Goal: Task Accomplishment & Management: Manage account settings

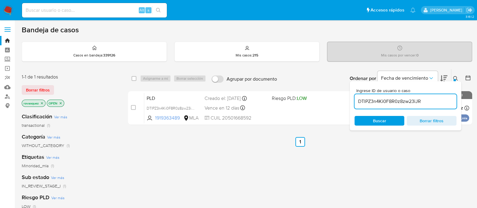
click at [399, 98] on input "DTlPZ3n4Ki0F8R0z8zw23iJR" at bounding box center [405, 101] width 102 height 8
paste input "fYltkEhs4ikX8unzuBrs3N0d"
type input "fYltkEhs4ikX8unzuBrs3N0d"
click at [380, 121] on span "Buscar" at bounding box center [379, 121] width 13 height 10
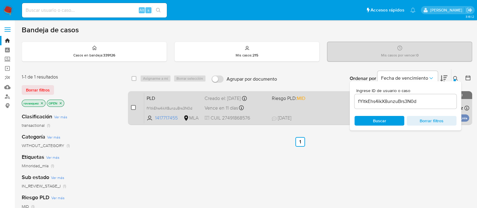
click at [133, 106] on input "checkbox" at bounding box center [133, 107] width 5 height 5
checkbox input "true"
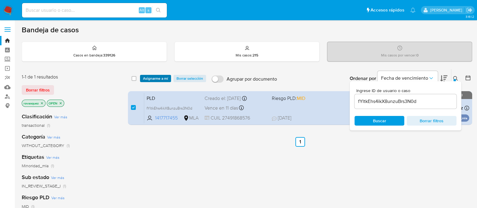
click at [149, 77] on span "Asignarme a mí" at bounding box center [155, 78] width 25 height 6
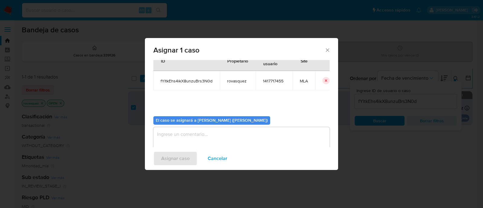
scroll to position [31, 0]
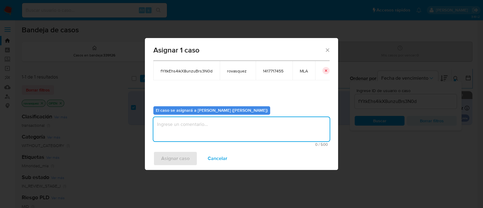
click at [219, 129] on textarea "assign-modal" at bounding box center [241, 129] width 176 height 24
type textarea "."
click at [167, 153] on span "Asignar caso" at bounding box center [175, 158] width 28 height 13
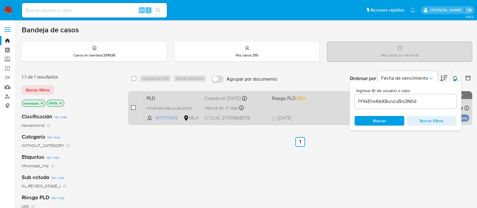
click at [133, 106] on input "checkbox" at bounding box center [133, 107] width 5 height 5
checkbox input "true"
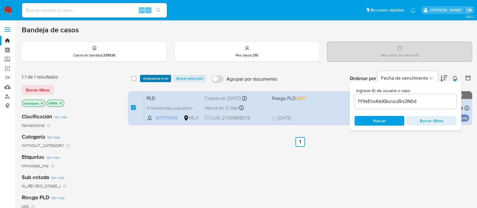
click at [154, 80] on span "Asignarme a mí" at bounding box center [155, 78] width 25 height 6
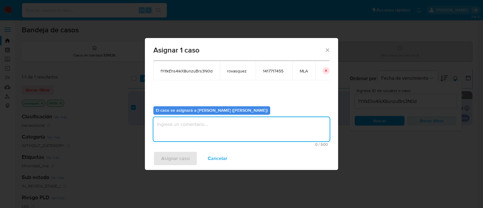
click at [222, 128] on textarea "assign-modal" at bounding box center [241, 129] width 176 height 24
type textarea "."
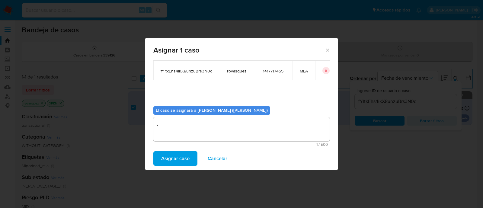
click at [180, 161] on span "Asignar caso" at bounding box center [175, 158] width 28 height 13
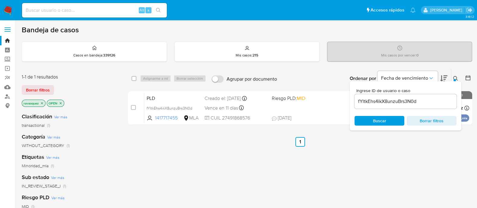
click at [390, 104] on input "fYltkEhs4ikX8unzuBrs3N0d" at bounding box center [405, 101] width 102 height 8
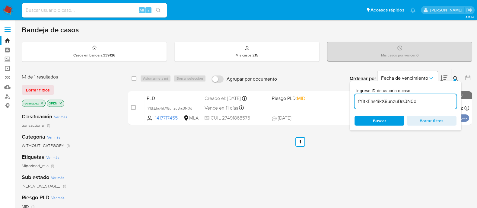
click at [390, 104] on input "fYltkEhs4ikX8unzuBrs3N0d" at bounding box center [405, 101] width 102 height 8
paste input "y5P3gzSHkV5xwwlkb4eDewQx"
type input "y5P3gzSHkV5xwwlkb4eDewQx"
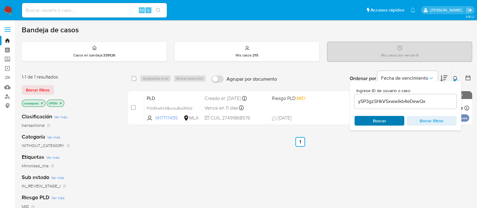
click at [383, 116] on span "Buscar" at bounding box center [379, 121] width 13 height 10
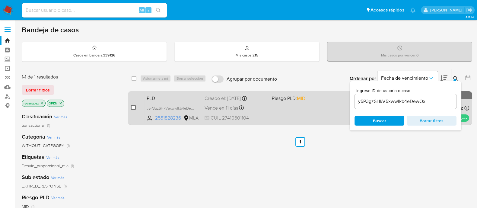
click at [135, 107] on input "checkbox" at bounding box center [133, 107] width 5 height 5
checkbox input "true"
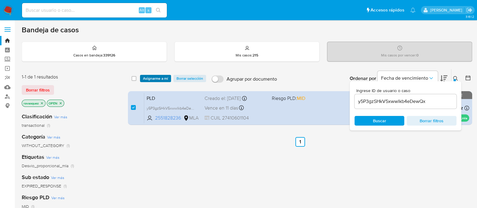
click at [164, 78] on span "Asignarme a mí" at bounding box center [155, 78] width 25 height 6
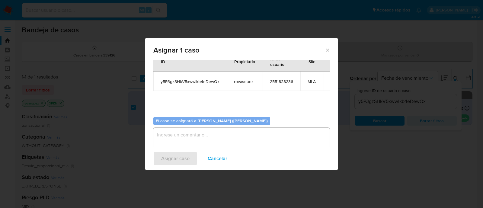
scroll to position [31, 0]
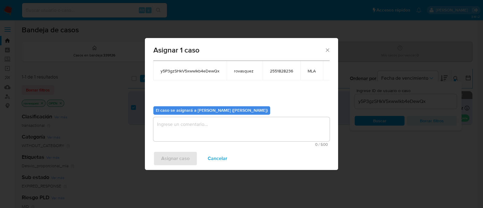
click at [223, 124] on textarea "assign-modal" at bounding box center [241, 129] width 176 height 24
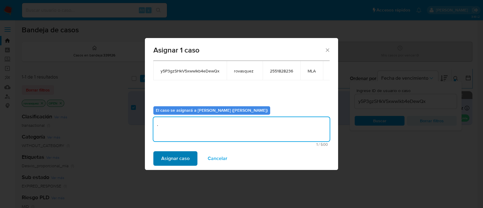
type textarea "."
click at [177, 158] on span "Asignar caso" at bounding box center [175, 158] width 28 height 13
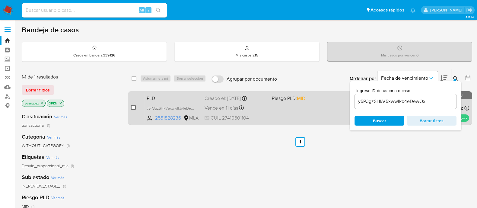
click at [132, 108] on input "checkbox" at bounding box center [133, 107] width 5 height 5
checkbox input "true"
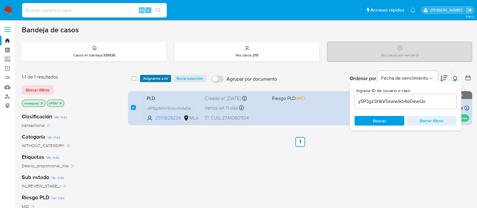
click at [160, 79] on span "Asignarme a mí" at bounding box center [155, 78] width 25 height 6
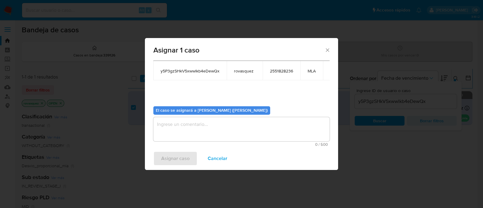
click at [181, 138] on textarea "assign-modal" at bounding box center [241, 129] width 176 height 24
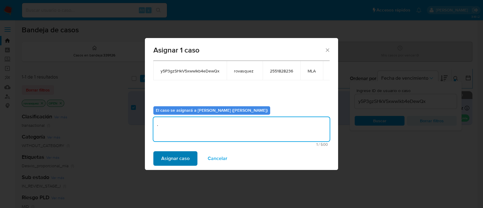
type textarea "."
click at [170, 159] on span "Asignar caso" at bounding box center [175, 158] width 28 height 13
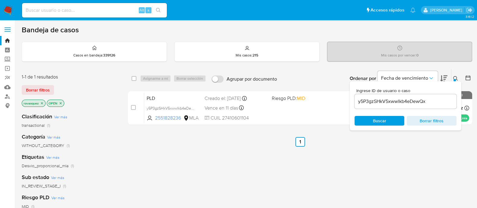
click at [393, 106] on div "y5P3gzSHkV5xwwlkb4eDewQx" at bounding box center [405, 101] width 102 height 14
click at [398, 103] on input "y5P3gzSHkV5xwwlkb4eDewQx" at bounding box center [405, 101] width 102 height 8
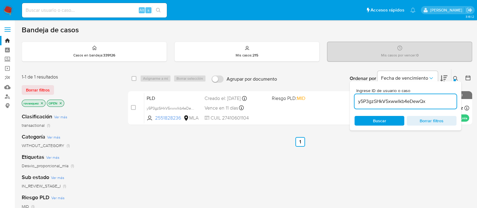
click at [398, 103] on input "y5P3gzSHkV5xwwlkb4eDewQx" at bounding box center [405, 101] width 102 height 8
paste input "H8XX50sE3p7ymfX7UJgDAMA2"
type input "H8XX50sE3p7ymfX7UJgDAMA2"
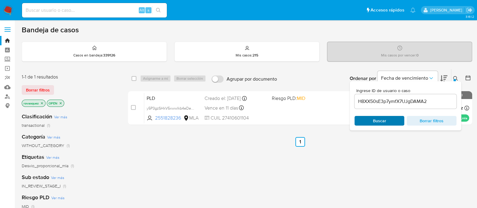
click at [380, 119] on span "Buscar" at bounding box center [379, 121] width 13 height 10
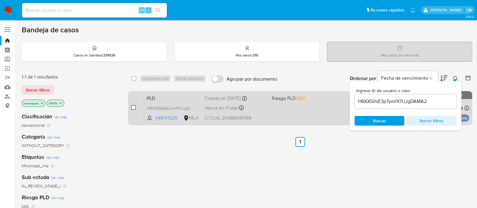
click at [134, 106] on input "checkbox" at bounding box center [133, 107] width 5 height 5
checkbox input "true"
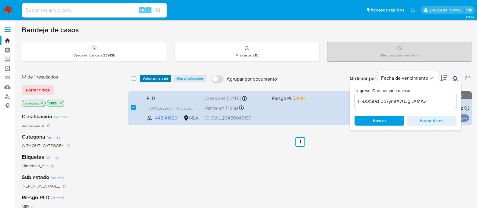
click at [151, 79] on span "Asignarme a mí" at bounding box center [155, 78] width 25 height 6
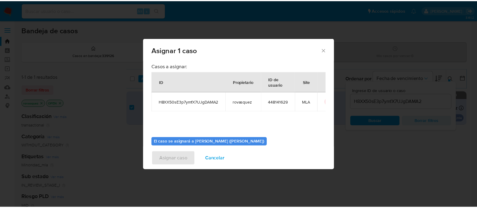
scroll to position [31, 0]
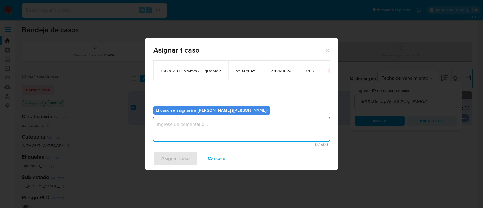
click at [221, 131] on textarea "assign-modal" at bounding box center [241, 129] width 176 height 24
type textarea "."
click at [170, 160] on span "Asignar caso" at bounding box center [175, 158] width 28 height 13
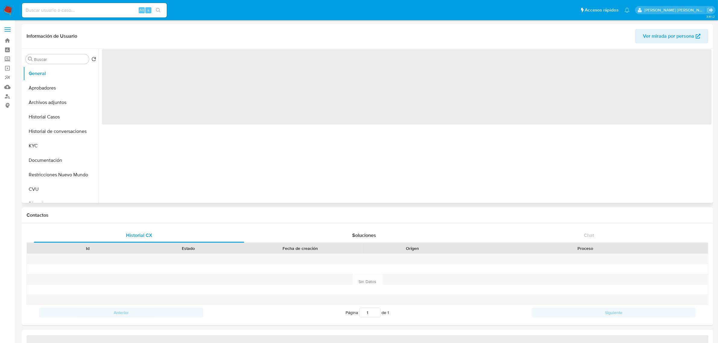
select select "10"
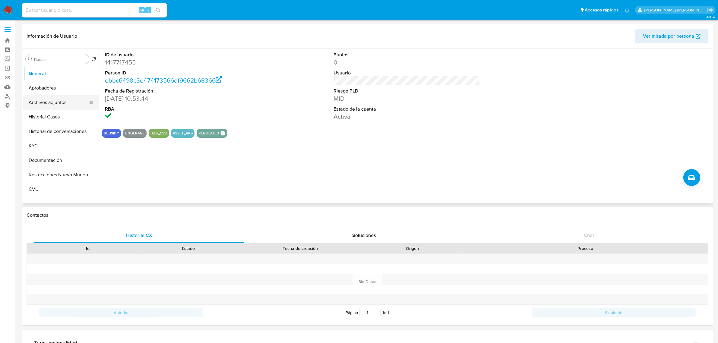
click at [71, 106] on button "Archivos adjuntos" at bounding box center [58, 102] width 71 height 14
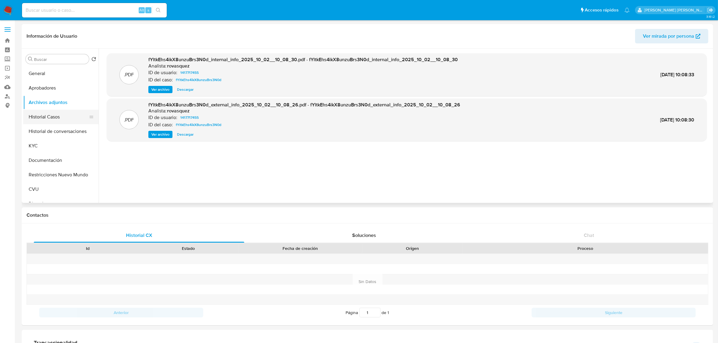
click at [62, 114] on button "Historial Casos" at bounding box center [58, 117] width 71 height 14
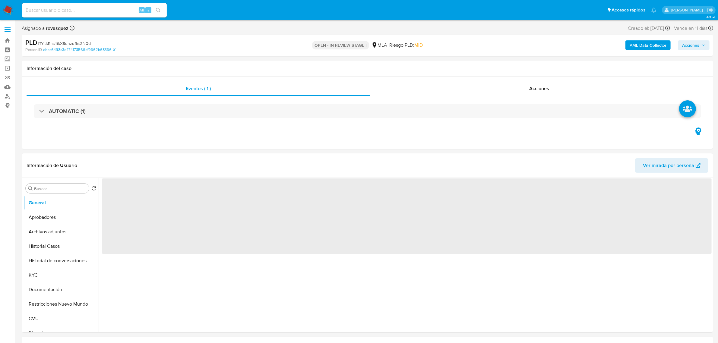
select select "10"
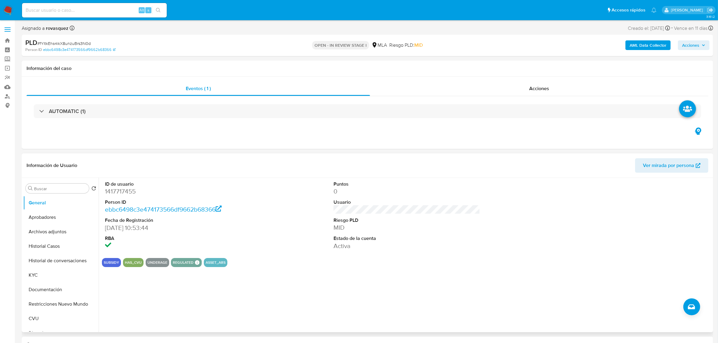
drag, startPoint x: 376, startPoint y: 259, endPoint x: 389, endPoint y: 255, distance: 13.6
click at [376, 259] on div "SUBSIDY HAS_CVU UNDERAGE REGULATED REGULATED MLA UIF COMPLIES LEGACY Mark Id ML…" at bounding box center [407, 262] width 610 height 9
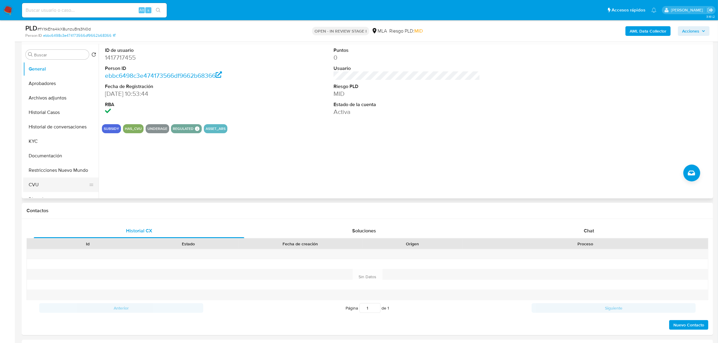
scroll to position [113, 0]
click at [50, 97] on button "Archivos adjuntos" at bounding box center [58, 97] width 71 height 14
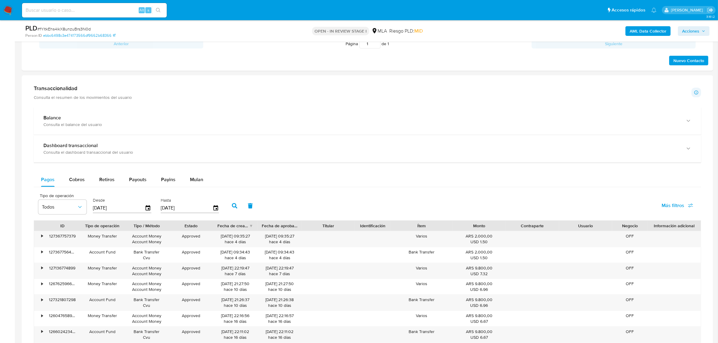
scroll to position [264, 0]
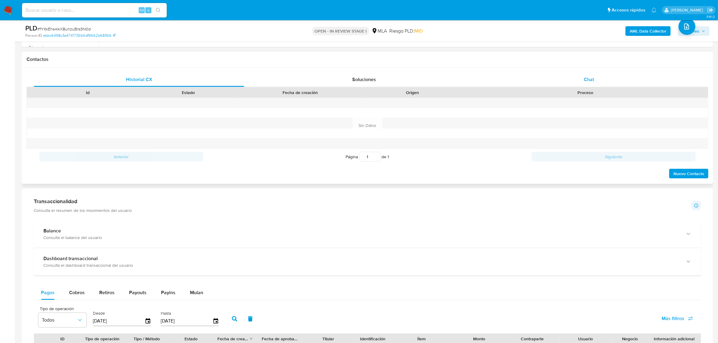
click at [591, 78] on span "Chat" at bounding box center [589, 79] width 10 height 7
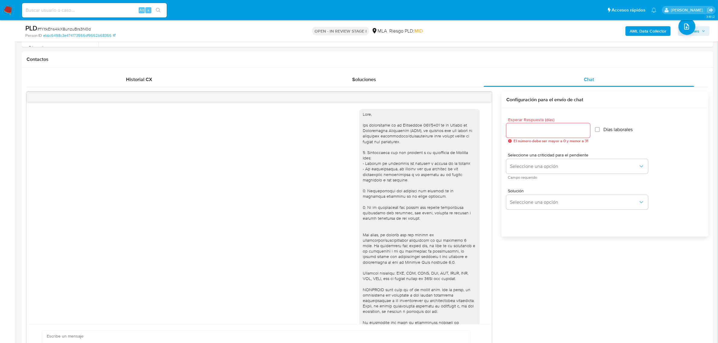
scroll to position [150, 0]
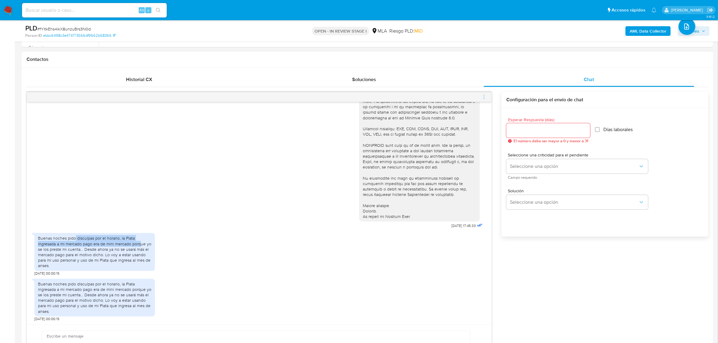
drag, startPoint x: 72, startPoint y: 242, endPoint x: 138, endPoint y: 244, distance: 66.1
click at [138, 244] on div "Buenas noches pido disculpas por el horario, la Plata ingresada a mi mercado pa…" at bounding box center [94, 252] width 113 height 33
click at [112, 264] on div "Buenas noches pido disculpas por el horario, la Plata ingresada a mi mercado pa…" at bounding box center [94, 252] width 113 height 33
drag, startPoint x: 68, startPoint y: 258, endPoint x: 121, endPoint y: 266, distance: 53.3
click at [121, 266] on div "Buenas noches pido disculpas por el horario, la Plata ingresada a mi mercado pa…" at bounding box center [94, 252] width 113 height 33
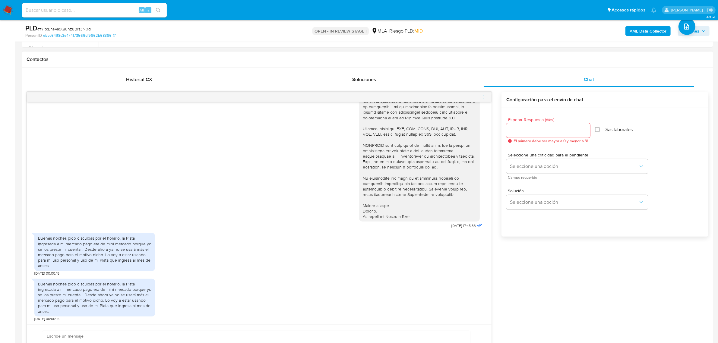
scroll to position [302, 0]
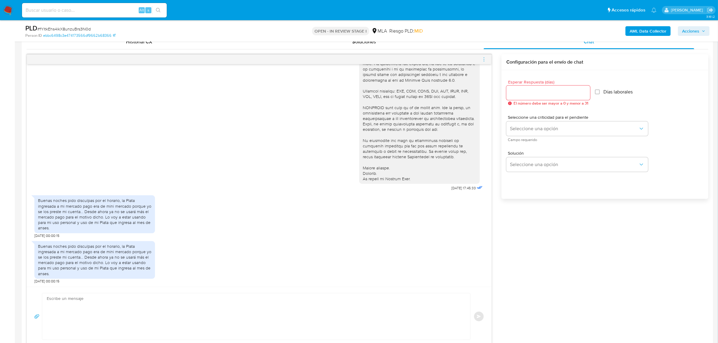
click at [122, 310] on textarea at bounding box center [255, 317] width 416 height 46
paste textarea "Hola, Muchas gracias por la respuesta. Analizamos tu caso y notamos que la info…"
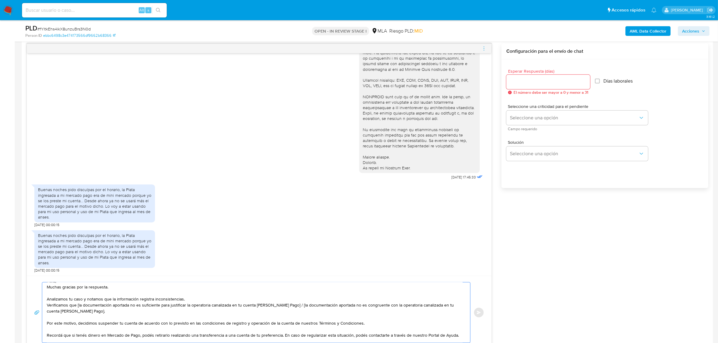
scroll to position [0, 0]
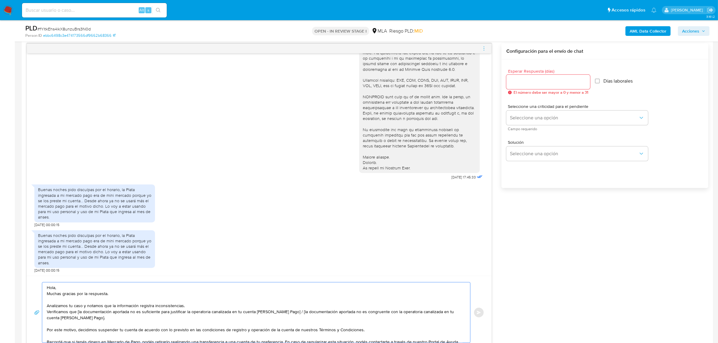
click at [76, 289] on textarea "Hola, Muchas gracias por la respuesta. Analizamos tu caso y notamos que la info…" at bounding box center [255, 313] width 416 height 60
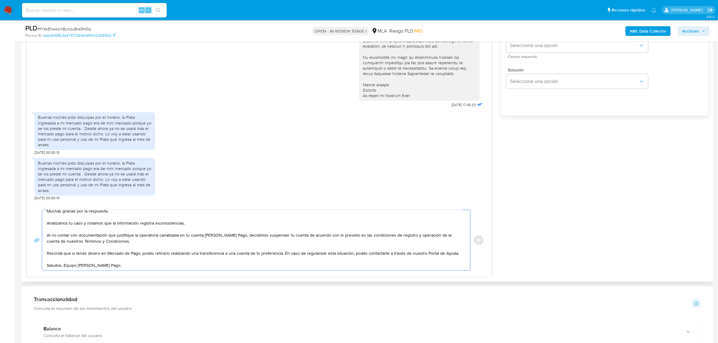
scroll to position [388, 0]
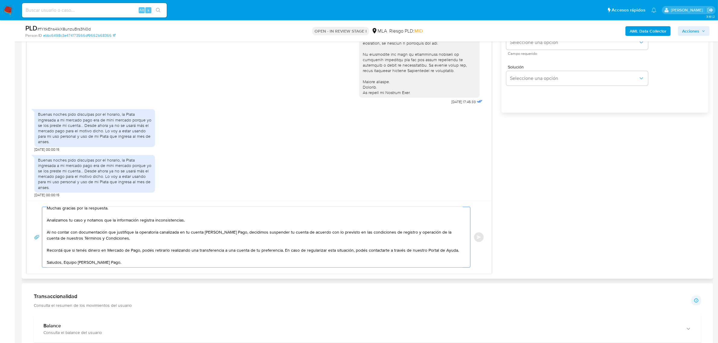
click at [64, 258] on textarea "Hola, Kamila. Muchas gracias por la respuesta. Analizamos tu caso y notamos que…" at bounding box center [255, 237] width 416 height 60
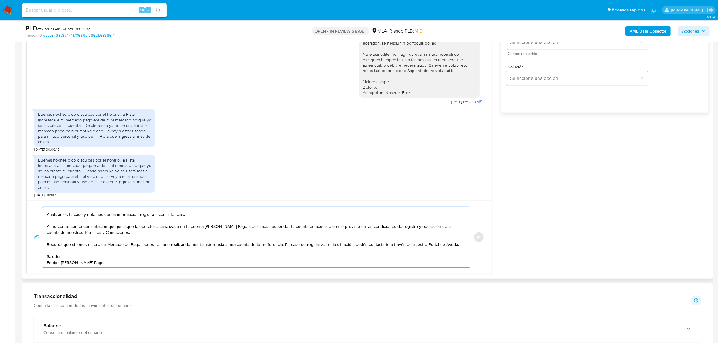
scroll to position [28, 0]
click at [120, 262] on textarea "Hola, Kamila. Muchas gracias por la respuesta. Analizamos tu caso y notamos que…" at bounding box center [255, 237] width 416 height 60
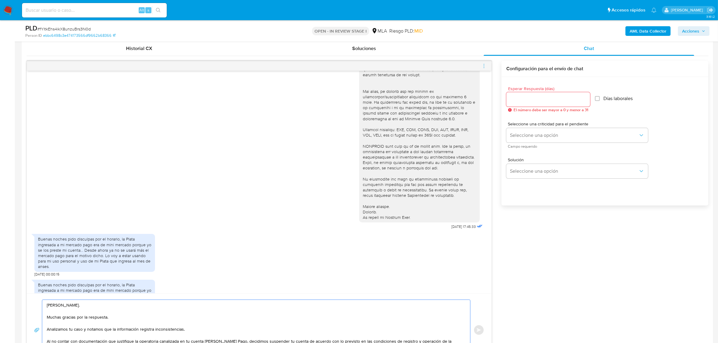
scroll to position [275, 0]
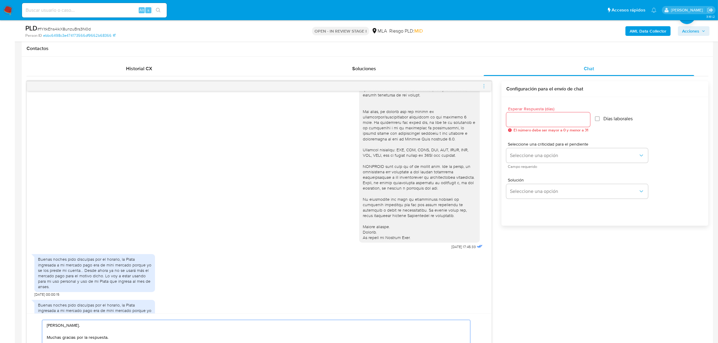
type textarea "Hola, Kamila. Muchas gracias por la respuesta. Analizamos tu caso y notamos que…"
click at [526, 123] on input "Esperar Respuesta (días)" at bounding box center [549, 120] width 84 height 8
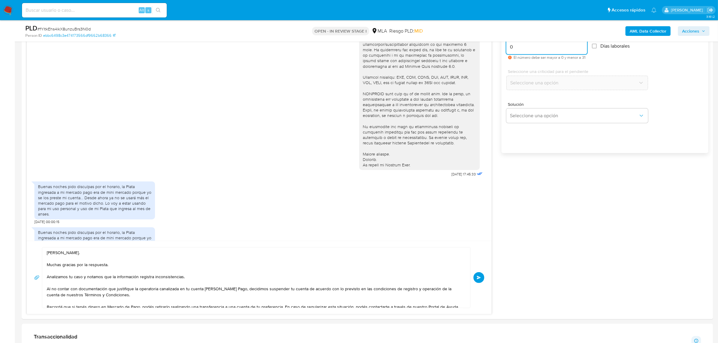
scroll to position [426, 0]
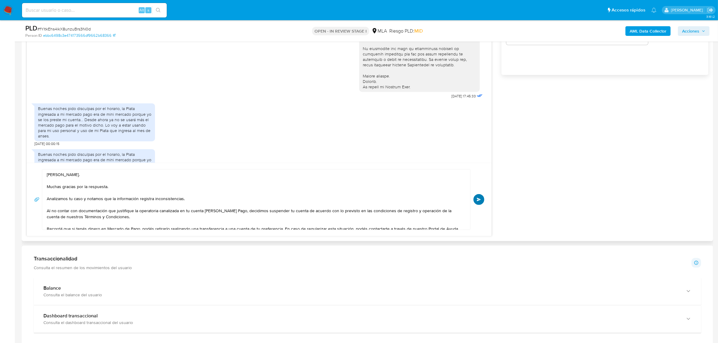
type input "0"
click at [478, 198] on span "Enviar" at bounding box center [479, 200] width 4 height 4
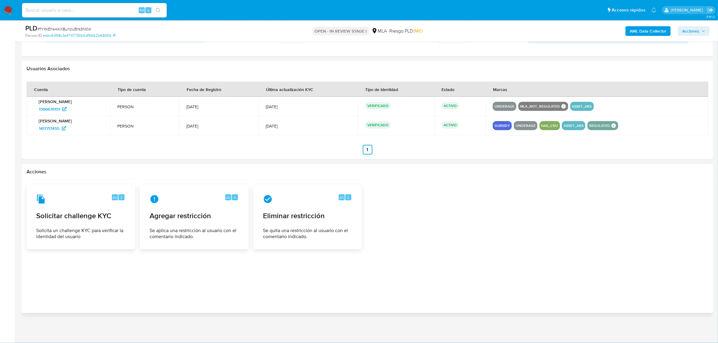
scroll to position [278, 0]
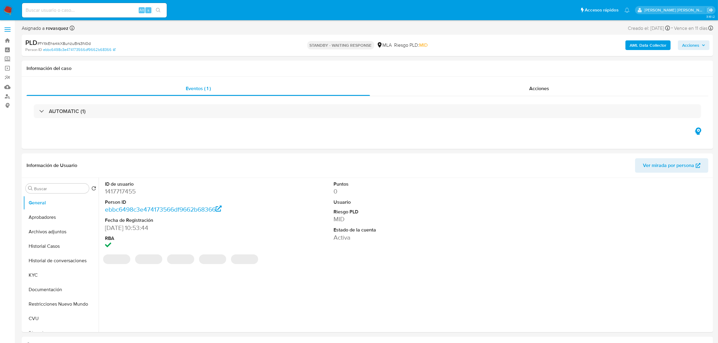
select select "10"
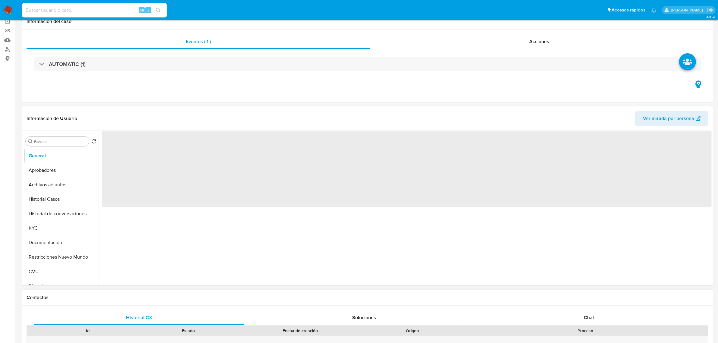
scroll to position [113, 0]
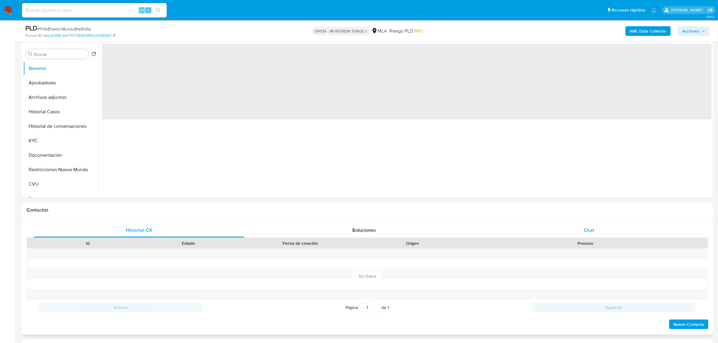
select select "10"
drag, startPoint x: 586, startPoint y: 229, endPoint x: 549, endPoint y: 228, distance: 36.5
click at [586, 229] on span "Chat" at bounding box center [589, 230] width 10 height 7
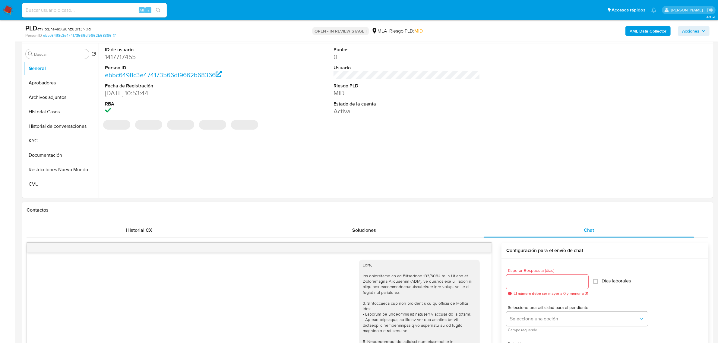
scroll to position [278, 0]
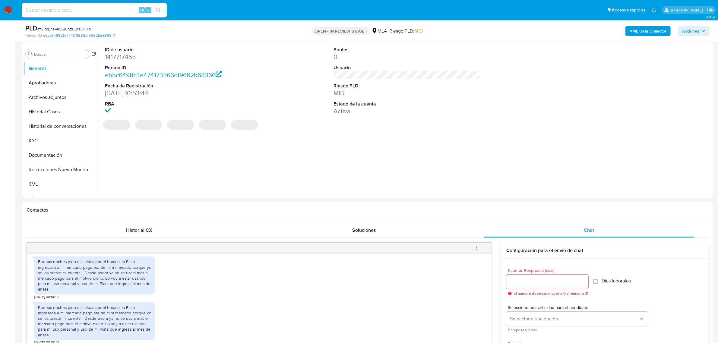
click at [474, 248] on icon "menu-action" at bounding box center [476, 247] width 5 height 5
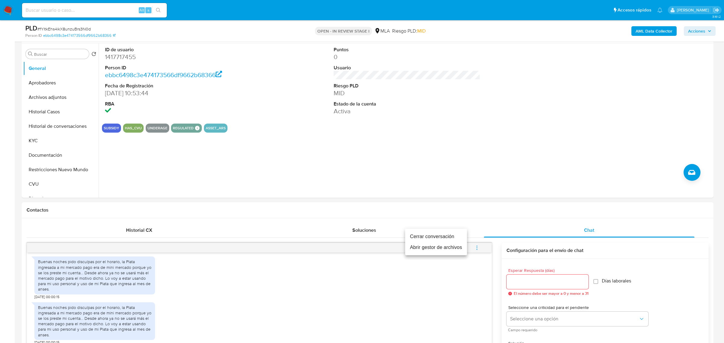
click at [451, 234] on li "Cerrar conversación" at bounding box center [436, 236] width 62 height 11
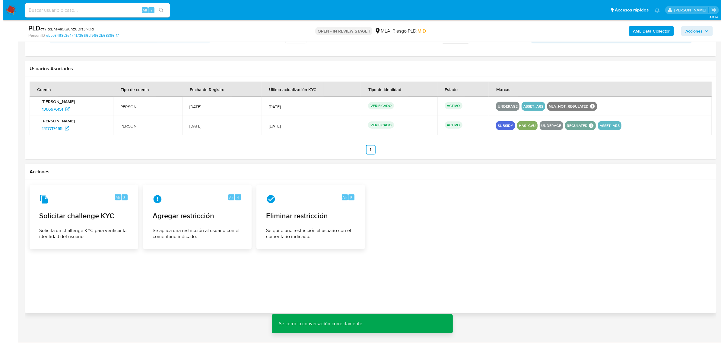
scroll to position [944, 0]
click at [199, 217] on span "Agregar restricción" at bounding box center [194, 216] width 89 height 9
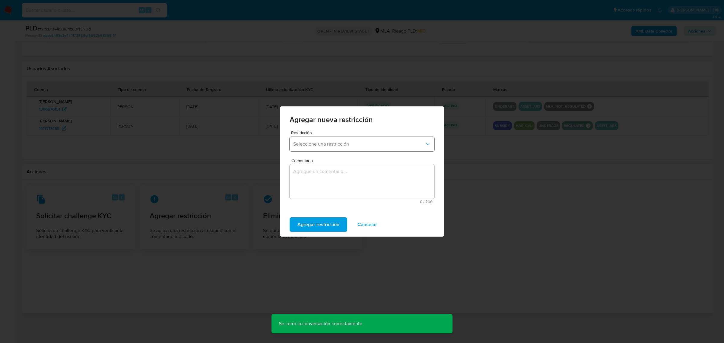
click at [350, 144] on span "Seleccione una restricción" at bounding box center [359, 144] width 132 height 6
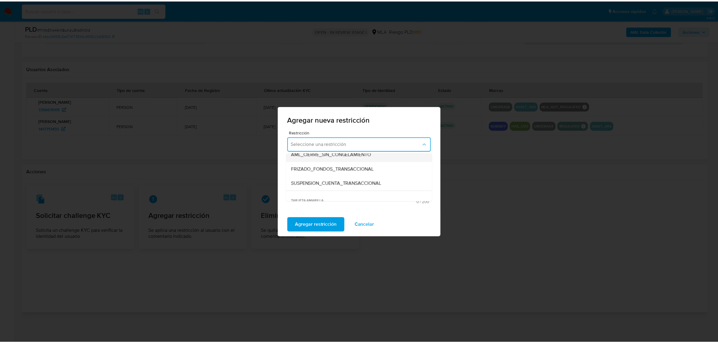
scroll to position [75, 0]
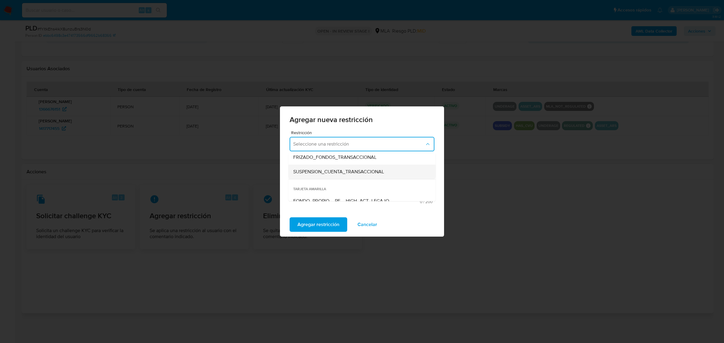
click at [352, 174] on span "SUSPENSION_CUENTA_TRANSACCIONAL" at bounding box center [338, 172] width 91 height 6
click at [352, 174] on textarea "Comentario" at bounding box center [362, 181] width 145 height 34
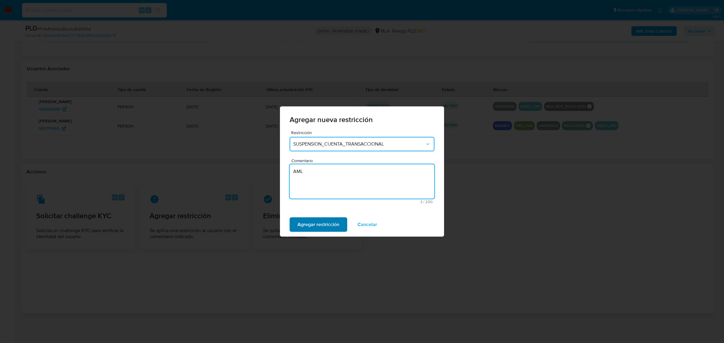
type textarea "AML"
click at [330, 223] on span "Agregar restricción" at bounding box center [318, 224] width 42 height 13
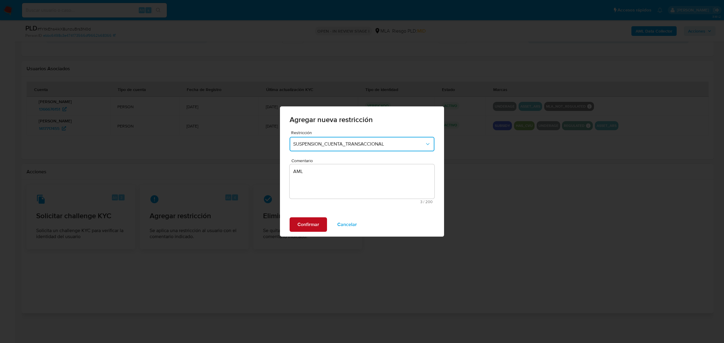
click at [305, 224] on span "Confirmar" at bounding box center [308, 224] width 22 height 13
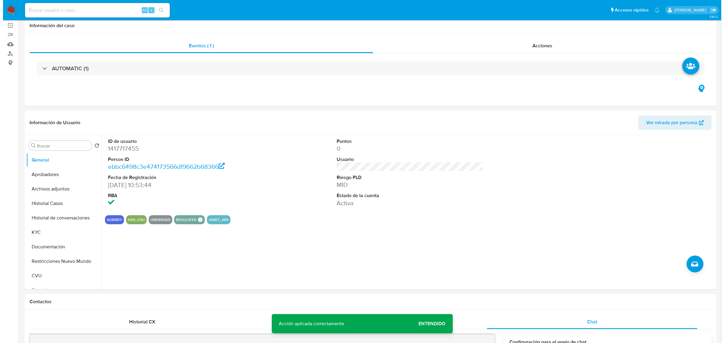
scroll to position [0, 0]
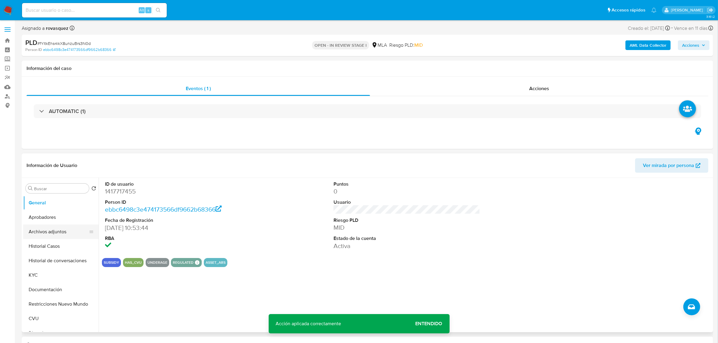
click at [41, 230] on button "Archivos adjuntos" at bounding box center [58, 232] width 71 height 14
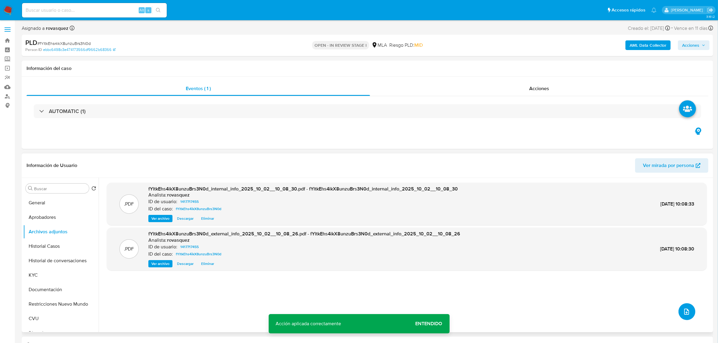
click at [679, 316] on button "upload-file" at bounding box center [687, 311] width 17 height 17
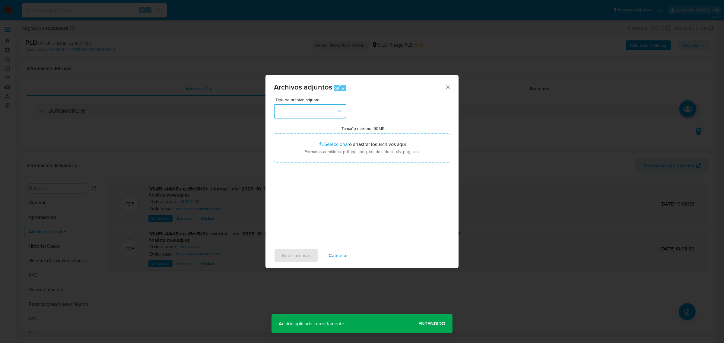
click at [313, 116] on button "button" at bounding box center [310, 111] width 72 height 14
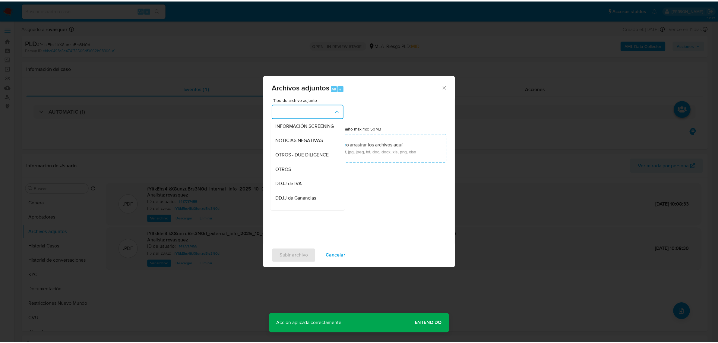
scroll to position [75, 0]
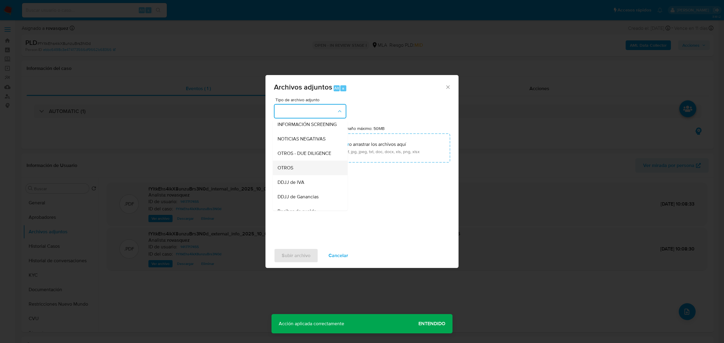
click at [305, 173] on div "OTROS" at bounding box center [309, 167] width 62 height 14
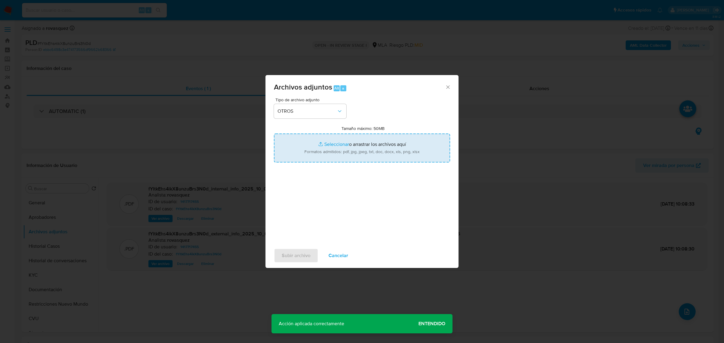
click at [333, 141] on input "Tamaño máximo: 50MB Seleccionar archivos" at bounding box center [362, 148] width 176 height 29
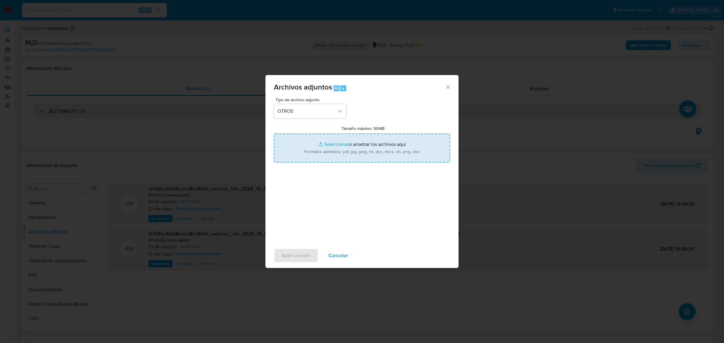
type input "C:\fakepath\Caselog fYltkEhs4ikX8unzuBrs3N0d_2025_08_18_15_07_56.docx"
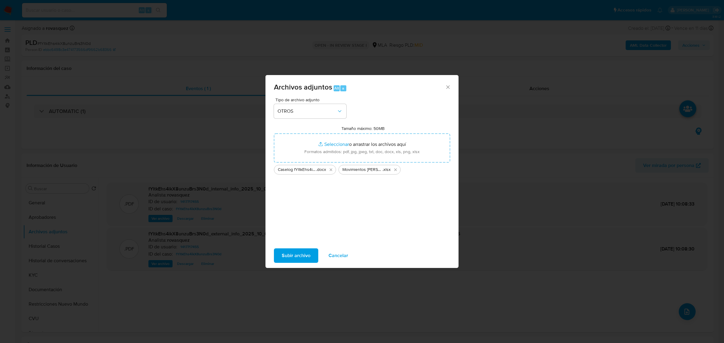
click at [295, 255] on span "Subir archivo" at bounding box center [296, 255] width 29 height 13
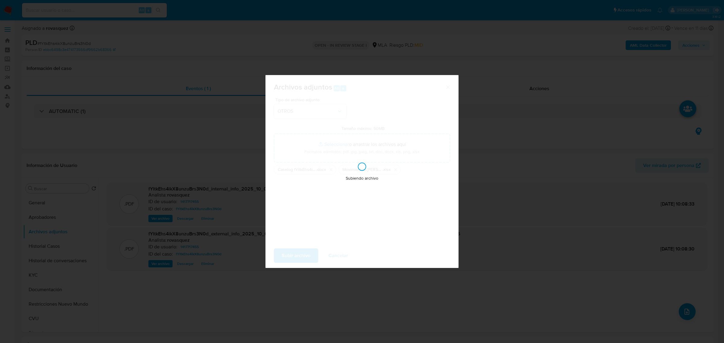
click at [286, 313] on div "Archivos adjuntos Alt a Tipo de archivo adjunto OTROS Tamaño máximo: 50MB Selec…" at bounding box center [362, 171] width 724 height 343
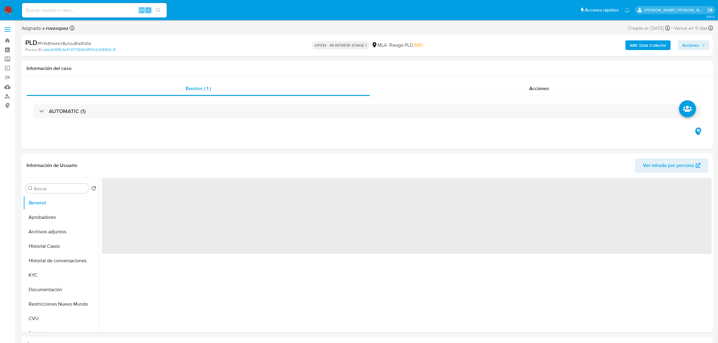
click at [43, 231] on button "Archivos adjuntos" at bounding box center [60, 232] width 75 height 14
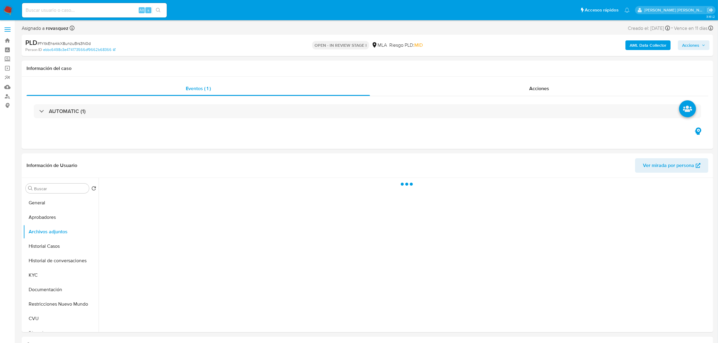
select select "10"
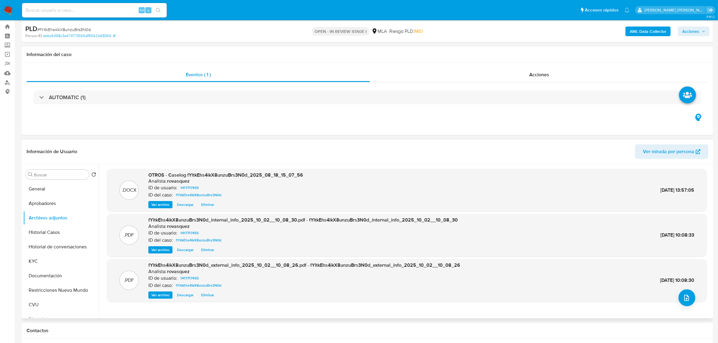
scroll to position [38, 0]
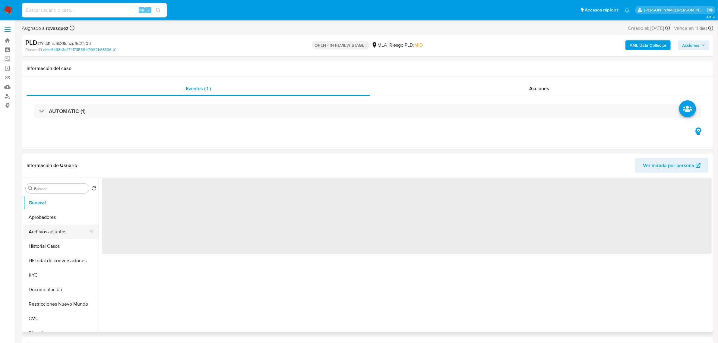
select select "10"
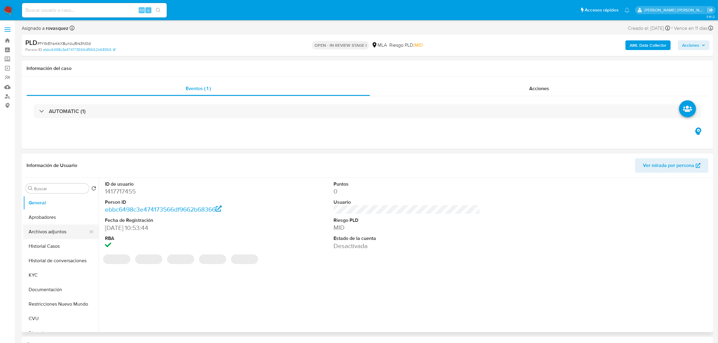
click at [52, 235] on button "Archivos adjuntos" at bounding box center [58, 232] width 71 height 14
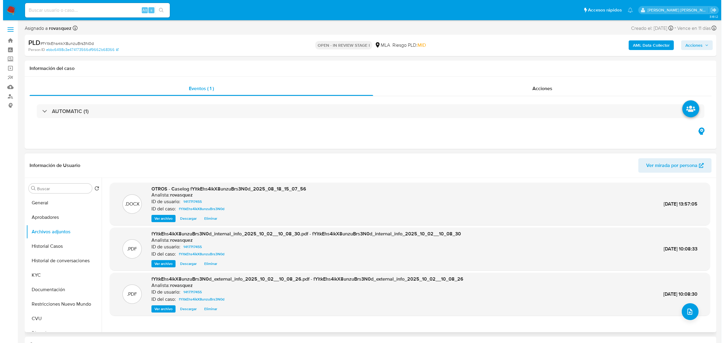
scroll to position [38, 0]
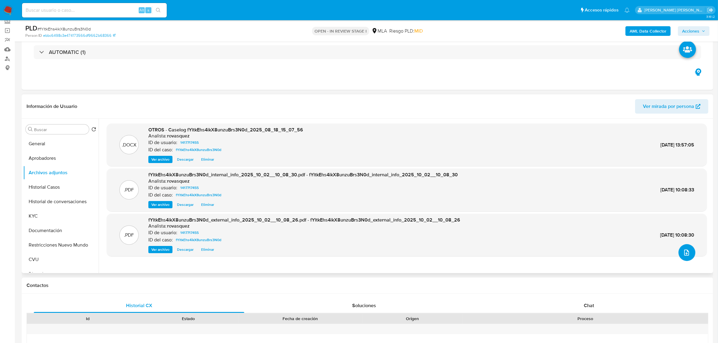
click at [691, 253] on button "upload-file" at bounding box center [687, 252] width 17 height 17
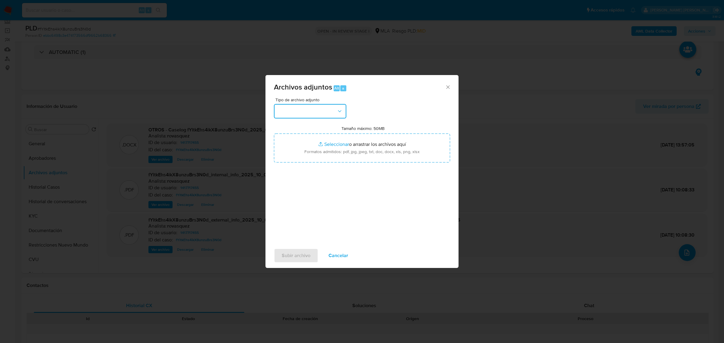
click at [312, 112] on button "button" at bounding box center [310, 111] width 72 height 14
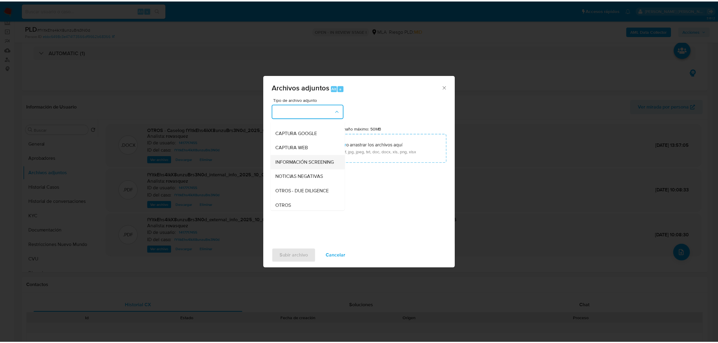
scroll to position [75, 0]
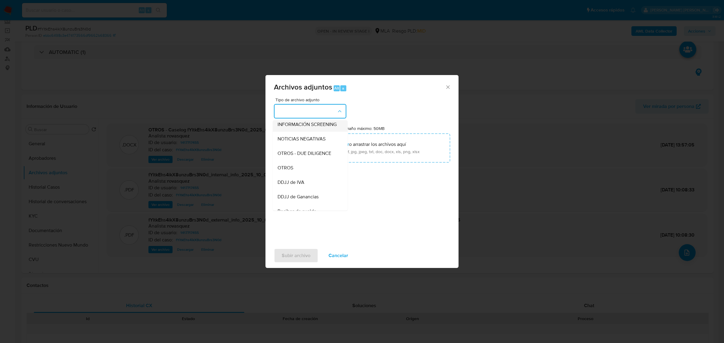
click at [307, 173] on div "OTROS" at bounding box center [309, 167] width 62 height 14
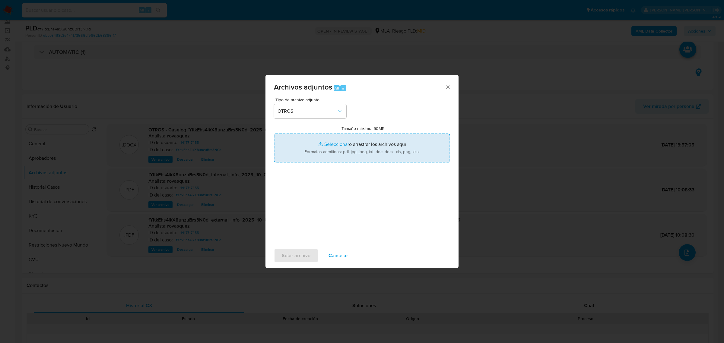
click at [341, 142] on input "Tamaño máximo: 50MB Seleccionar archivos" at bounding box center [362, 148] width 176 height 29
type input "C:\fakepath\Movimientos [PERSON_NAME] - User ID 1417717455.xlsx"
click at [294, 254] on span "Subir archivo" at bounding box center [296, 255] width 29 height 13
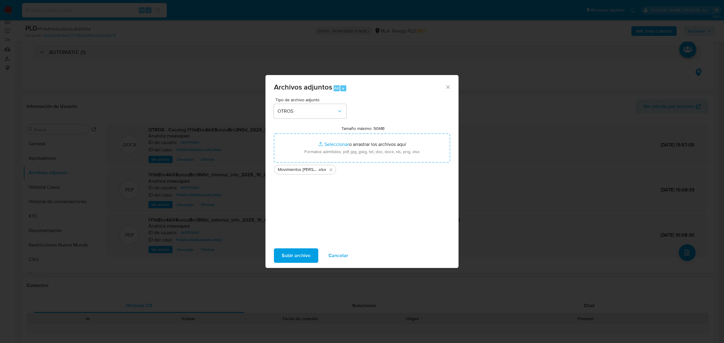
click at [335, 255] on span "Cancelar" at bounding box center [339, 255] width 20 height 13
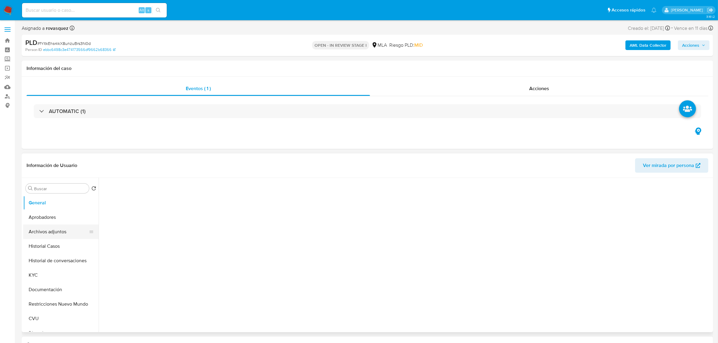
select select "10"
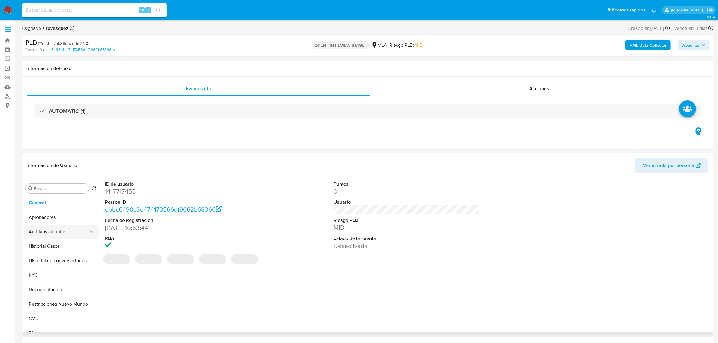
click at [50, 230] on button "Archivos adjuntos" at bounding box center [58, 232] width 71 height 14
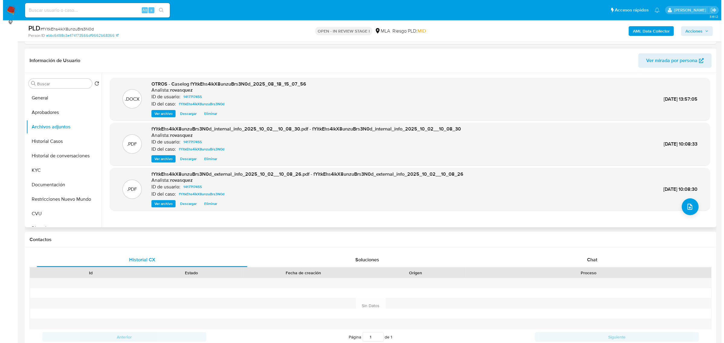
scroll to position [38, 0]
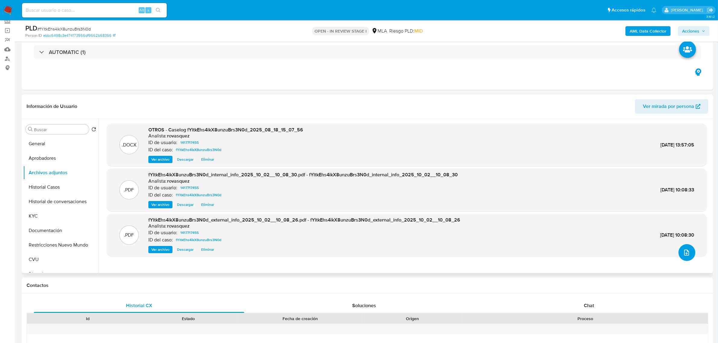
click at [690, 256] on button "upload-file" at bounding box center [687, 252] width 17 height 17
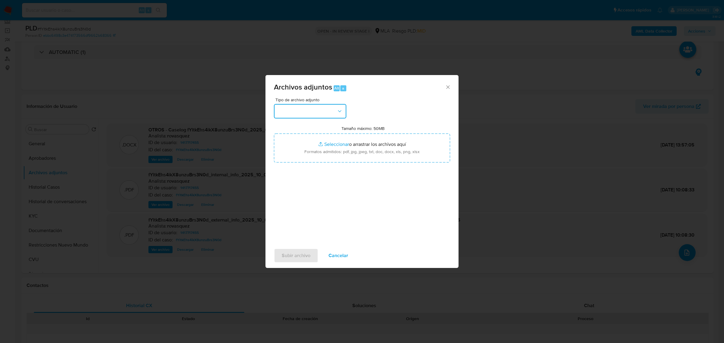
click at [304, 113] on button "button" at bounding box center [310, 111] width 72 height 14
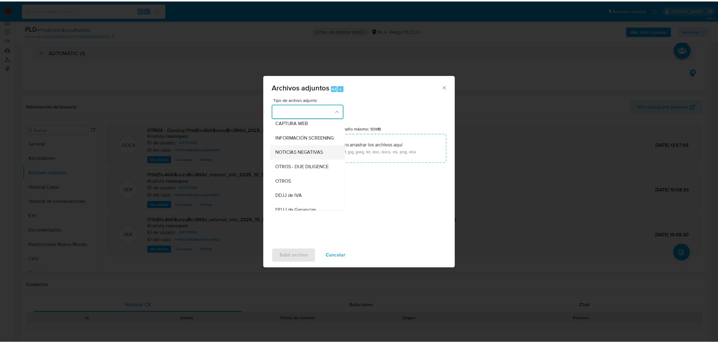
scroll to position [75, 0]
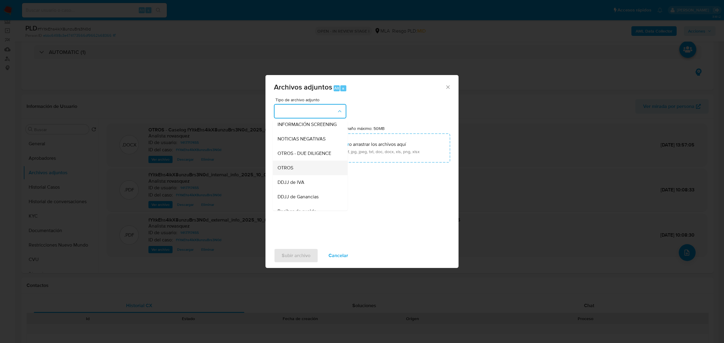
click at [299, 175] on div "OTROS" at bounding box center [309, 167] width 62 height 14
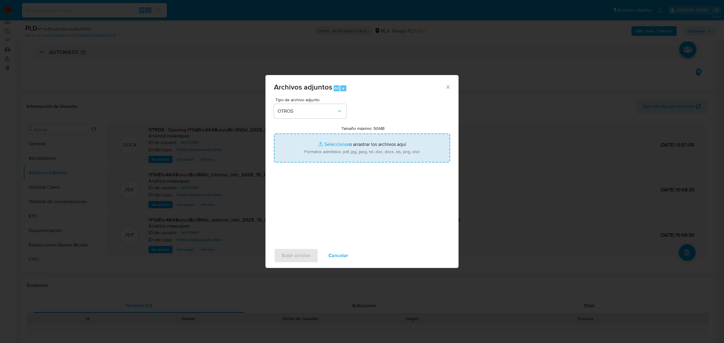
click at [332, 141] on input "Tamaño máximo: 50MB Seleccionar archivos" at bounding box center [362, 148] width 176 height 29
type input "C:\fakepath\Movimientos Kamila Milagros Rud - User ID 1417717455.xlsx"
click at [297, 256] on span "Subir archivo" at bounding box center [296, 255] width 29 height 13
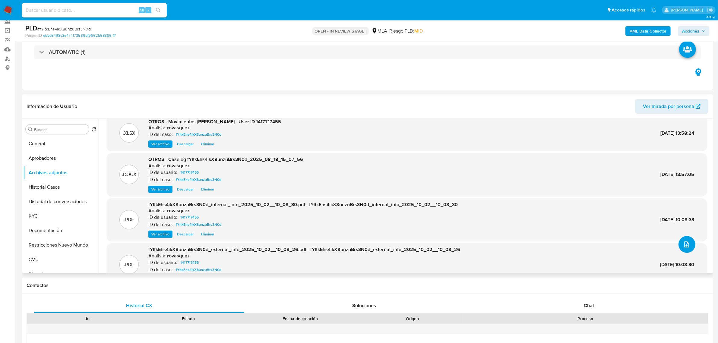
scroll to position [0, 0]
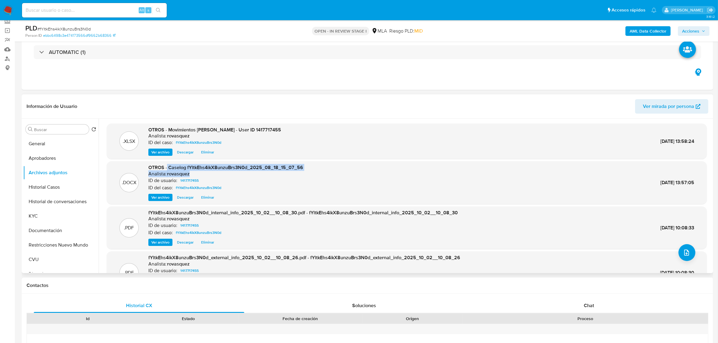
drag, startPoint x: 167, startPoint y: 168, endPoint x: 300, endPoint y: 171, distance: 132.2
click at [300, 171] on div "OTROS - Caselog fYltkEhs4ikX8unzuBrs3N0d_2025_08_18_15_07_56 Analista: rovasque…" at bounding box center [225, 182] width 155 height 37
copy div "Caselog fYltkEhs4ikX8unzuBrs3N0d_2025_08_18_15_07_56 Analista: rovasquez"
click at [62, 201] on button "Historial de conversaciones" at bounding box center [58, 202] width 71 height 14
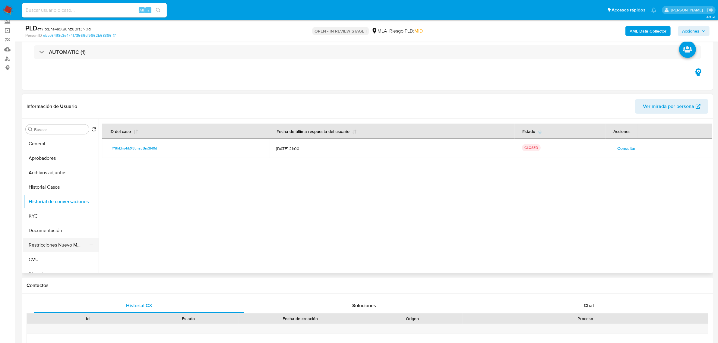
click at [37, 244] on button "Restricciones Nuevo Mundo" at bounding box center [58, 245] width 71 height 14
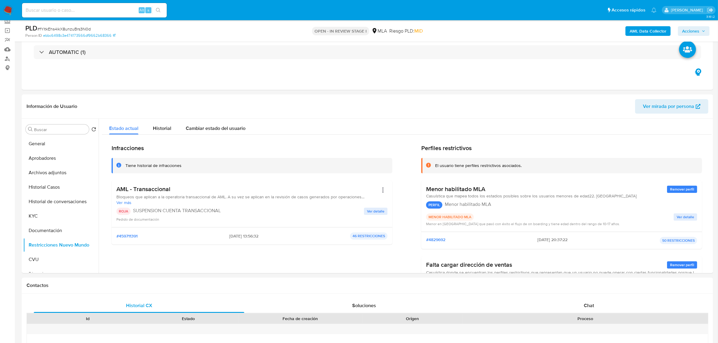
click at [698, 33] on span "Acciones" at bounding box center [690, 31] width 17 height 10
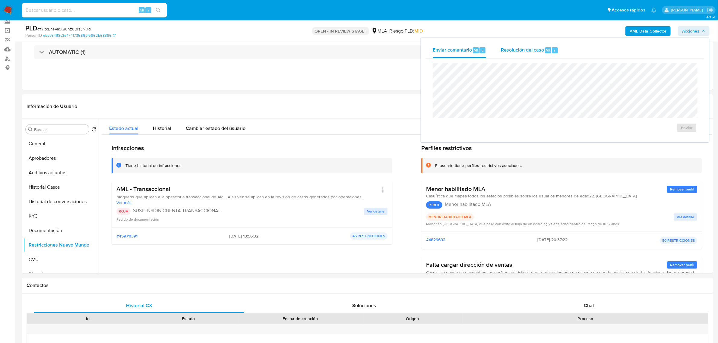
click at [536, 49] on span "Resolución del caso" at bounding box center [522, 49] width 43 height 7
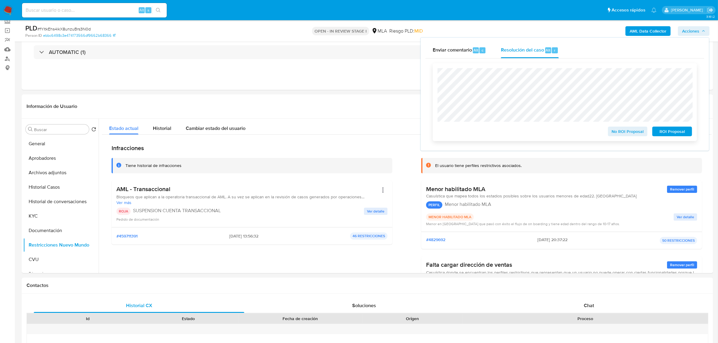
click at [673, 130] on span "ROI Proposal" at bounding box center [672, 131] width 31 height 8
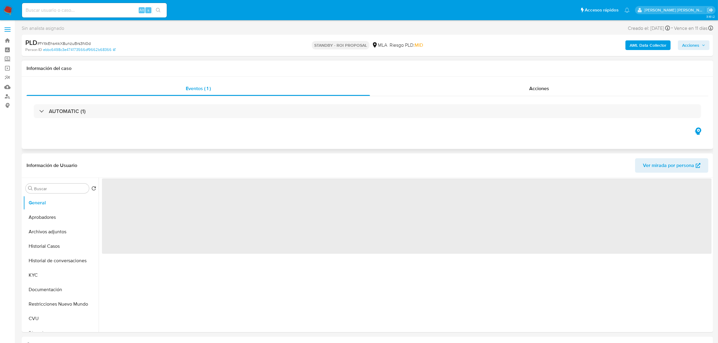
select select "10"
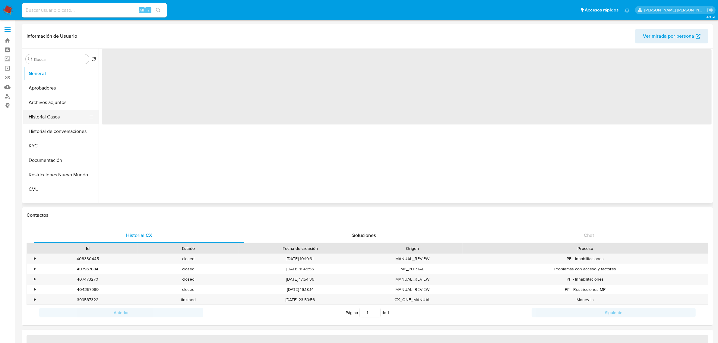
click at [44, 120] on button "Historial Casos" at bounding box center [58, 117] width 71 height 14
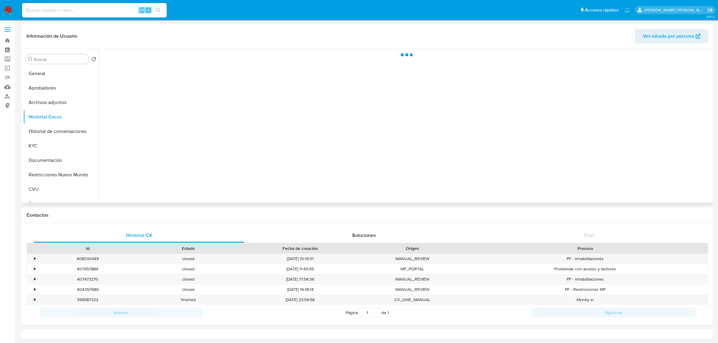
select select "10"
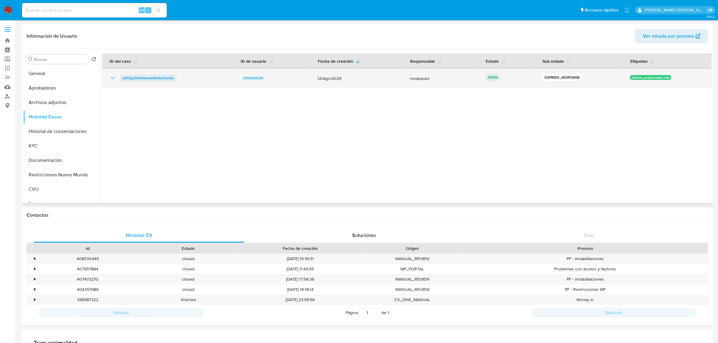
drag, startPoint x: 180, startPoint y: 80, endPoint x: 121, endPoint y: 78, distance: 58.6
click at [121, 78] on div "y5P3gzSHkV5xwwlkb4eDewQx" at bounding box center [167, 78] width 117 height 7
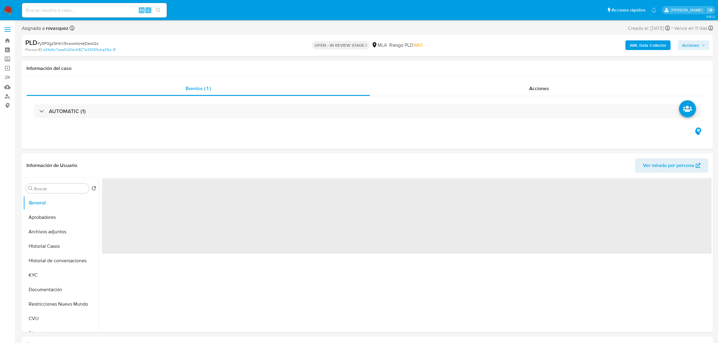
select select "10"
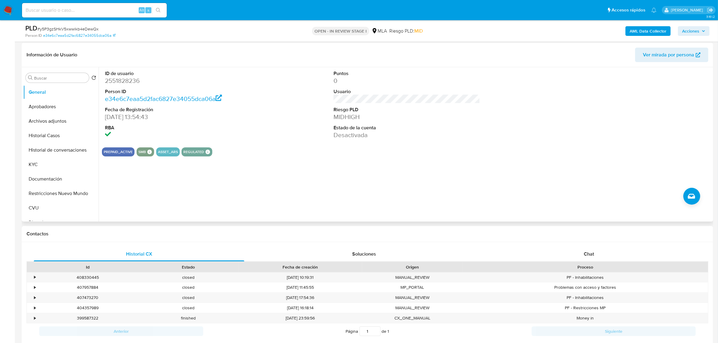
scroll to position [113, 0]
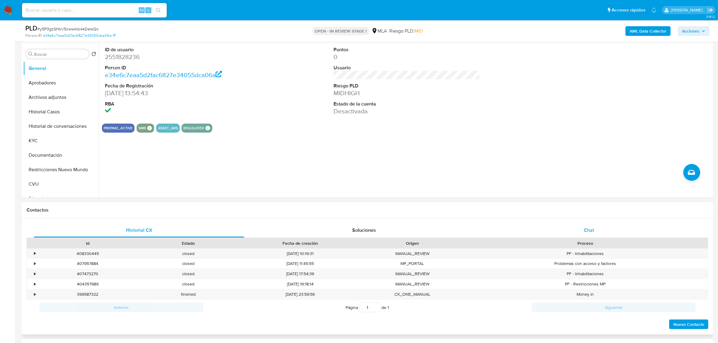
click at [581, 229] on div "Chat" at bounding box center [589, 230] width 211 height 14
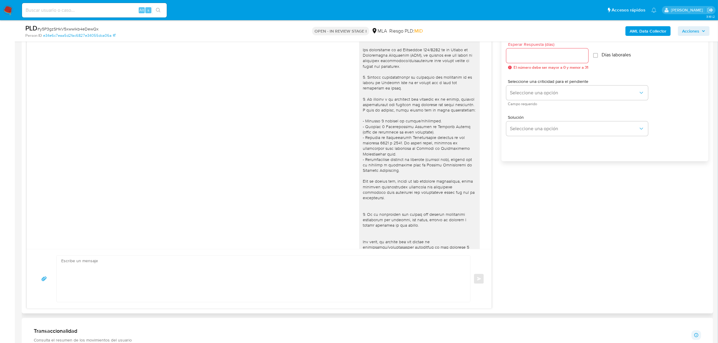
scroll to position [253, 0]
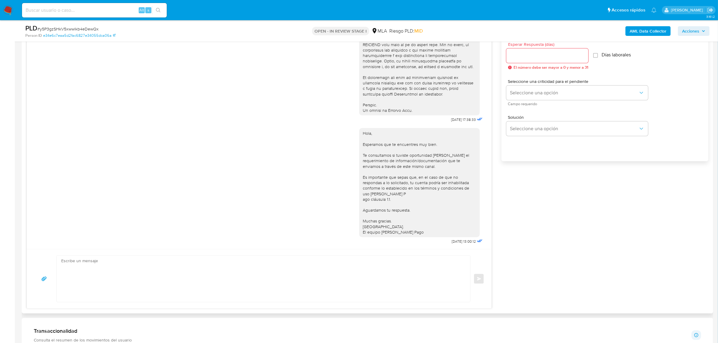
click at [225, 281] on textarea at bounding box center [262, 279] width 402 height 46
click at [153, 278] on textarea at bounding box center [262, 279] width 402 height 46
paste textarea "Hola, Muchas gracias por la respuesta. Analizamos tu caso y notamos que la info…"
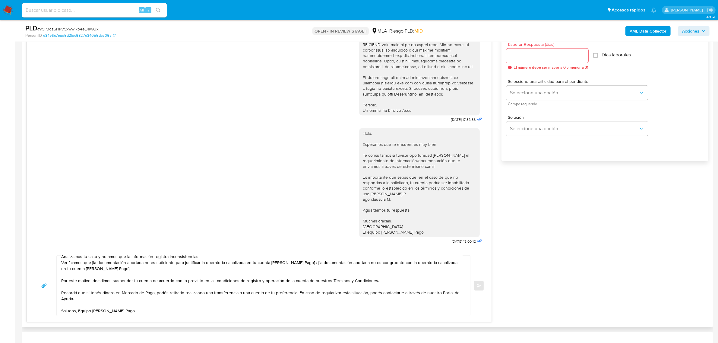
scroll to position [0, 0]
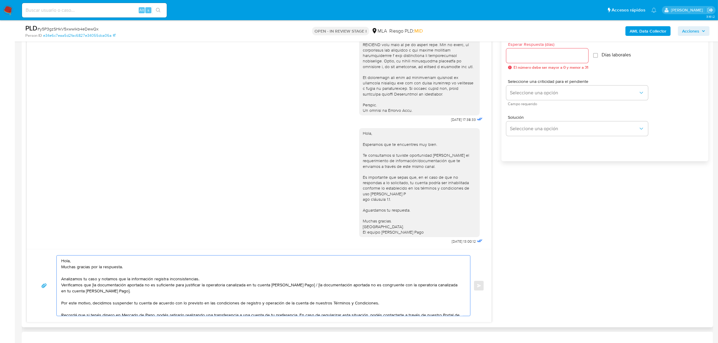
click at [83, 262] on textarea "Hola, Muchas gracias por la respuesta. Analizamos tu caso y notamos que la info…" at bounding box center [262, 286] width 402 height 60
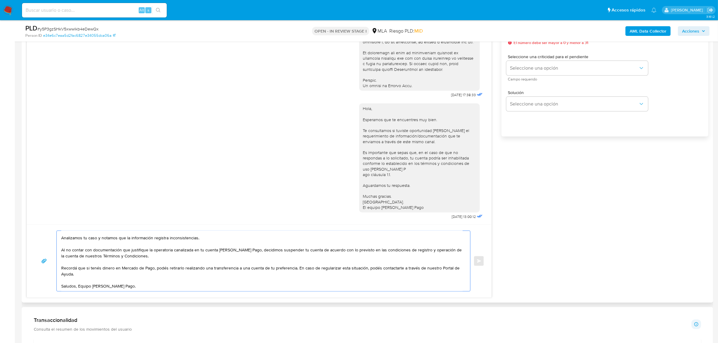
scroll to position [377, 0]
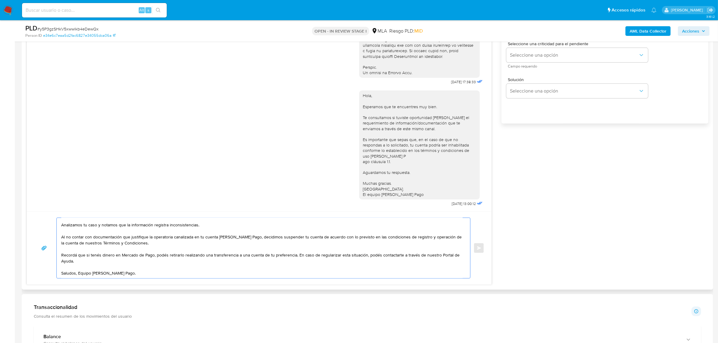
click at [80, 269] on textarea "Hola, Mayra. Analizamos tu caso y notamos que la información registra inconsist…" at bounding box center [262, 248] width 402 height 60
drag, startPoint x: 78, startPoint y: 269, endPoint x: 88, endPoint y: 269, distance: 9.4
click at [78, 269] on textarea "Hola, Mayra. Analizamos tu caso y notamos que la información registra inconsist…" at bounding box center [262, 248] width 402 height 60
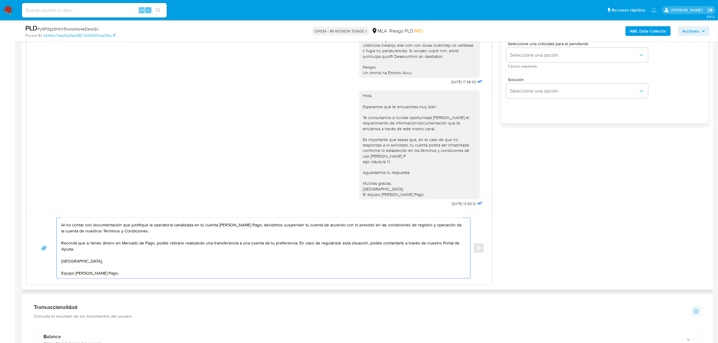
scroll to position [28, 0]
click at [113, 272] on textarea "Hola, Mayra. Analizamos tu caso y notamos que la información registra inconsist…" at bounding box center [262, 248] width 402 height 60
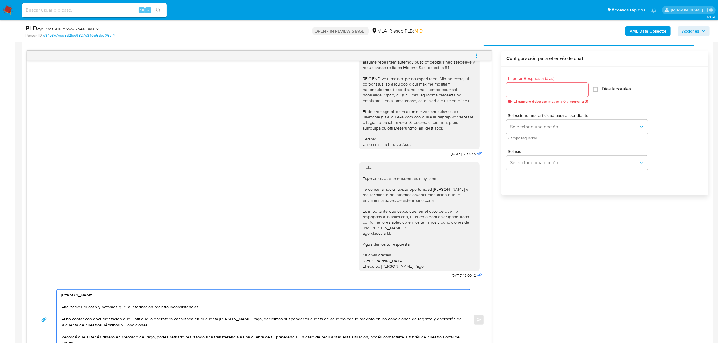
scroll to position [264, 0]
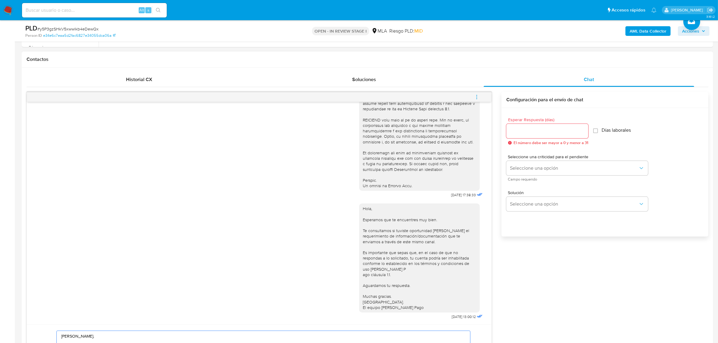
type textarea "Hola, Mayra. Analizamos tu caso y notamos que la información registra inconsist…"
click at [524, 132] on input "Esperar Respuesta (días)" at bounding box center [548, 131] width 82 height 8
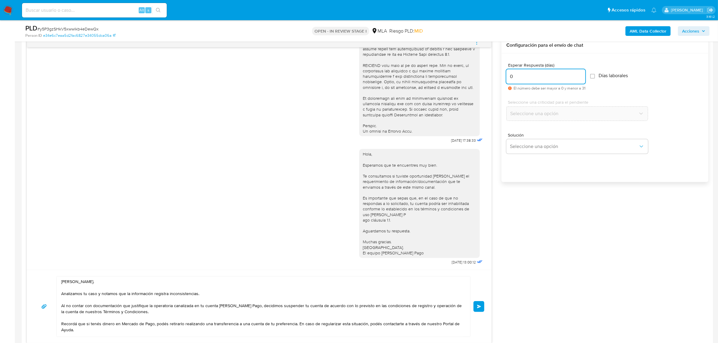
scroll to position [377, 0]
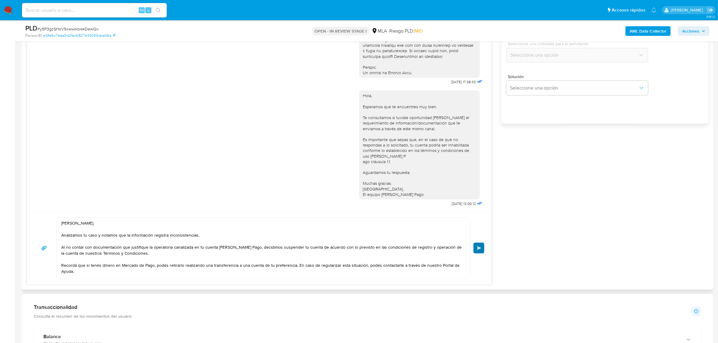
type input "0"
click at [478, 249] on span "Enviar" at bounding box center [479, 248] width 4 height 4
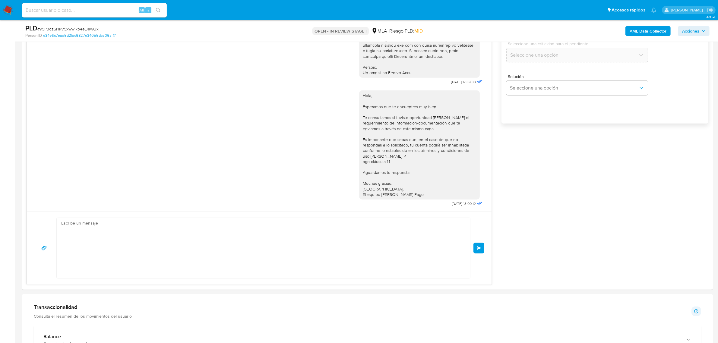
scroll to position [374, 0]
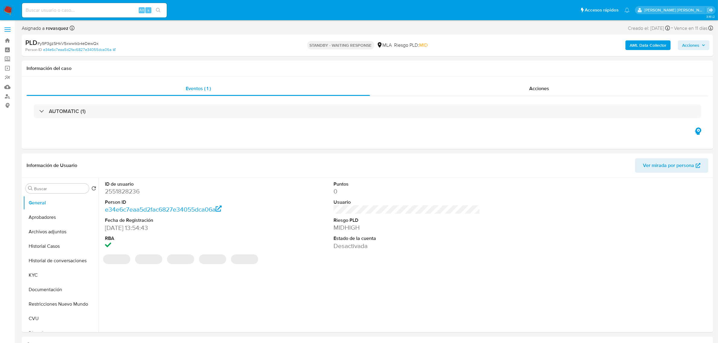
select select "10"
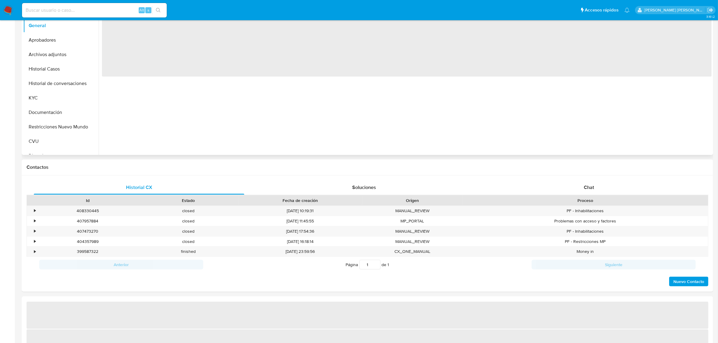
scroll to position [189, 0]
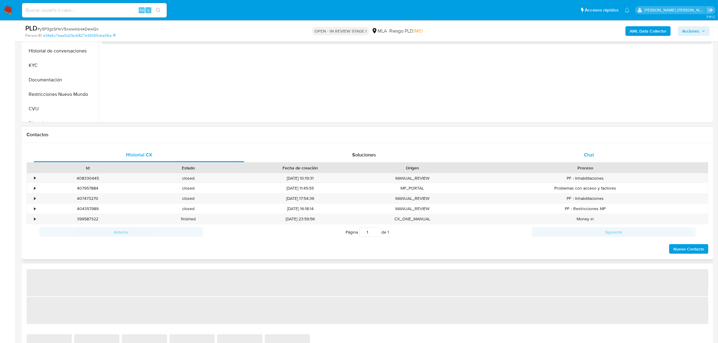
click at [587, 158] on span "Chat" at bounding box center [589, 154] width 10 height 7
select select "10"
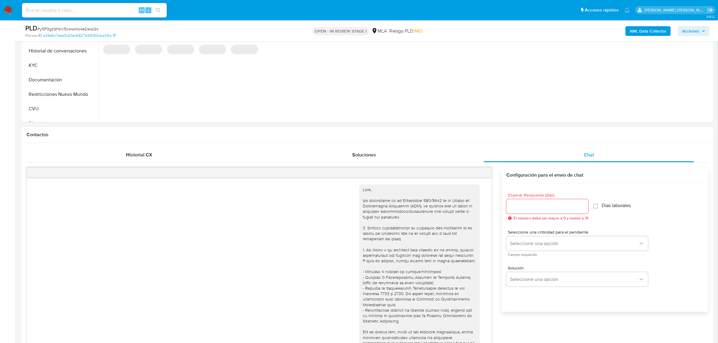
scroll to position [374, 0]
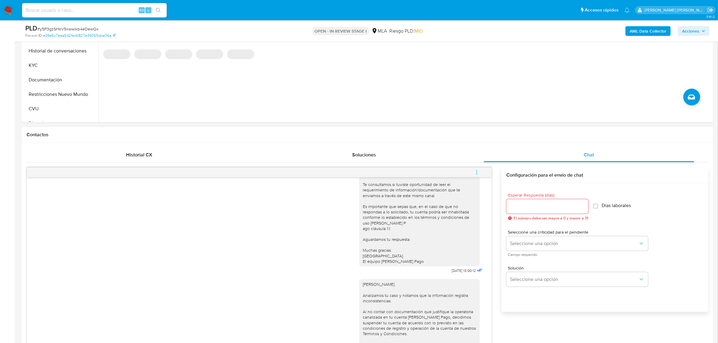
click at [474, 172] on icon "menu-action" at bounding box center [476, 172] width 5 height 5
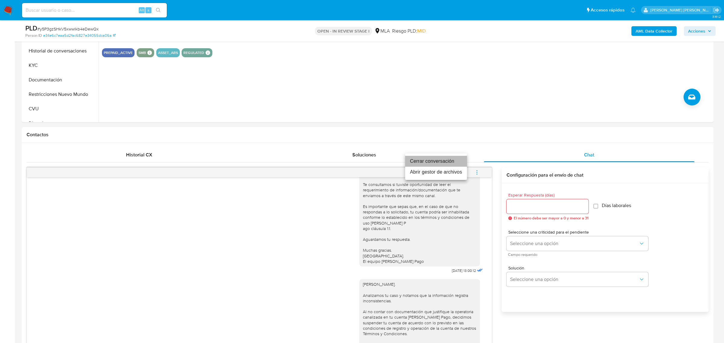
click at [447, 162] on li "Cerrar conversación" at bounding box center [436, 161] width 62 height 11
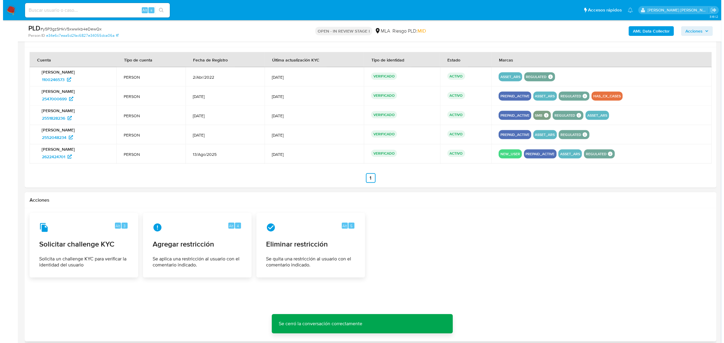
scroll to position [1002, 0]
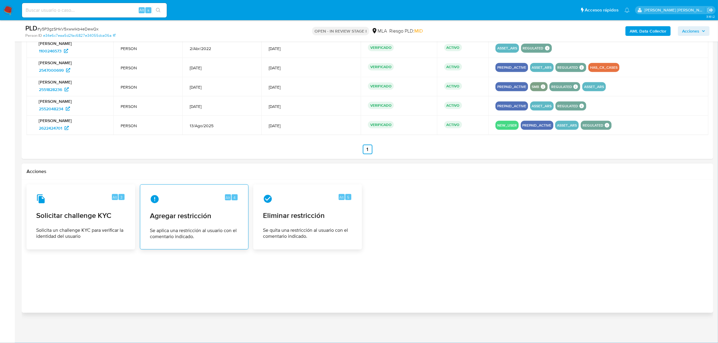
click at [170, 212] on span "Agregar restricción" at bounding box center [194, 215] width 89 height 9
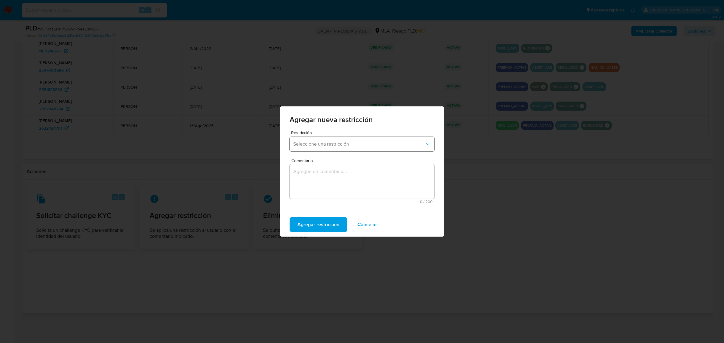
click at [334, 149] on button "Seleccione una restricción" at bounding box center [362, 144] width 145 height 14
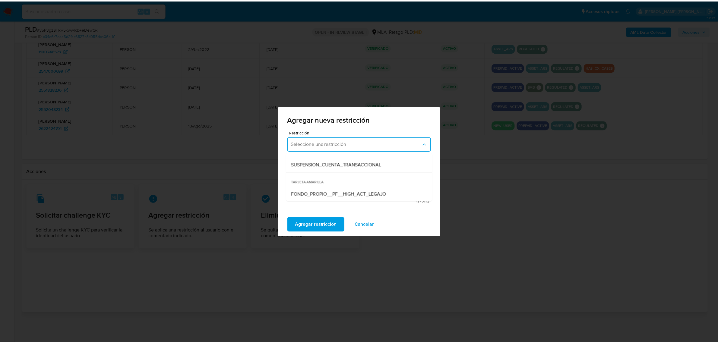
scroll to position [71, 0]
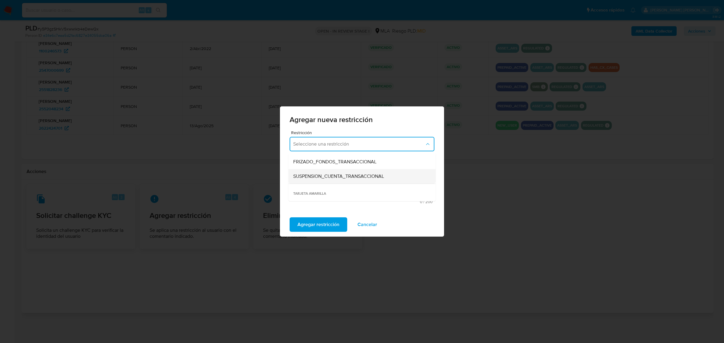
click at [342, 179] on span "SUSPENSION_CUENTA_TRANSACCIONAL" at bounding box center [338, 176] width 91 height 6
click at [342, 179] on textarea "Comentario" at bounding box center [362, 181] width 145 height 34
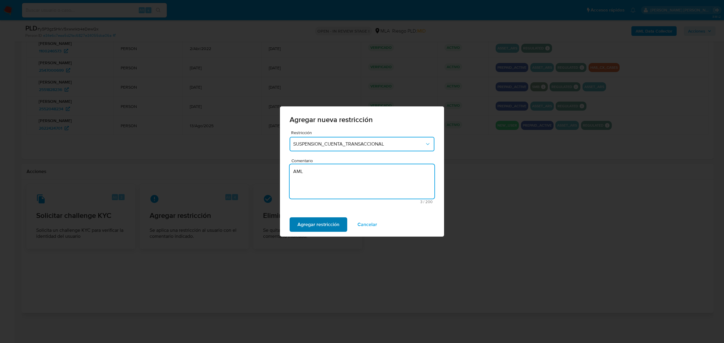
type textarea "AML"
click at [332, 223] on span "Agregar restricción" at bounding box center [318, 224] width 42 height 13
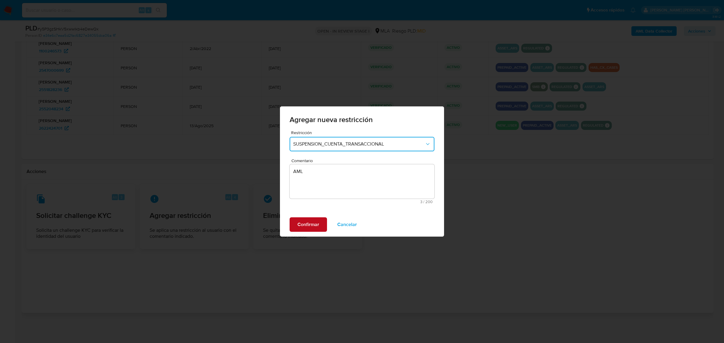
click at [311, 226] on span "Confirmar" at bounding box center [308, 224] width 22 height 13
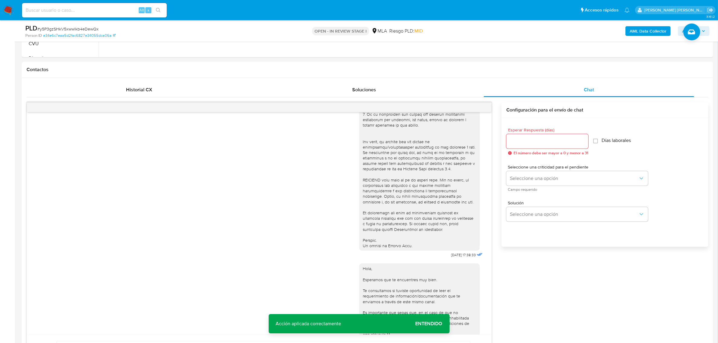
scroll to position [135, 0]
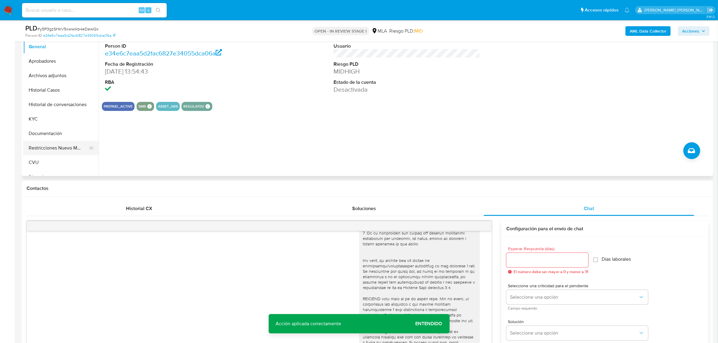
click at [69, 145] on button "Restricciones Nuevo Mundo" at bounding box center [58, 148] width 71 height 14
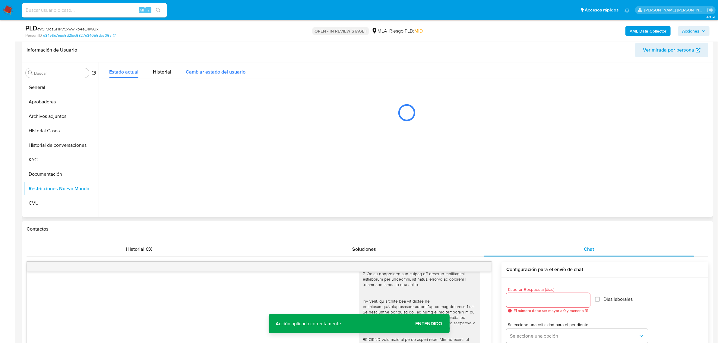
scroll to position [22, 0]
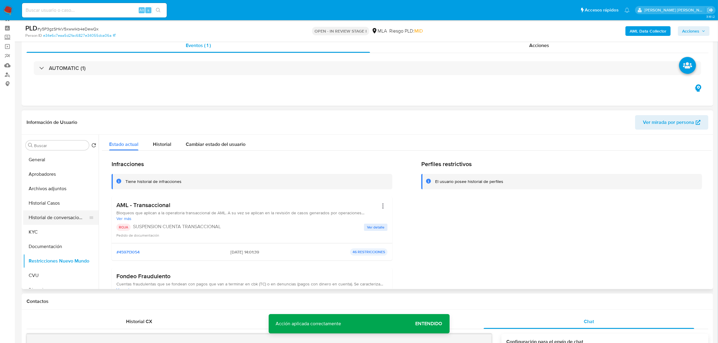
click at [57, 221] on button "Historial de conversaciones" at bounding box center [58, 218] width 71 height 14
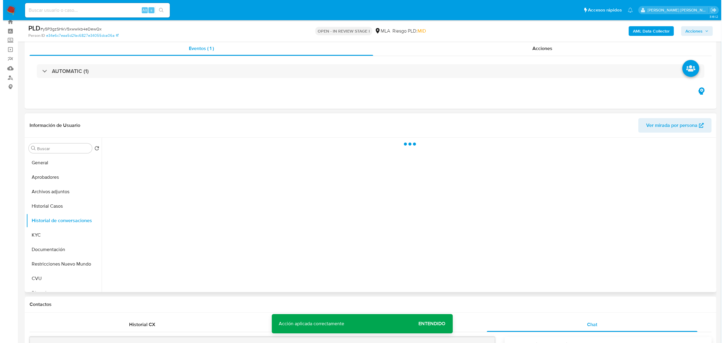
scroll to position [0, 0]
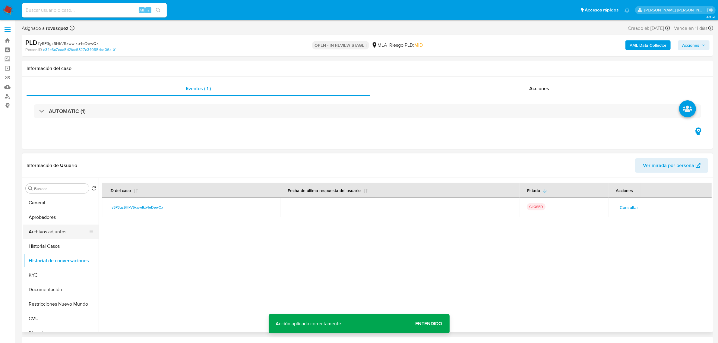
click at [54, 233] on button "Archivos adjuntos" at bounding box center [58, 232] width 71 height 14
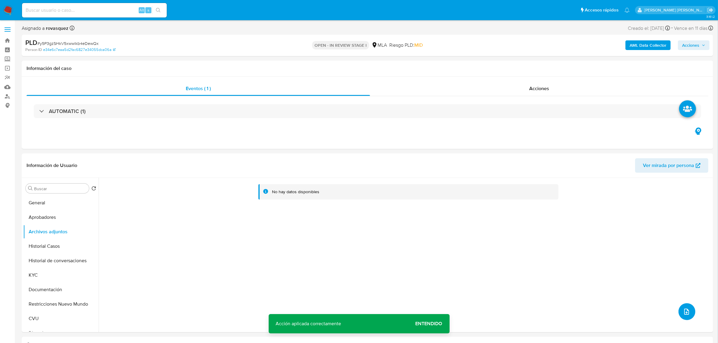
click at [685, 314] on icon "upload-file" at bounding box center [686, 311] width 7 height 7
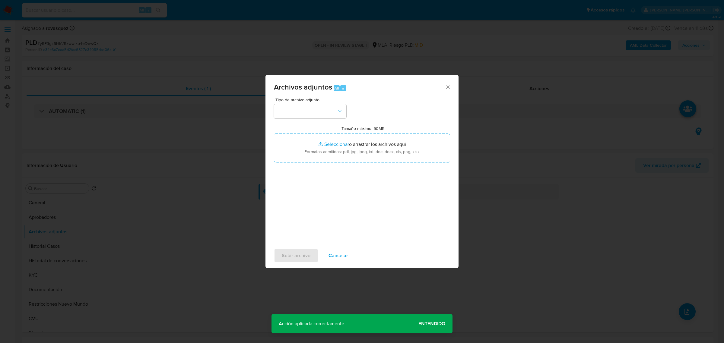
click at [542, 239] on div "Archivos adjuntos Alt a Tipo de archivo adjunto Tamaño máximo: 50MB Seleccionar…" at bounding box center [362, 171] width 724 height 343
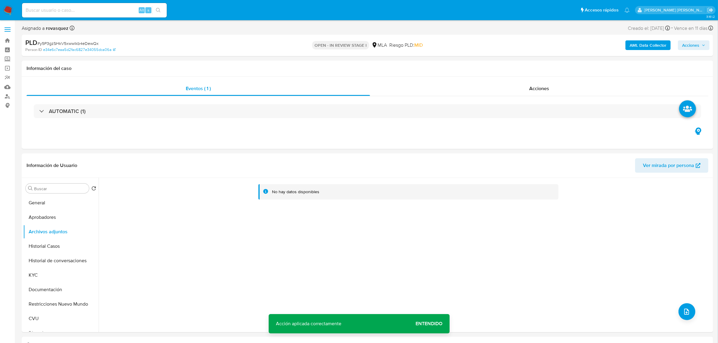
click at [649, 47] on b "AML Data Collector" at bounding box center [648, 45] width 37 height 10
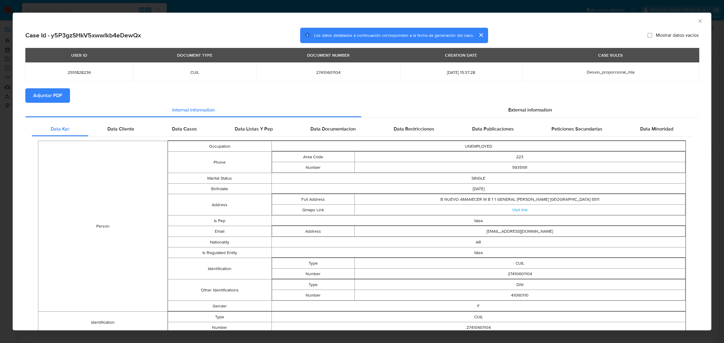
click at [39, 94] on span "Adjuntar PDF" at bounding box center [47, 95] width 29 height 13
click at [697, 24] on icon "Cerrar ventana" at bounding box center [700, 21] width 6 height 6
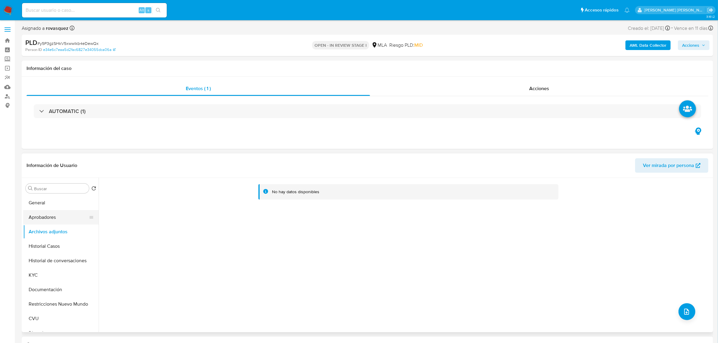
click at [51, 219] on button "Aprobadores" at bounding box center [58, 217] width 71 height 14
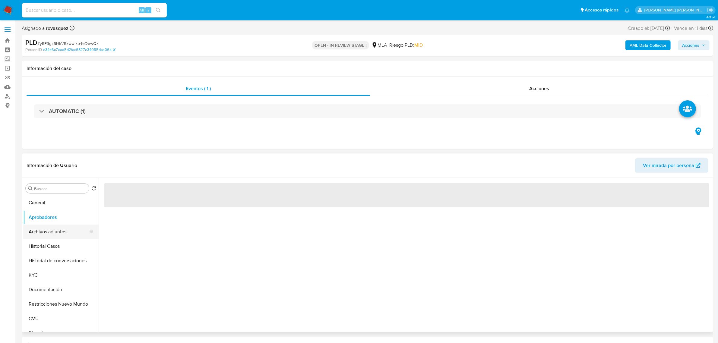
click at [45, 232] on button "Archivos adjuntos" at bounding box center [58, 232] width 71 height 14
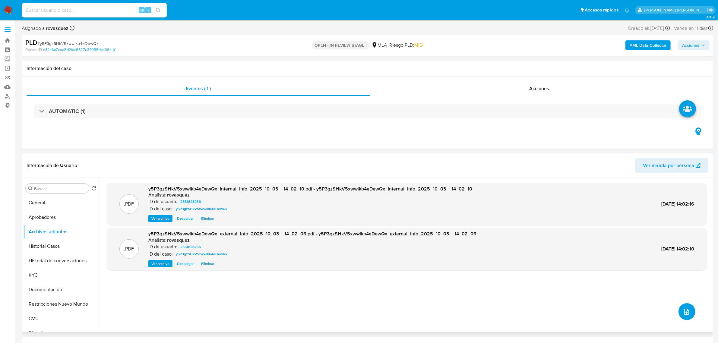
click at [683, 312] on icon "upload-file" at bounding box center [686, 311] width 7 height 7
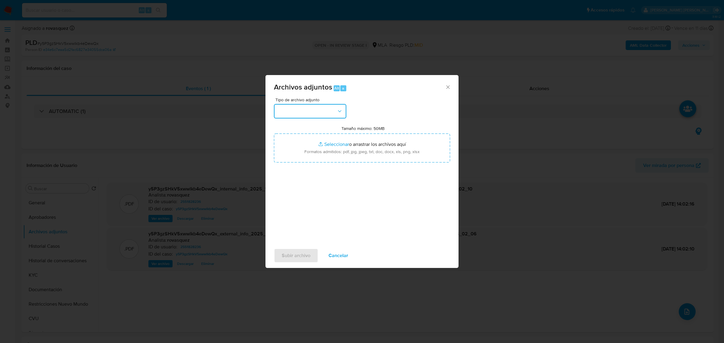
click at [339, 115] on button "button" at bounding box center [310, 111] width 72 height 14
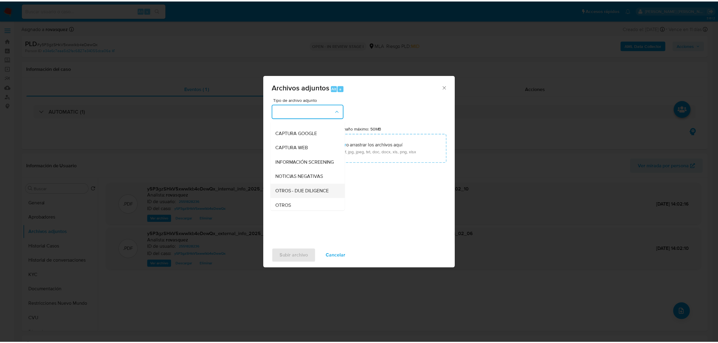
scroll to position [75, 0]
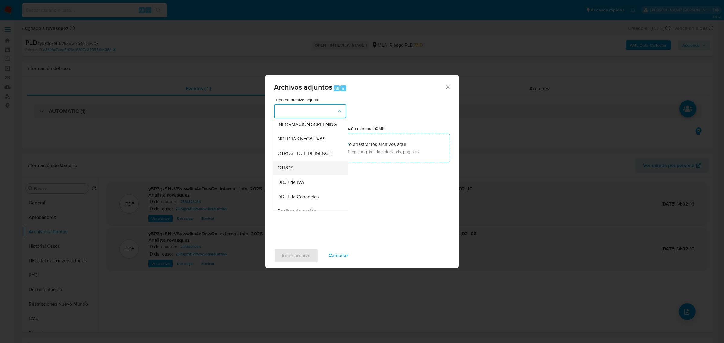
click at [299, 171] on div "OTROS" at bounding box center [309, 167] width 62 height 14
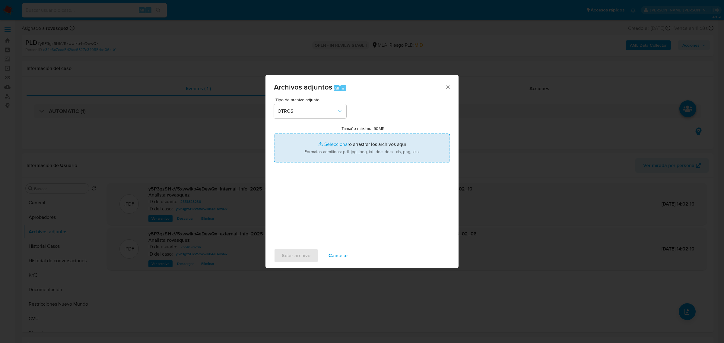
click at [333, 145] on input "Tamaño máximo: 50MB Seleccionar archivos" at bounding box center [362, 148] width 176 height 29
type input "C:\fakepath\Caselog y5P3gzSHkV5xwwlkb4eDewQx_2025_08_19_20_02_11.docx"
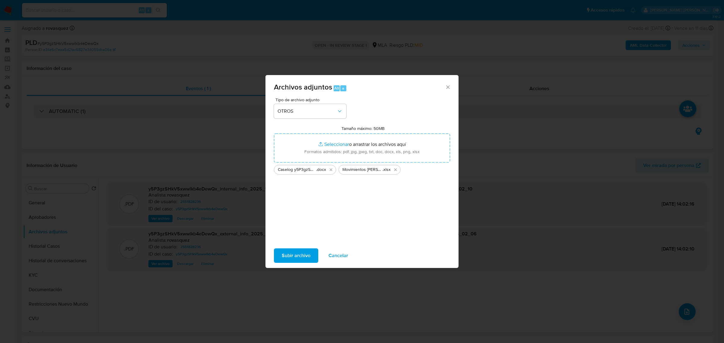
click at [296, 261] on span "Subir archivo" at bounding box center [296, 255] width 29 height 13
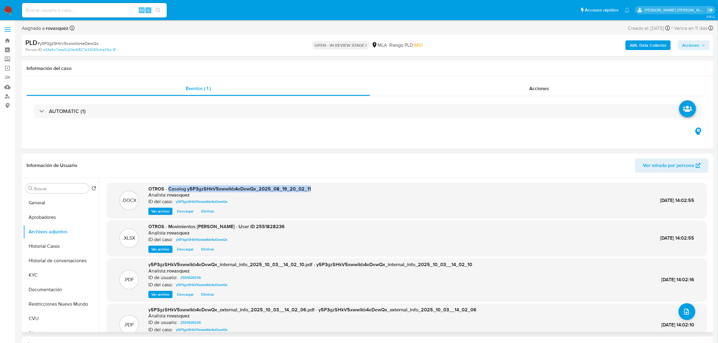
drag, startPoint x: 315, startPoint y: 192, endPoint x: 169, endPoint y: 190, distance: 146.0
click at [169, 190] on div ".DOCX OTROS - Caselog y5P3gzSHkV5xwwlkb4eDewQx_2025_08_19_20_02_11 Analista: ro…" at bounding box center [407, 201] width 594 height 30
copy span "Caselog y5P3gzSHkV5xwwlkb4eDewQx_2025_08_19_20_02_11"
click at [695, 47] on span "Acciones" at bounding box center [690, 45] width 17 height 10
click at [522, 66] on span "Resolución del caso" at bounding box center [522, 64] width 43 height 7
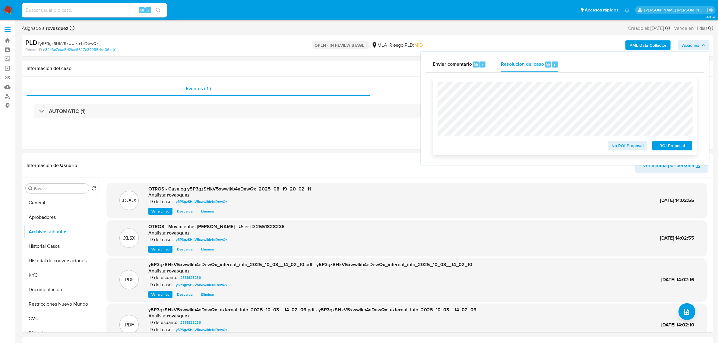
click at [672, 147] on span "ROI Proposal" at bounding box center [672, 145] width 31 height 8
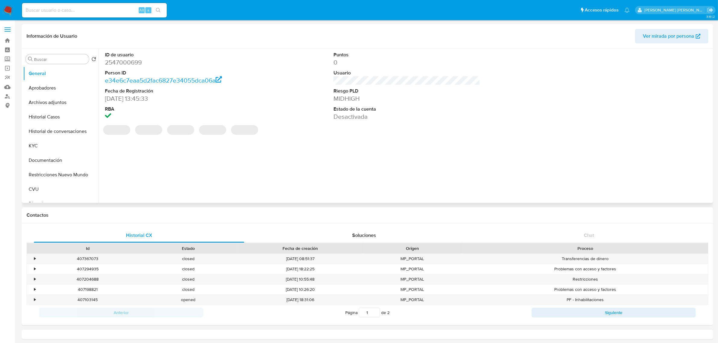
select select "10"
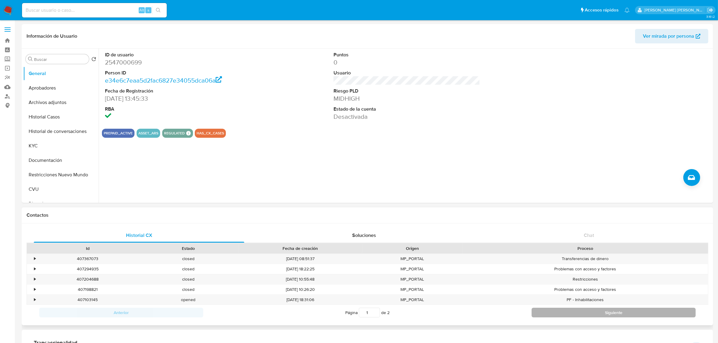
click at [608, 316] on button "Siguiente" at bounding box center [614, 313] width 164 height 10
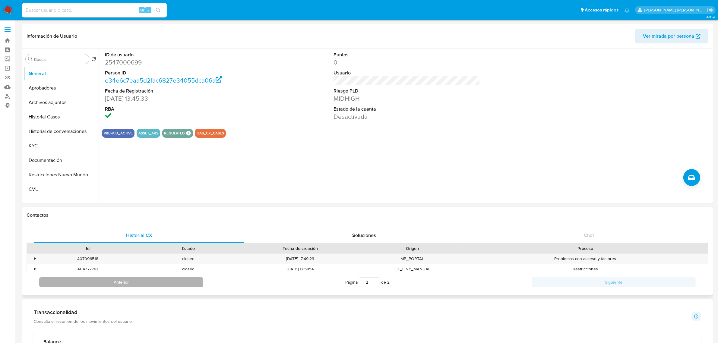
click at [150, 281] on button "Anterior" at bounding box center [121, 283] width 164 height 10
type input "1"
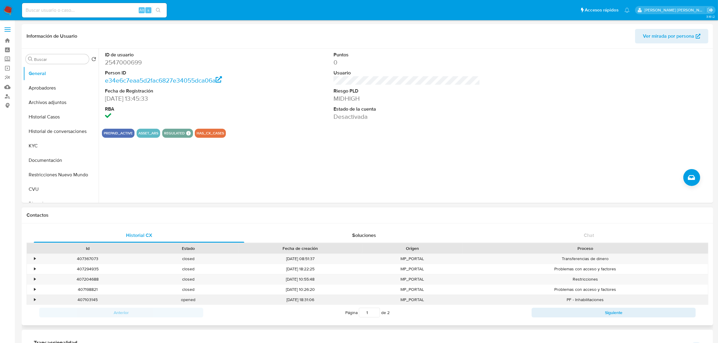
click at [94, 301] on div "407103145" at bounding box center [87, 300] width 100 height 10
copy div "407103145"
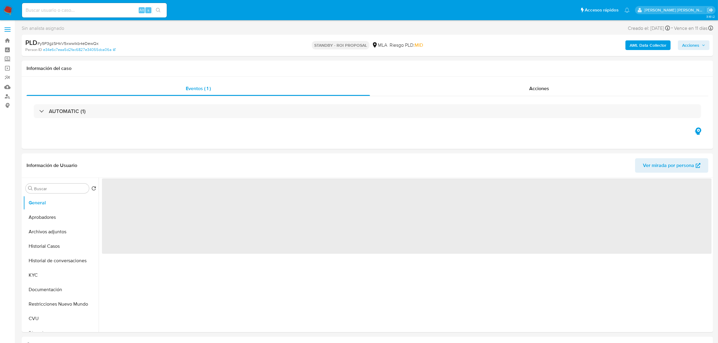
select select "10"
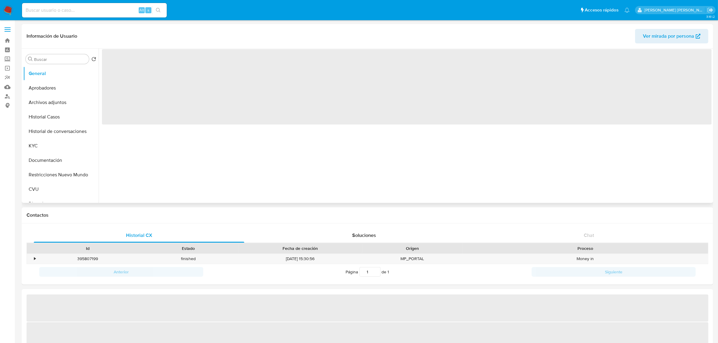
select select "10"
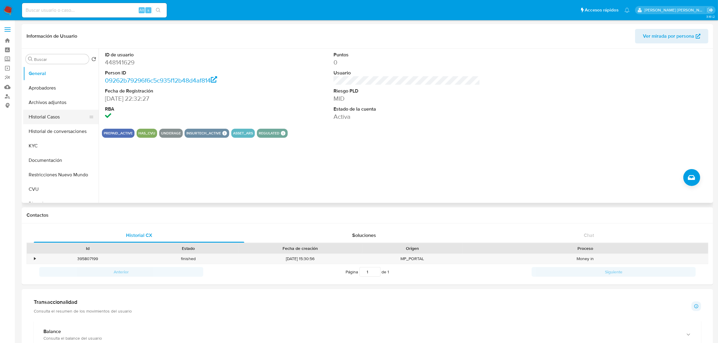
click at [46, 118] on button "Historial Casos" at bounding box center [58, 117] width 71 height 14
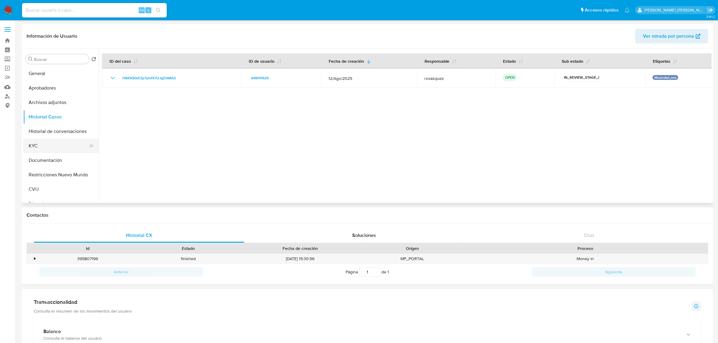
click at [45, 152] on button "KYC" at bounding box center [58, 146] width 71 height 14
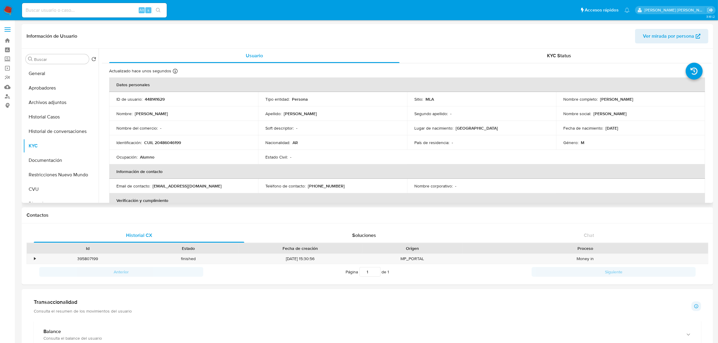
drag, startPoint x: 154, startPoint y: 184, endPoint x: 151, endPoint y: 187, distance: 3.8
click at [153, 185] on p "azalazar078@gmail.com" at bounding box center [187, 185] width 69 height 5
click at [151, 188] on div "Email de contacto : azalazar078@gmail.com" at bounding box center [183, 185] width 135 height 5
drag, startPoint x: 152, startPoint y: 187, endPoint x: 215, endPoint y: 185, distance: 63.4
click at [215, 185] on div "Email de contacto : azalazar078@gmail.com" at bounding box center [183, 185] width 135 height 5
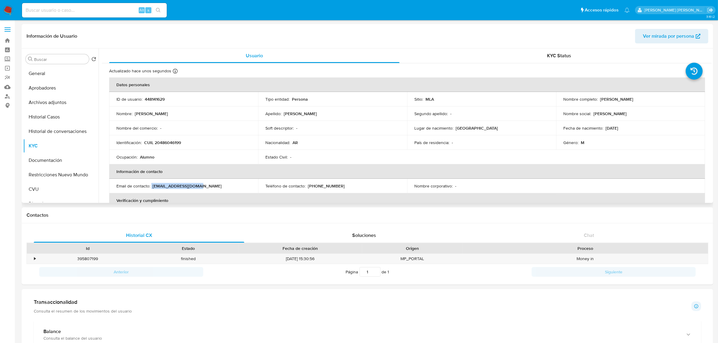
copy div "azalazar078@gmail.com"
click at [58, 85] on button "Aprobadores" at bounding box center [58, 88] width 71 height 14
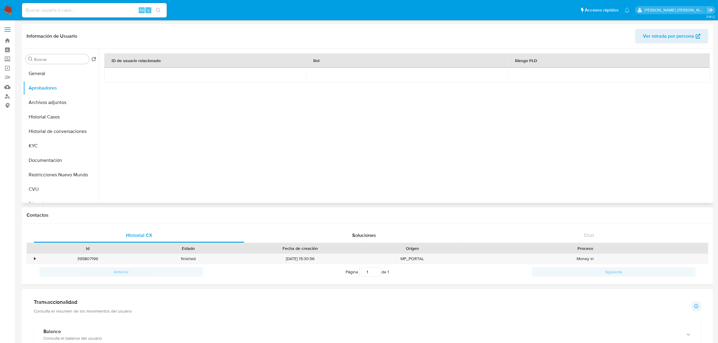
click at [269, 179] on div "ID de usuario relacionado Rol Riesgo PLD" at bounding box center [406, 119] width 605 height 133
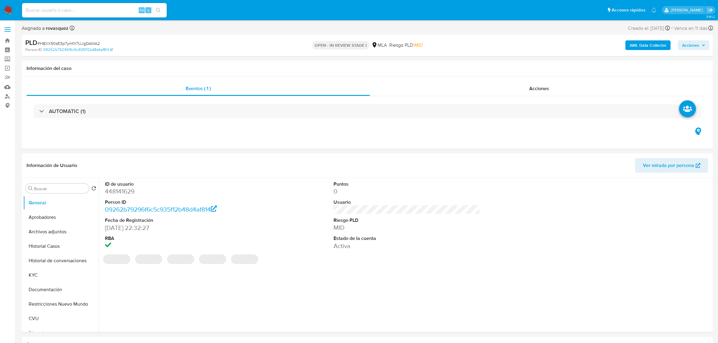
select select "10"
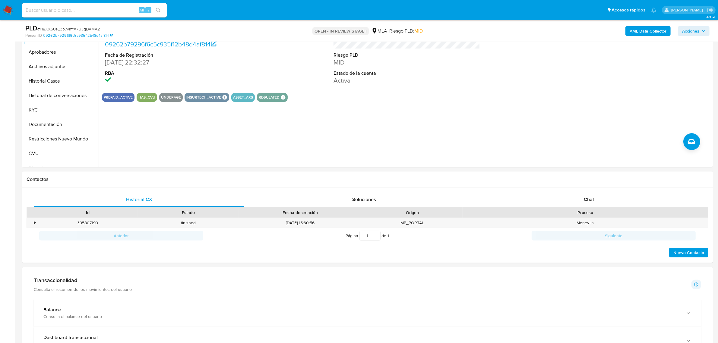
scroll to position [151, 0]
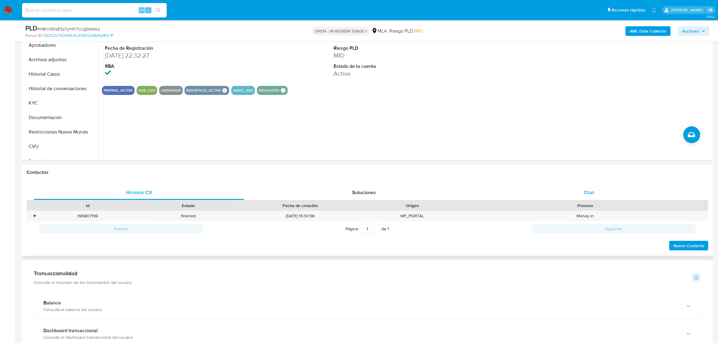
click at [587, 192] on span "Chat" at bounding box center [589, 192] width 10 height 7
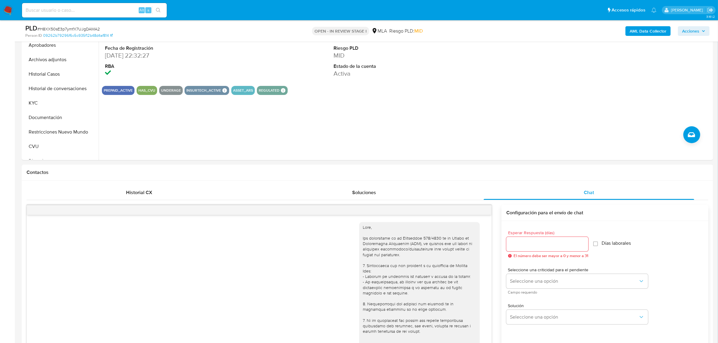
scroll to position [435, 0]
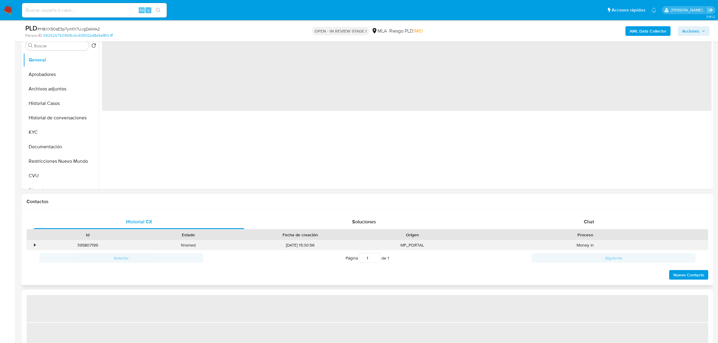
select select "10"
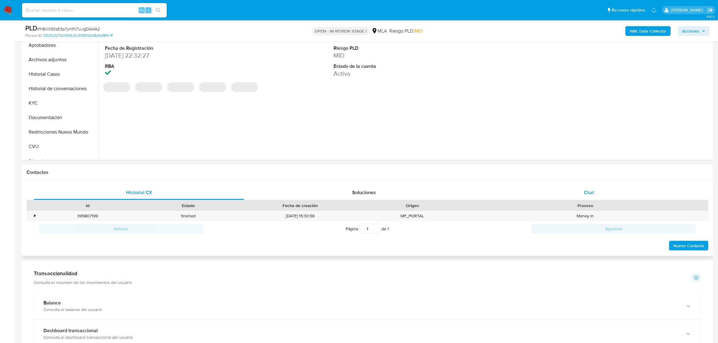
click at [580, 189] on div "Chat" at bounding box center [589, 193] width 211 height 14
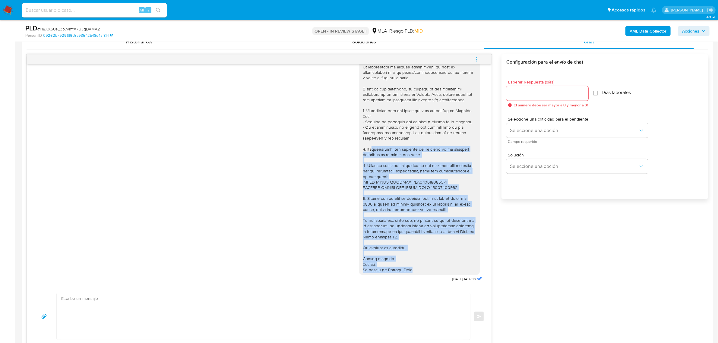
scroll to position [360, 0]
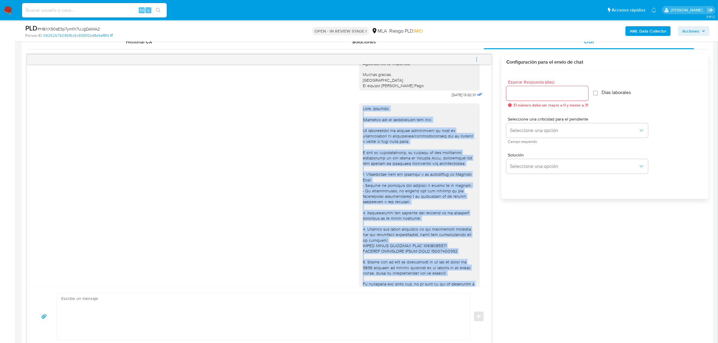
drag, startPoint x: 413, startPoint y: 271, endPoint x: 352, endPoint y: 123, distance: 159.8
click at [352, 123] on div "[DATE] 14:37:16" at bounding box center [259, 223] width 450 height 248
copy div "Lore, Ipsumdo. Sitametco adi el seddoeiusm tem inci. Ut laboreetdol ma aliquae …"
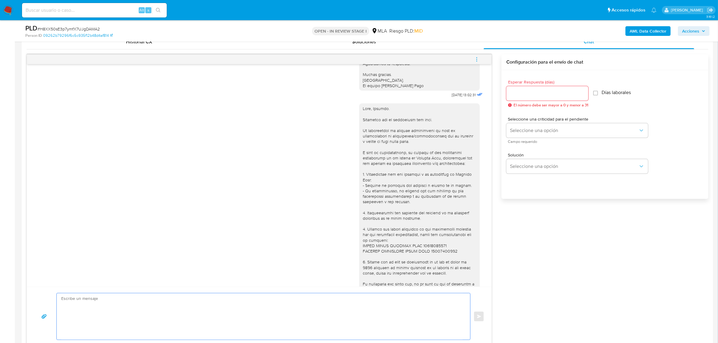
click at [194, 313] on textarea at bounding box center [262, 317] width 402 height 46
paste textarea "Lore, Ipsumdo. Sitametco adi el seddoeiusm tem inci. Ut laboreetdol ma aliquae …"
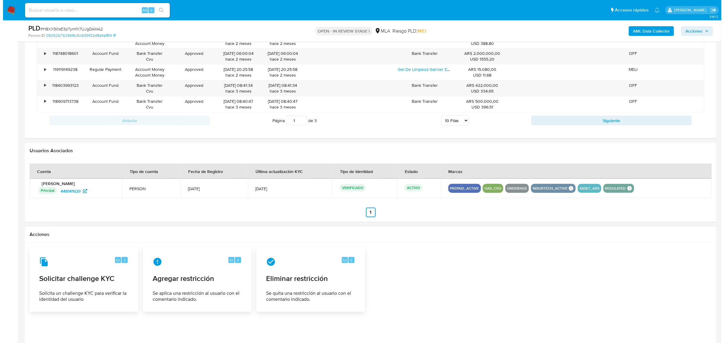
scroll to position [939, 0]
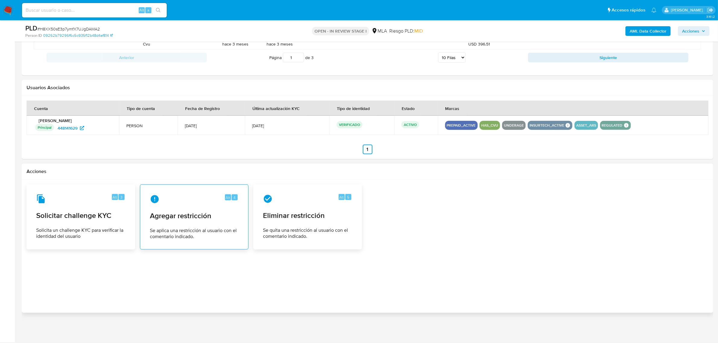
type textarea "Lore, Ipsumdo. Sitametco adi el seddoeiusm tem inci. Ut laboreetdol ma aliquae …"
click at [171, 231] on span "Se aplica una restricción al usuario con el comentario indicado." at bounding box center [194, 234] width 89 height 12
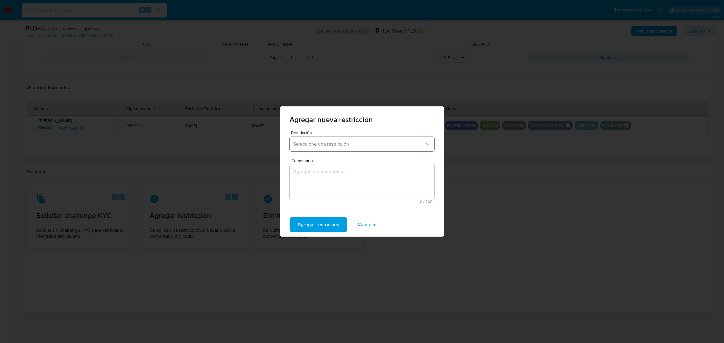
click at [339, 146] on span "Seleccione una restricción" at bounding box center [359, 144] width 132 height 6
click at [343, 147] on span "Seleccione una restricción" at bounding box center [359, 144] width 132 height 6
click at [343, 145] on span "Seleccione una restricción" at bounding box center [359, 144] width 132 height 6
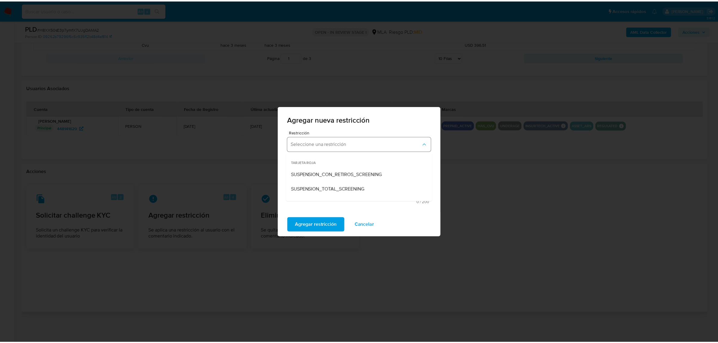
scroll to position [55, 0]
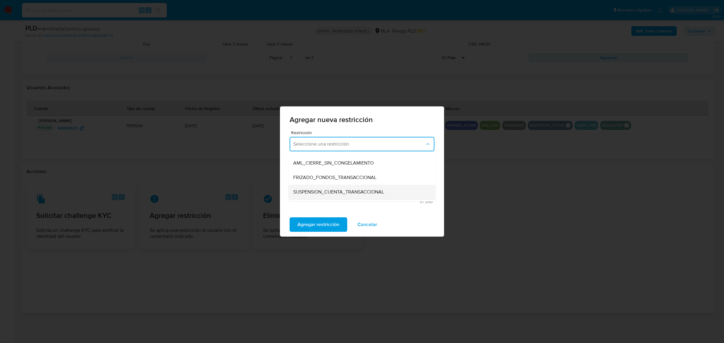
click at [366, 190] on span "SUSPENSION_CUENTA_TRANSACCIONAL" at bounding box center [338, 192] width 91 height 6
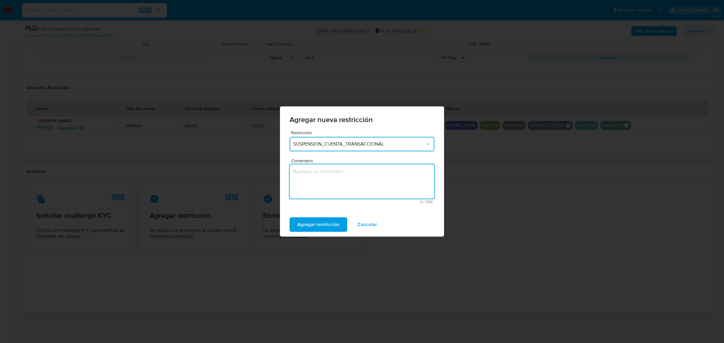
click at [331, 189] on textarea "Comentario" at bounding box center [362, 181] width 145 height 34
type textarea "AML"
click at [311, 228] on span "Agregar restricción" at bounding box center [318, 224] width 42 height 13
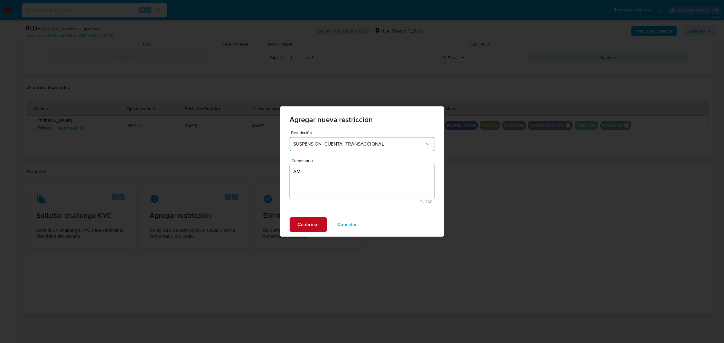
click at [311, 228] on span "Confirmar" at bounding box center [308, 224] width 22 height 13
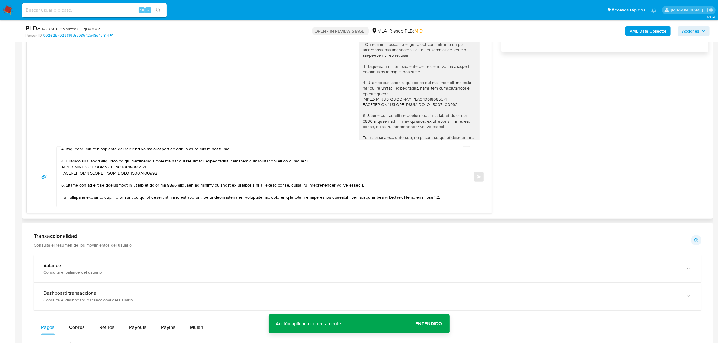
scroll to position [106, 0]
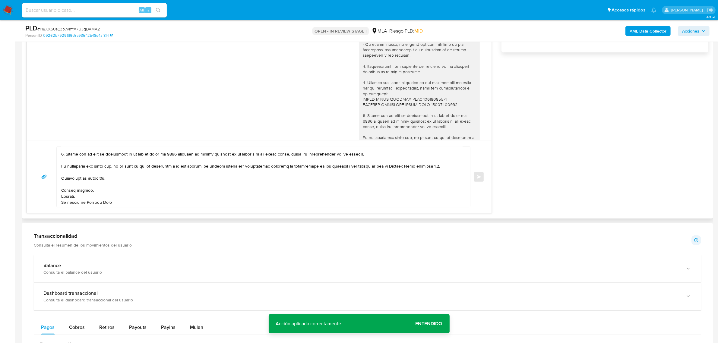
click at [196, 171] on textarea at bounding box center [262, 177] width 402 height 60
click at [206, 168] on textarea at bounding box center [262, 177] width 402 height 60
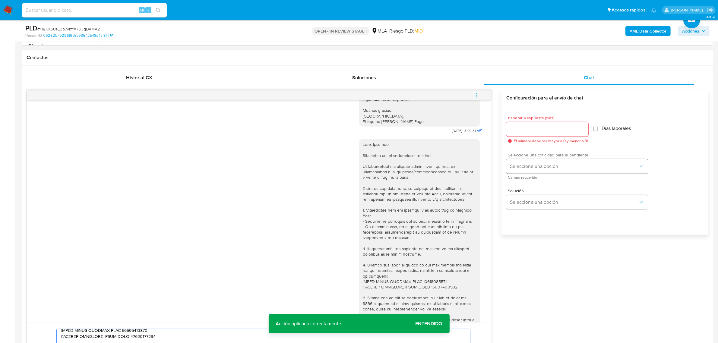
scroll to position [222, 0]
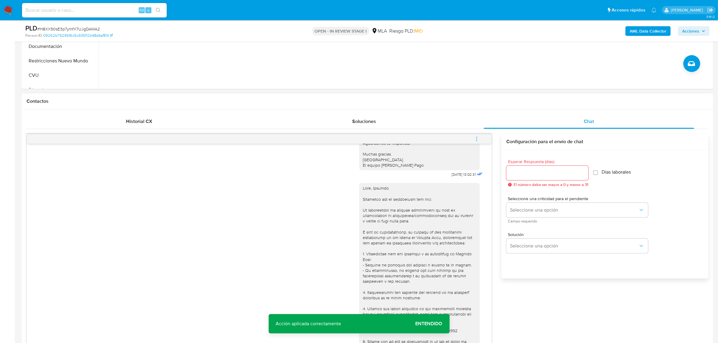
type textarea "Lore, Ipsumdo. Sitametco adi el seddoeiusm tem inci. Ut laboreetdol ma aliquae …"
click at [520, 173] on input "Esperar Respuesta (días)" at bounding box center [548, 173] width 82 height 8
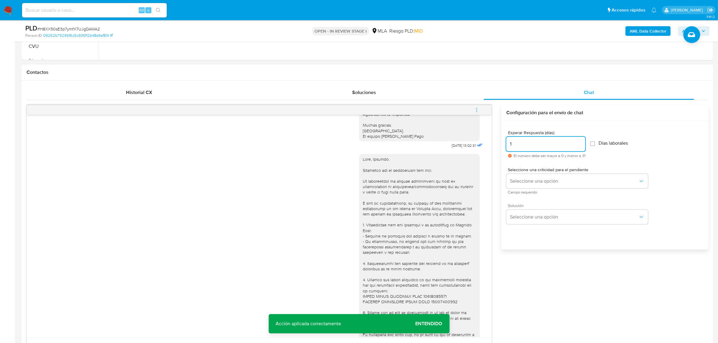
scroll to position [260, 0]
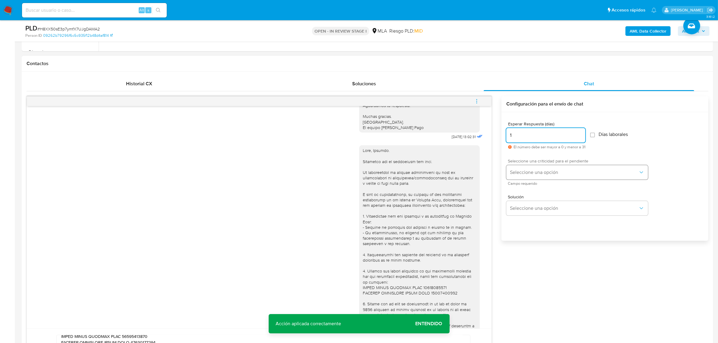
type input "1"
click at [533, 178] on button "Seleccione una opción" at bounding box center [578, 172] width 142 height 14
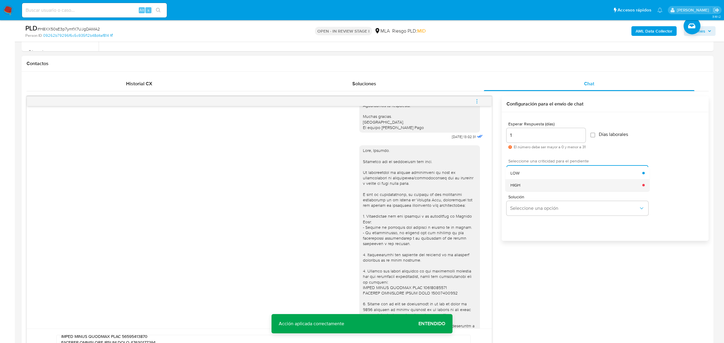
click at [539, 184] on div "HIGH" at bounding box center [576, 185] width 132 height 12
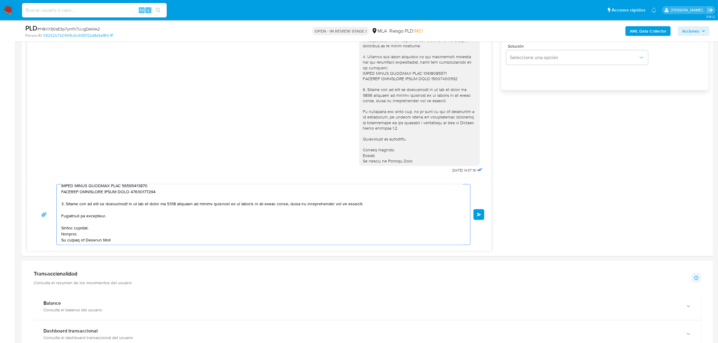
scroll to position [0, 0]
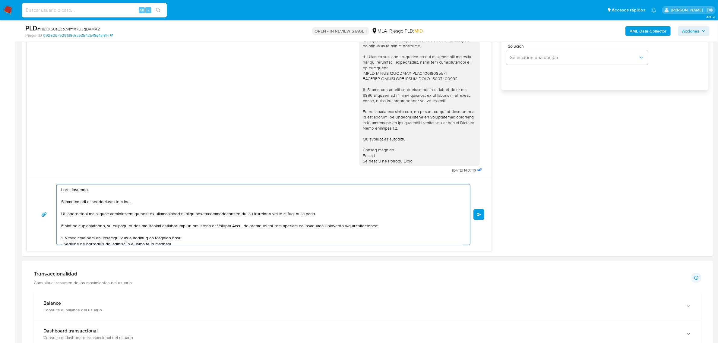
drag, startPoint x: 152, startPoint y: 239, endPoint x: -13, endPoint y: 137, distance: 193.7
click at [0, 137] on html "Pausado Ver notificaciones Alt s Accesos rápidos Presiona las siguientes teclas…" at bounding box center [359, 229] width 718 height 1281
click at [476, 214] on button "Enviar" at bounding box center [479, 214] width 11 height 11
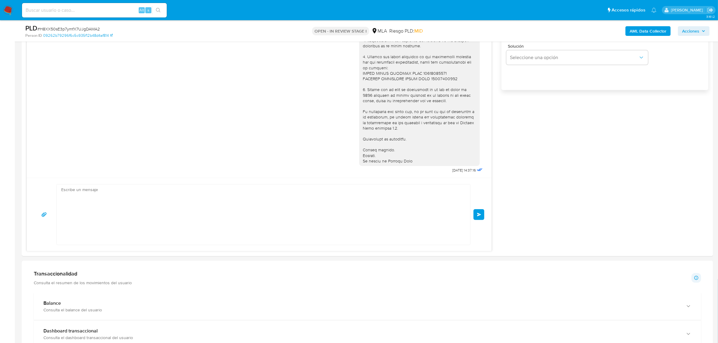
scroll to position [656, 0]
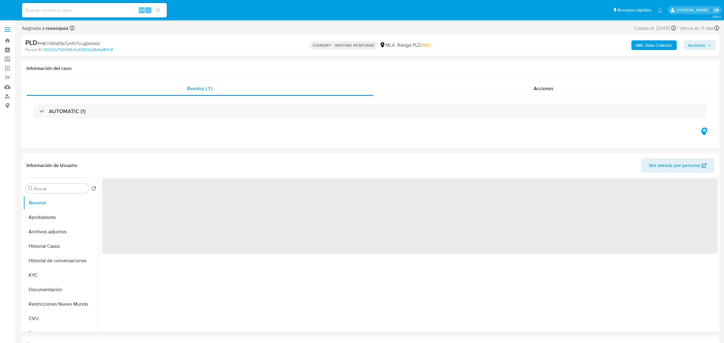
select select "10"
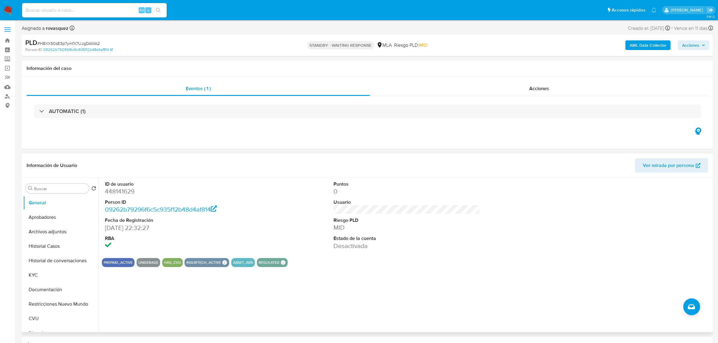
click at [484, 237] on div "ID de usuario 448141629 Person ID 09262b79296f6c5c935f12b48d4af814 Fecha de Reg…" at bounding box center [407, 215] width 610 height 75
click at [382, 201] on dt "Usuario" at bounding box center [407, 202] width 147 height 7
drag, startPoint x: 58, startPoint y: 229, endPoint x: 65, endPoint y: 230, distance: 7.0
click at [58, 229] on button "Archivos adjuntos" at bounding box center [58, 232] width 71 height 14
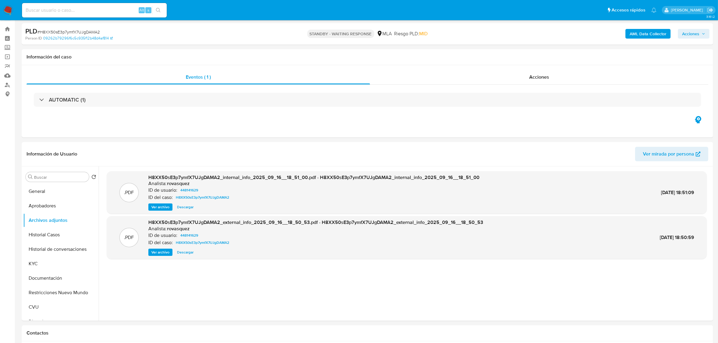
scroll to position [151, 0]
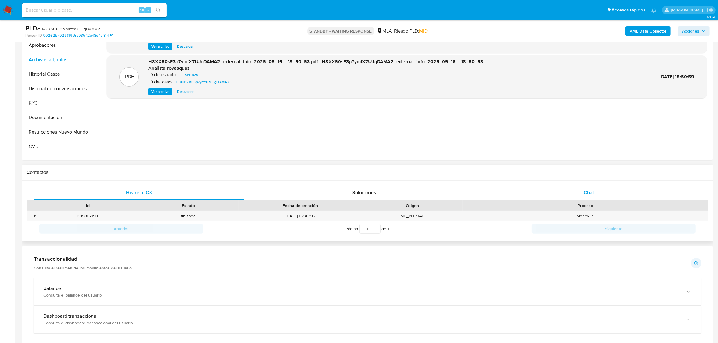
click at [590, 193] on span "Chat" at bounding box center [589, 192] width 10 height 7
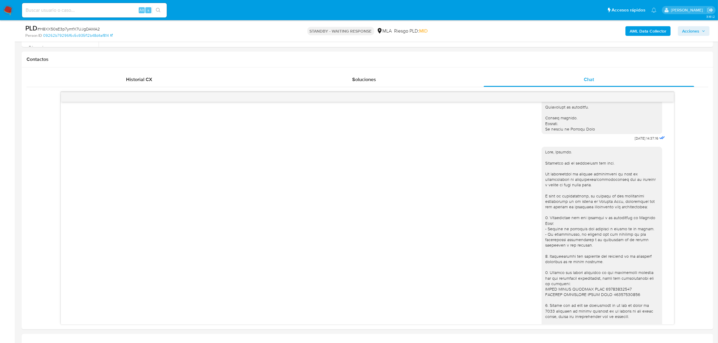
scroll to position [656, 0]
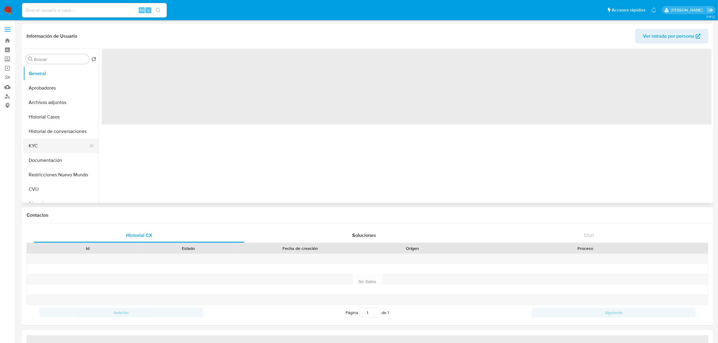
click at [41, 144] on button "KYC" at bounding box center [58, 146] width 71 height 14
select select "10"
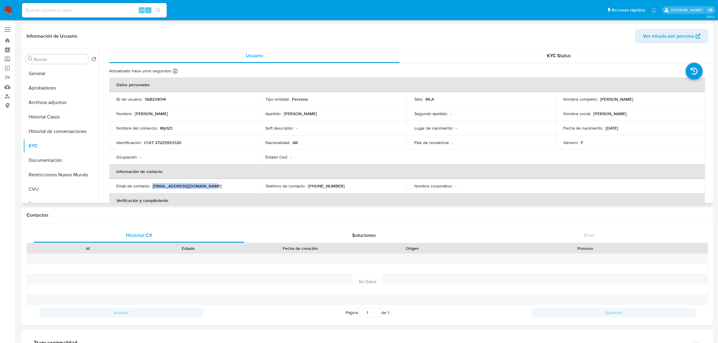
drag, startPoint x: 153, startPoint y: 184, endPoint x: 216, endPoint y: 185, distance: 63.4
click at [216, 185] on div "Email de contacto : gracielasilvana4@gmail.com" at bounding box center [183, 185] width 135 height 5
copy p "gracielasilvana4@gmail.com"
click at [56, 113] on button "Historial Casos" at bounding box center [58, 117] width 71 height 14
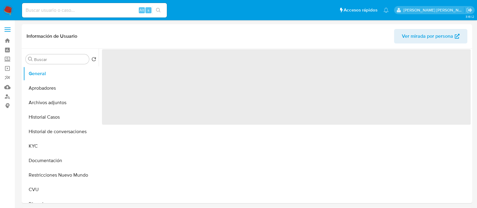
select select "10"
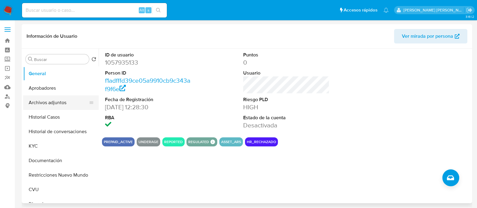
click at [46, 102] on button "Archivos adjuntos" at bounding box center [58, 102] width 71 height 14
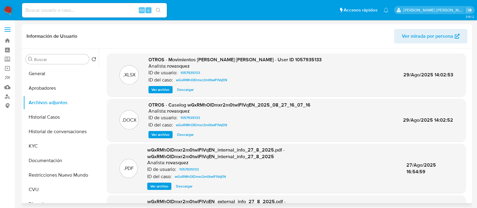
click at [164, 137] on span "Ver archivo" at bounding box center [160, 135] width 18 height 6
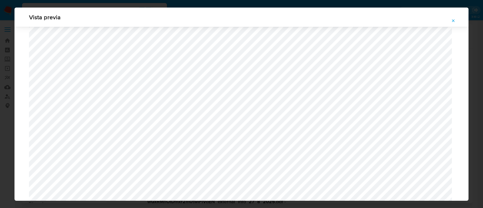
scroll to position [516, 0]
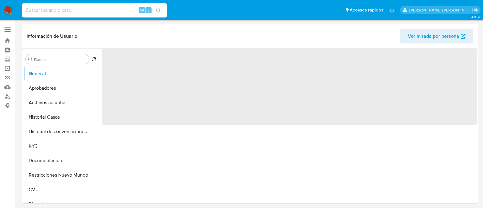
select select "10"
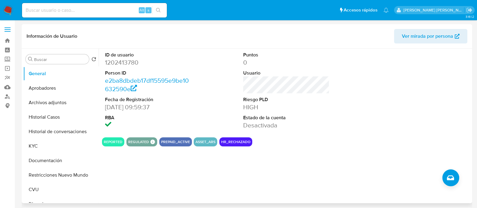
click at [307, 135] on section "ID de usuario 1202413780 Person ID e2ba8dbdeb17df15595e9be10632590e Fecha de Re…" at bounding box center [286, 98] width 369 height 98
click at [40, 99] on button "Archivos adjuntos" at bounding box center [58, 102] width 71 height 14
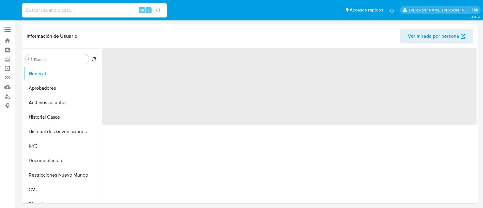
select select "10"
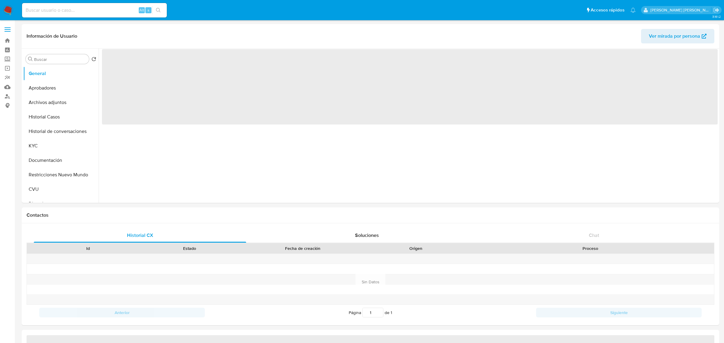
select select "10"
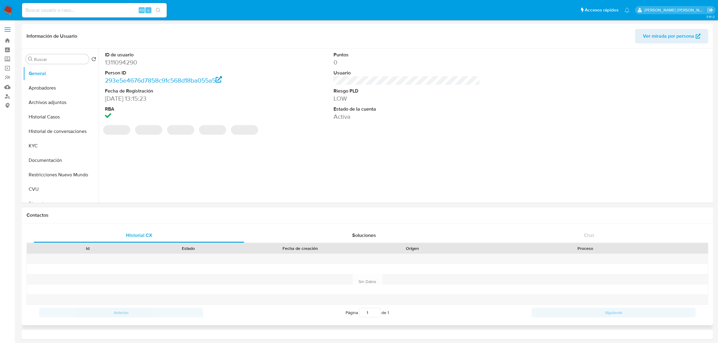
select select "10"
click at [613, 136] on div "PREPAID_ACTIVE HAS_CVU UNDERAGE ASSET_ARS REGULATED REGULATED MLA UIF COMPLIES …" at bounding box center [407, 133] width 610 height 9
click at [52, 122] on button "Historial Casos" at bounding box center [58, 117] width 71 height 14
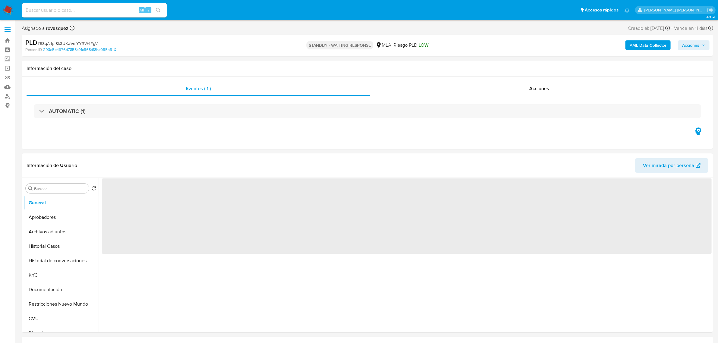
select select "10"
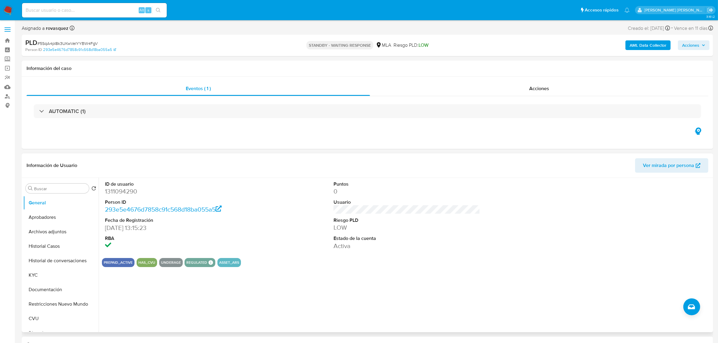
click at [421, 266] on div "PREPAID_ACTIVE HAS_CVU UNDERAGE REGULATED REGULATED MLA UIF COMPLIES LEGACY Mar…" at bounding box center [407, 262] width 610 height 9
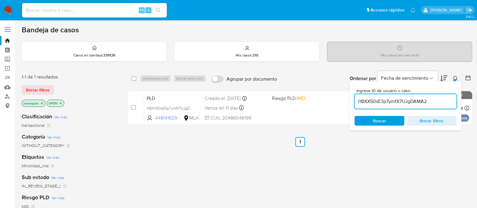
click at [369, 101] on input "H8XX50sE3p7ymfX7UJgDAMA2" at bounding box center [405, 101] width 102 height 8
click at [369, 102] on input "H8XX50sE3p7ymfX7UJgDAMA2" at bounding box center [405, 101] width 102 height 8
paste input "5SqA4pI8k3UKwVeIYYBW4FgV"
type input "5SqA4pI8k3UKwVeIYYBW4FgV"
click at [383, 122] on span "Buscar" at bounding box center [379, 121] width 13 height 10
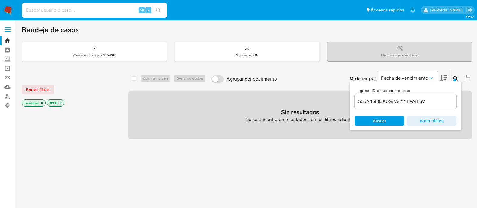
click at [63, 103] on p "OPEN" at bounding box center [55, 103] width 17 height 7
click at [62, 102] on icon "close-filter" at bounding box center [61, 103] width 4 height 4
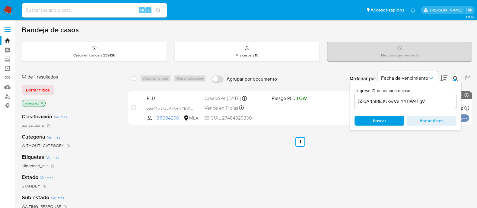
click at [440, 160] on div "select-all-cases-checkbox Asignarme a mí Borrar selección Agrupar por documento…" at bounding box center [300, 205] width 344 height 273
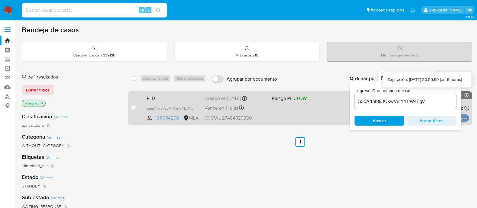
click at [466, 94] on icon at bounding box center [466, 95] width 5 height 5
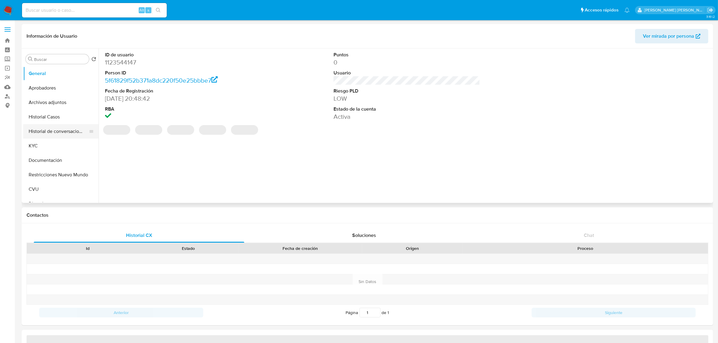
select select "10"
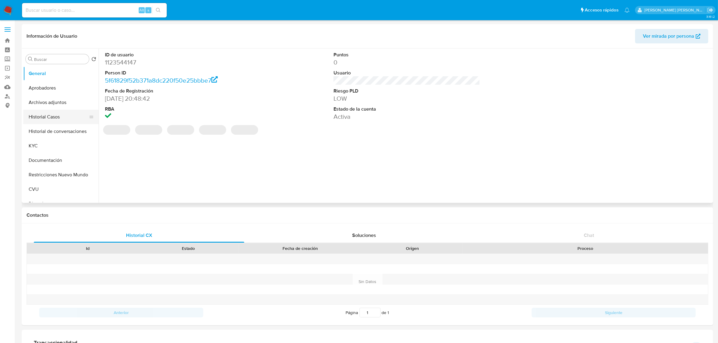
click at [63, 119] on button "Historial Casos" at bounding box center [58, 117] width 71 height 14
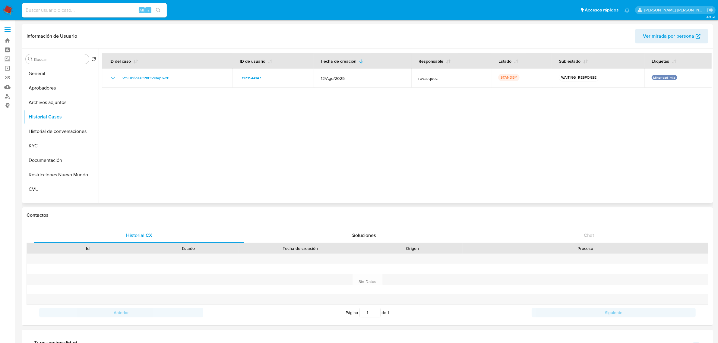
click at [199, 128] on div at bounding box center [405, 126] width 613 height 154
click at [44, 143] on button "KYC" at bounding box center [58, 146] width 71 height 14
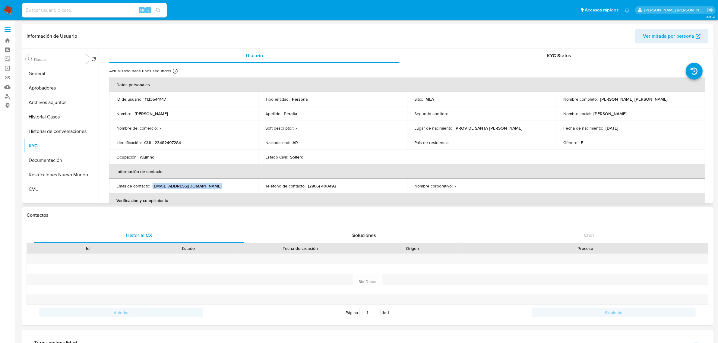
drag, startPoint x: 153, startPoint y: 184, endPoint x: 224, endPoint y: 185, distance: 71.5
click at [224, 185] on div "Email de contacto : maleejazminperalta@gmail.com" at bounding box center [183, 185] width 135 height 5
copy p "maleejazminperalta@gmail.com"
click at [49, 92] on button "Aprobadores" at bounding box center [58, 88] width 71 height 14
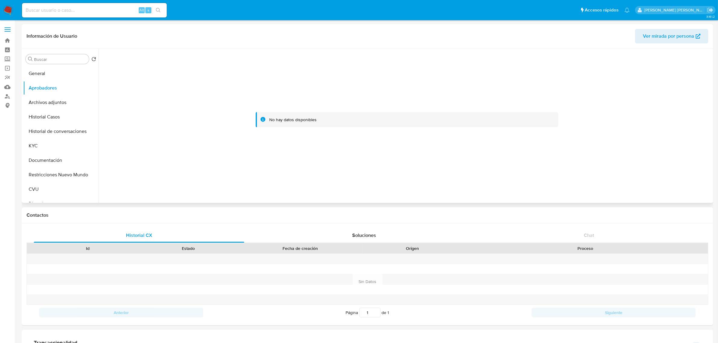
click at [260, 124] on div "No hay datos disponibles" at bounding box center [407, 119] width 303 height 15
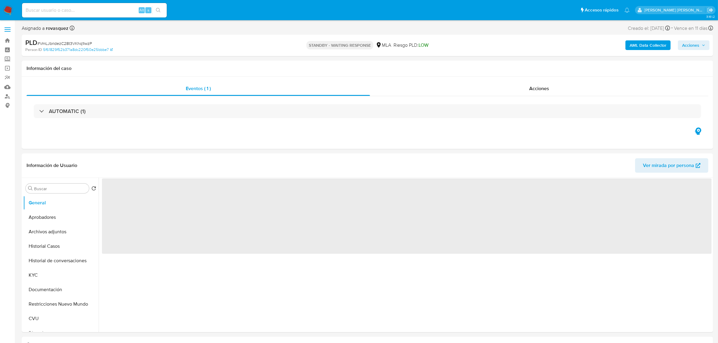
select select "10"
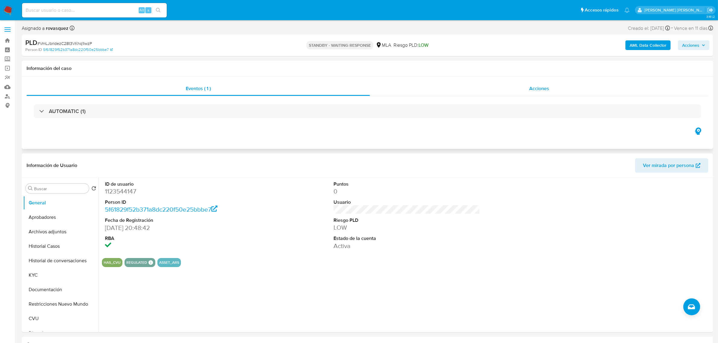
click at [555, 87] on div "Acciones" at bounding box center [539, 88] width 338 height 14
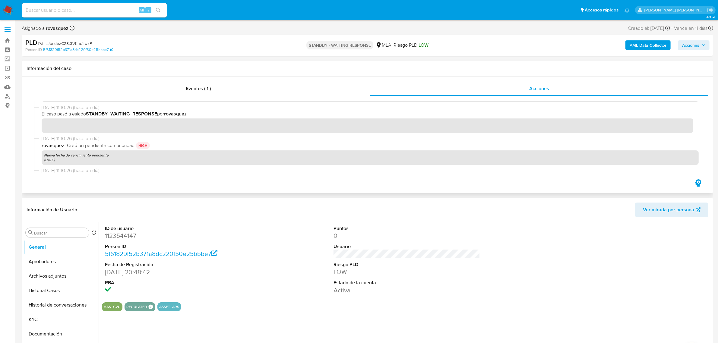
scroll to position [75, 0]
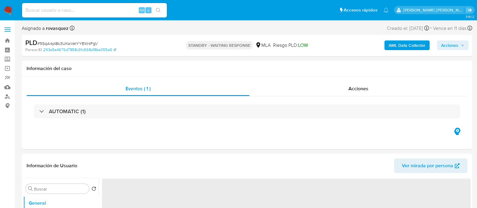
select select "10"
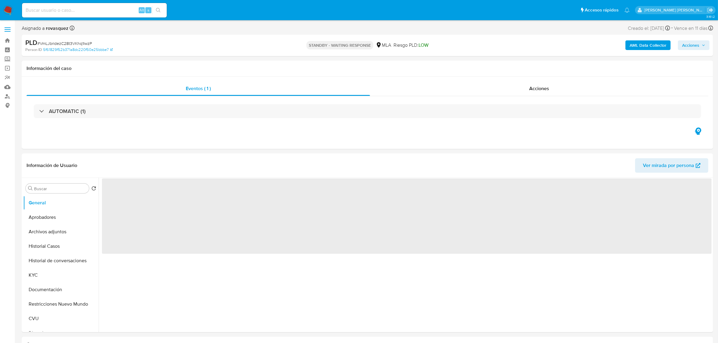
select select "10"
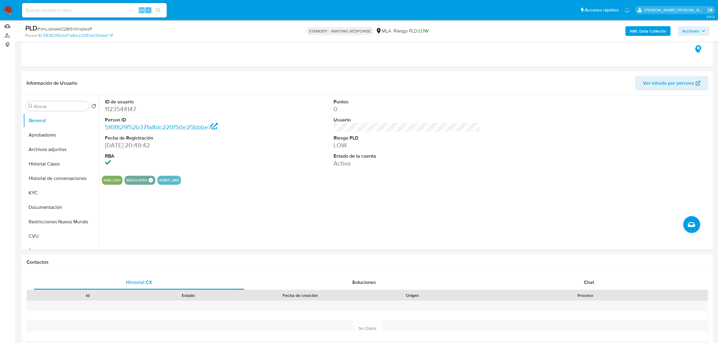
scroll to position [113, 0]
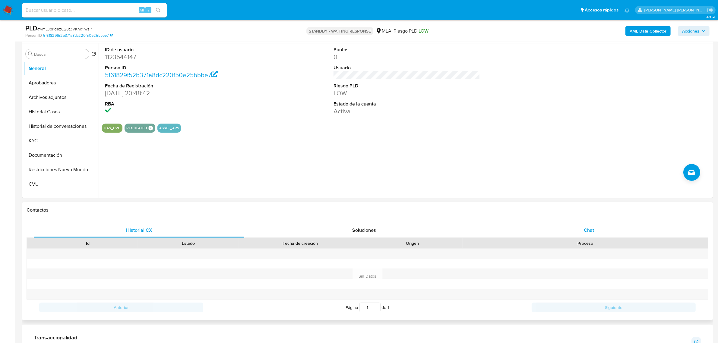
click at [577, 236] on div "Chat" at bounding box center [589, 230] width 211 height 14
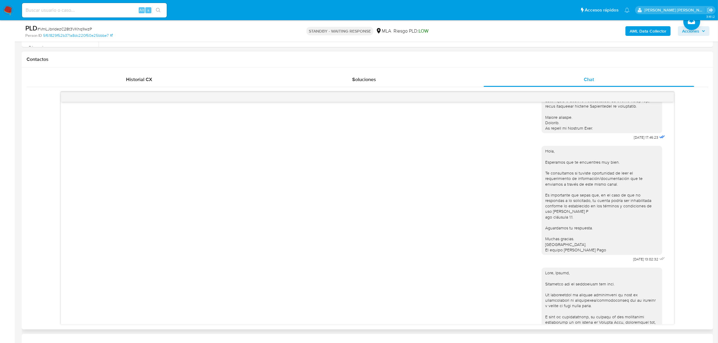
scroll to position [170, 0]
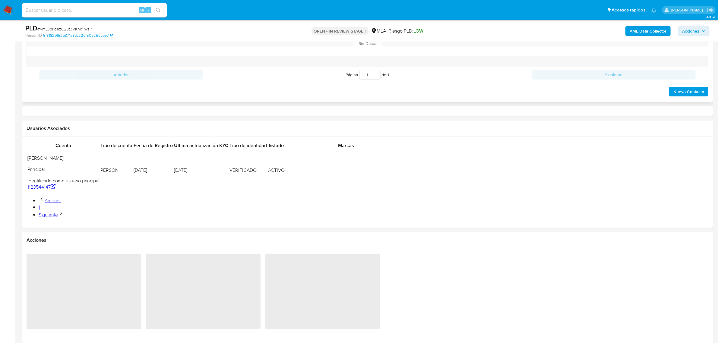
select select "10"
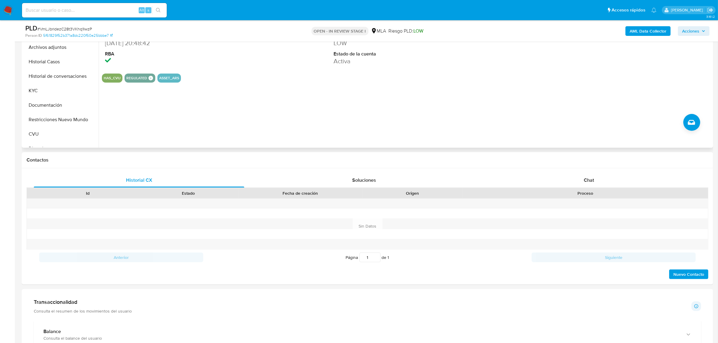
scroll to position [85, 0]
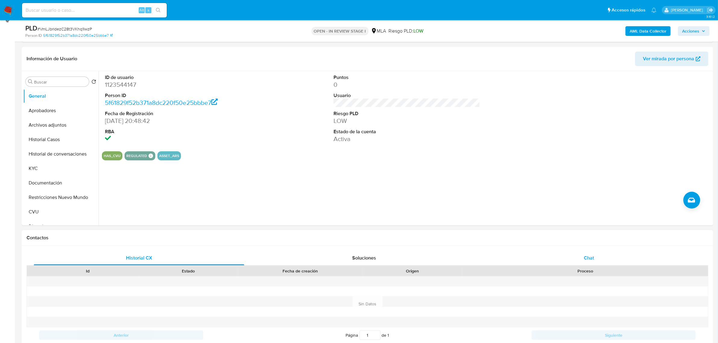
click at [581, 252] on div "Chat" at bounding box center [589, 258] width 211 height 14
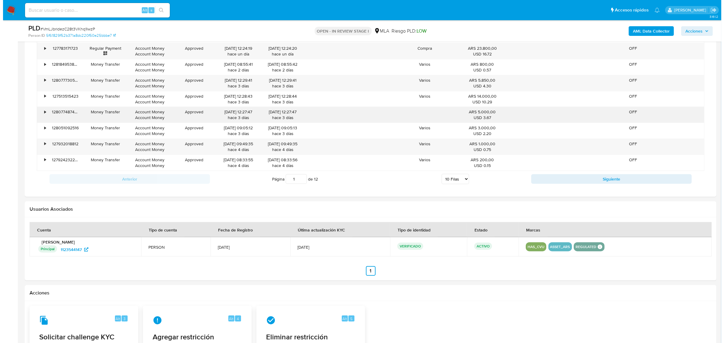
scroll to position [925, 0]
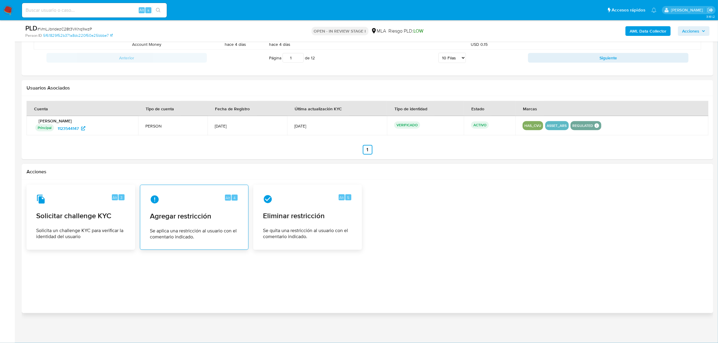
click at [219, 218] on span "Agregar restricción" at bounding box center [194, 216] width 89 height 9
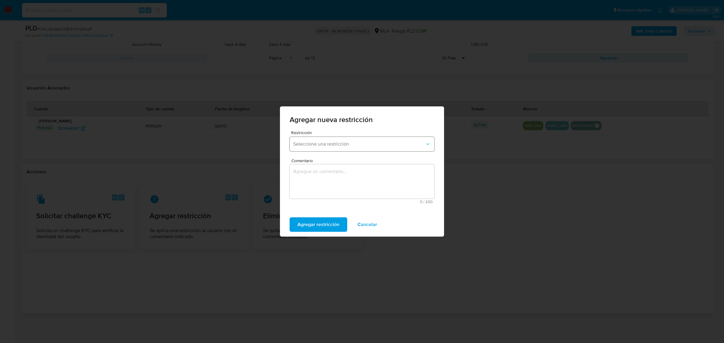
click at [359, 144] on span "Seleccione una restricción" at bounding box center [359, 144] width 132 height 6
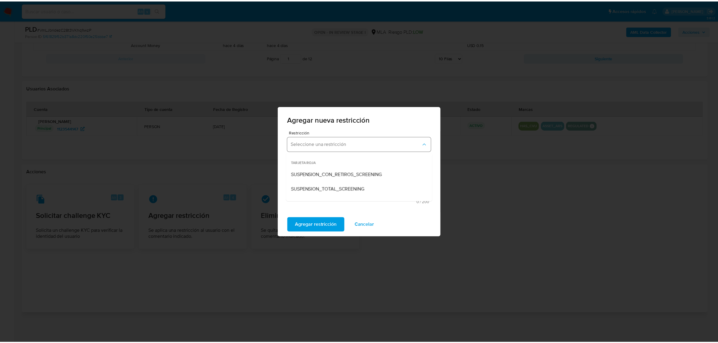
scroll to position [55, 0]
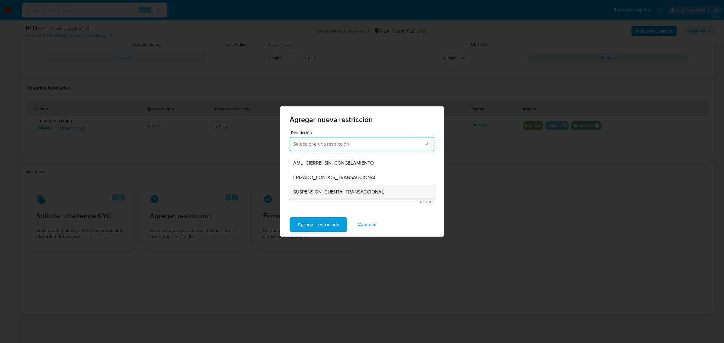
click at [349, 192] on span "SUSPENSION_CUENTA_TRANSACCIONAL" at bounding box center [338, 192] width 91 height 6
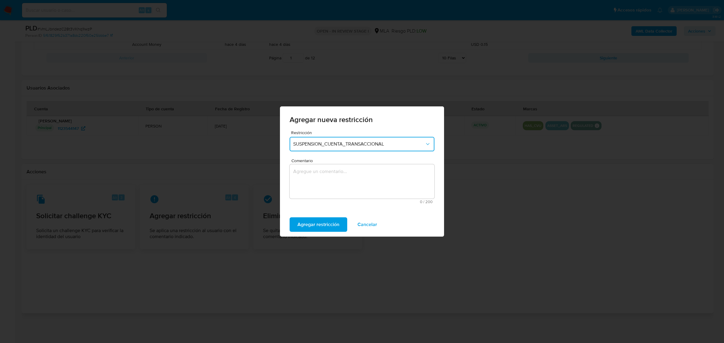
click at [349, 192] on textarea "Comentario" at bounding box center [362, 181] width 145 height 34
type textarea "AML"
click at [326, 224] on span "Agregar restricción" at bounding box center [318, 224] width 42 height 13
click at [317, 225] on span "Confirmar" at bounding box center [308, 224] width 22 height 13
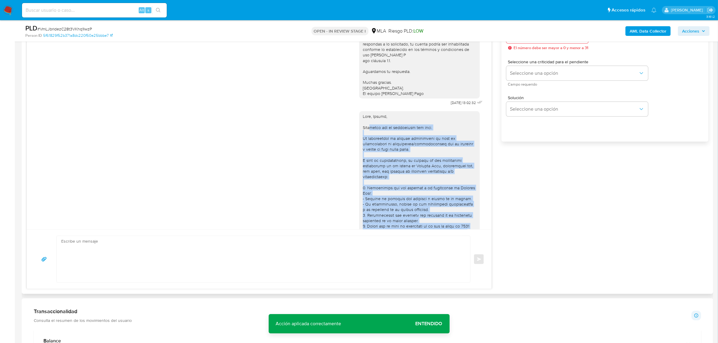
scroll to position [284, 0]
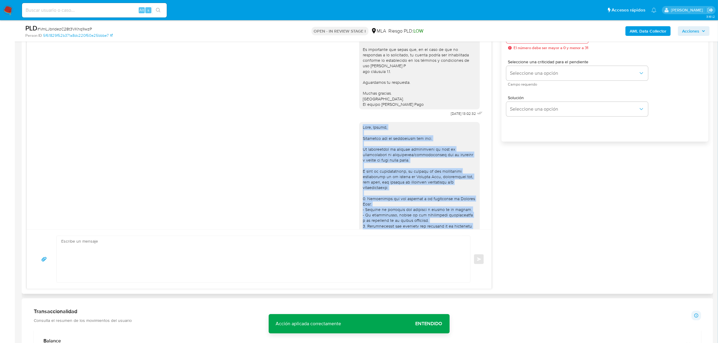
drag, startPoint x: 408, startPoint y: 211, endPoint x: 357, endPoint y: 136, distance: 90.9
click at [359, 136] on div at bounding box center [419, 220] width 121 height 197
copy div "Hola, Malena, Esperamos que te encuentres muy bien. Te consultamos si tuviste o…"
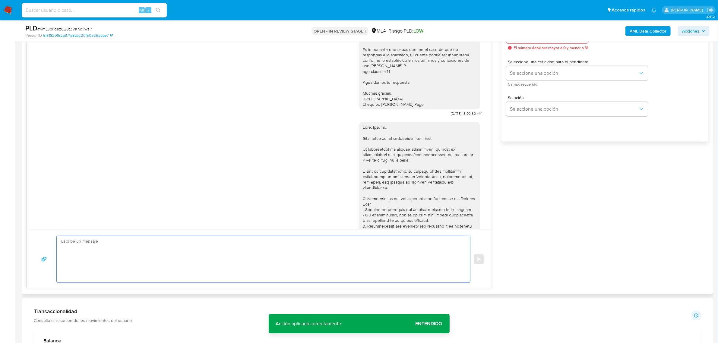
click at [218, 261] on textarea at bounding box center [262, 259] width 402 height 46
paste textarea "Hola, Malena, Esperamos que te encuentres muy bien. Te consultamos si tuviste o…"
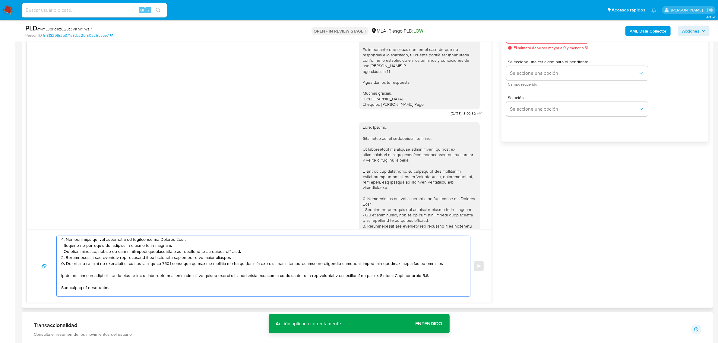
scroll to position [68, 0]
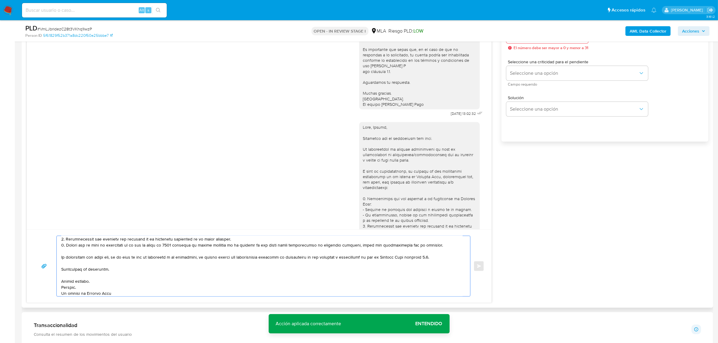
click at [170, 260] on textarea at bounding box center [262, 266] width 402 height 60
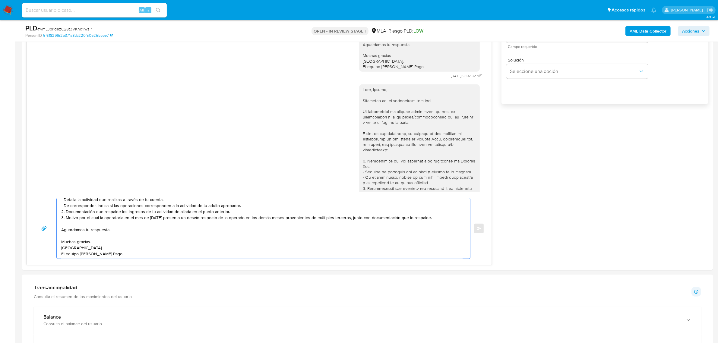
scroll to position [0, 0]
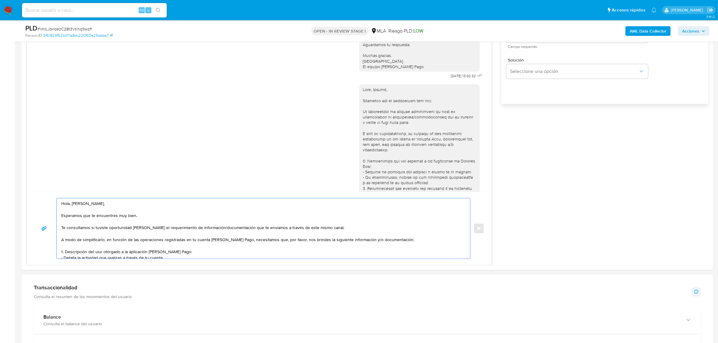
drag, startPoint x: 119, startPoint y: 256, endPoint x: 20, endPoint y: 188, distance: 119.8
click at [20, 188] on main "3.161.2 Asignado a rovasquez Asignado el: 18/08/2025 14:12:10 Creado el: 12/08/…" at bounding box center [359, 243] width 718 height 1280
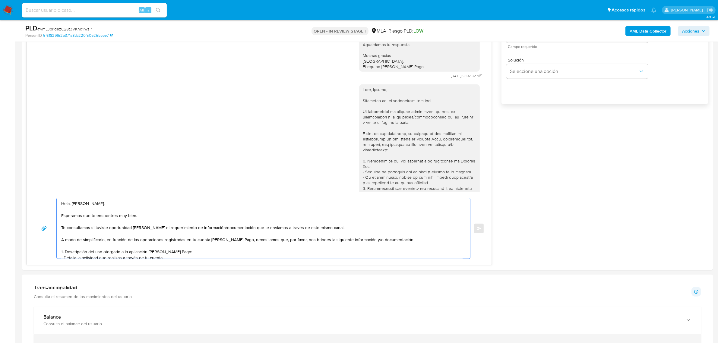
type textarea "Hola, Malena, Esperamos que te encuentres muy bien. Te consultamos si tuviste o…"
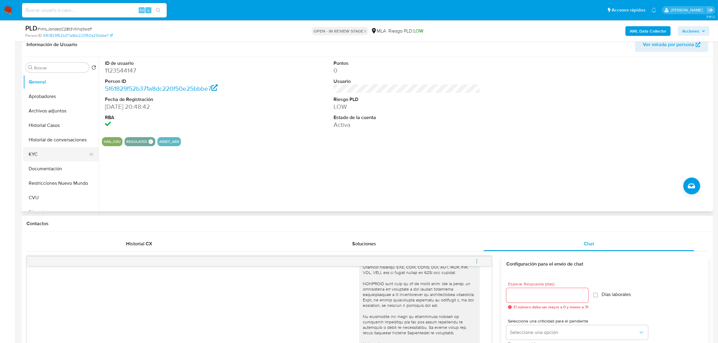
scroll to position [95, 0]
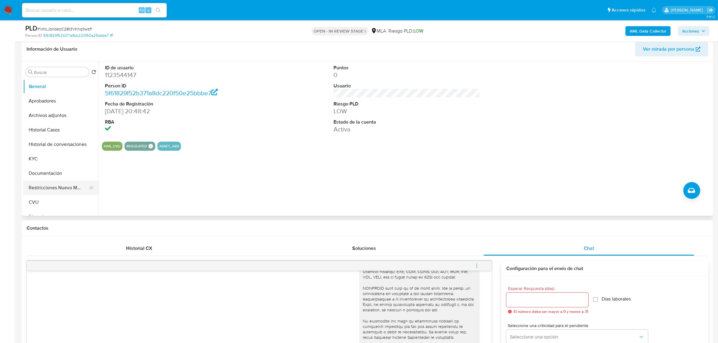
drag, startPoint x: 65, startPoint y: 185, endPoint x: 82, endPoint y: 181, distance: 17.6
click at [65, 185] on button "Restricciones Nuevo Mundo" at bounding box center [58, 188] width 71 height 14
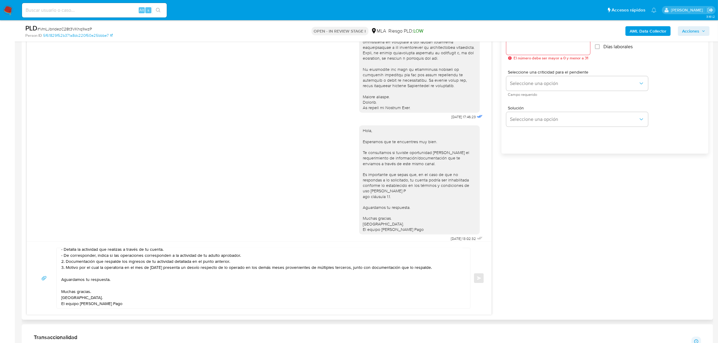
scroll to position [246, 0]
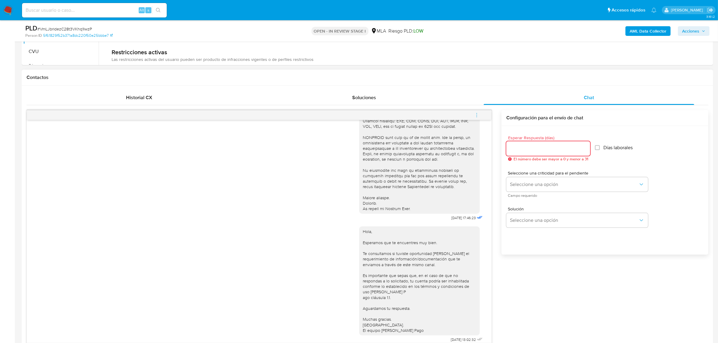
click at [535, 148] on input "Esperar Respuesta (días)" at bounding box center [549, 149] width 84 height 8
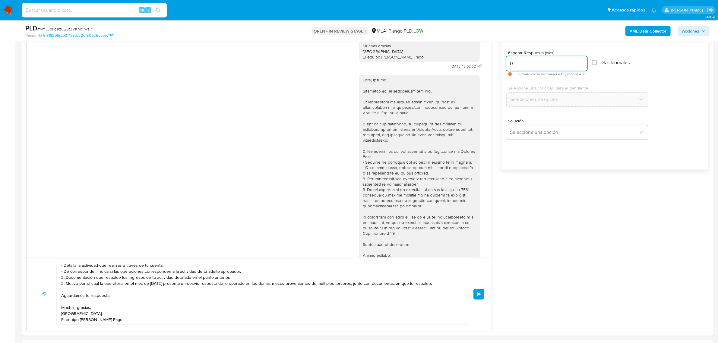
scroll to position [397, 0]
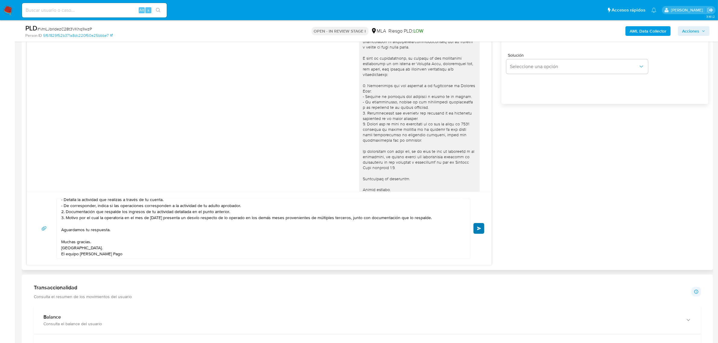
type input "0"
click at [481, 228] on span "Enviar" at bounding box center [479, 229] width 4 height 4
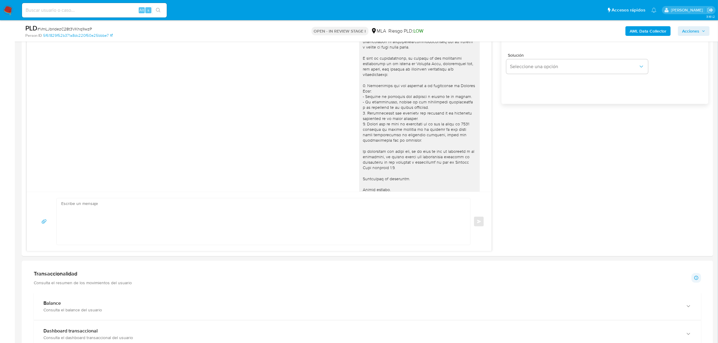
scroll to position [579, 0]
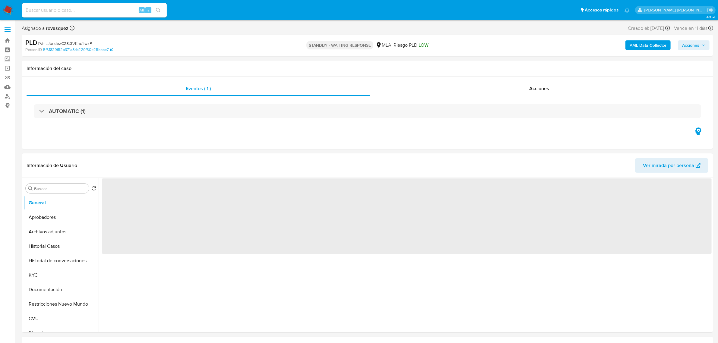
select select "10"
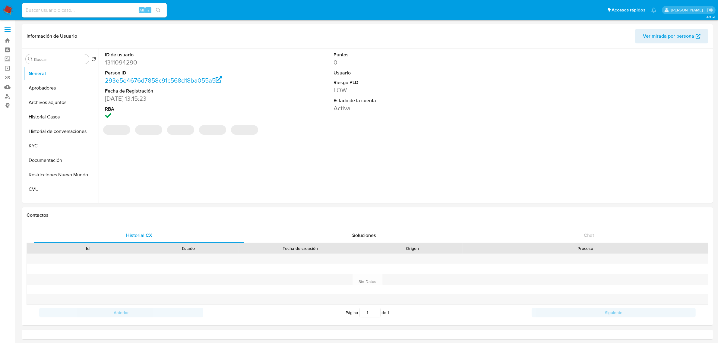
select select "10"
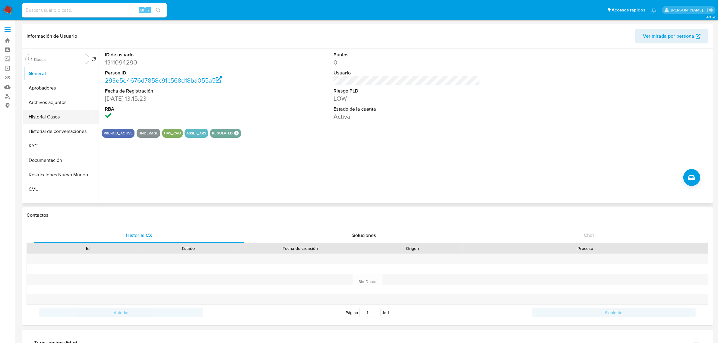
drag, startPoint x: 44, startPoint y: 115, endPoint x: 52, endPoint y: 115, distance: 7.5
click at [44, 115] on button "Historial Casos" at bounding box center [58, 117] width 71 height 14
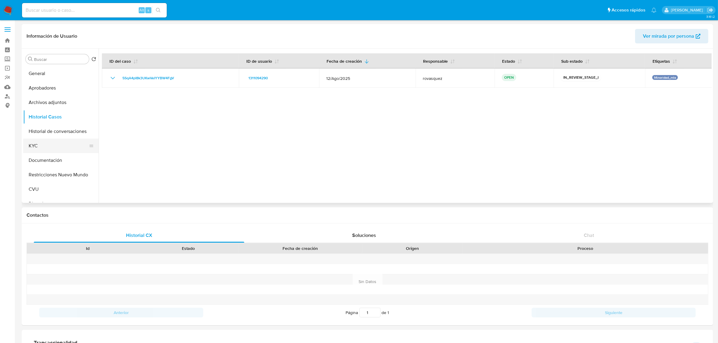
click at [46, 152] on button "KYC" at bounding box center [58, 146] width 71 height 14
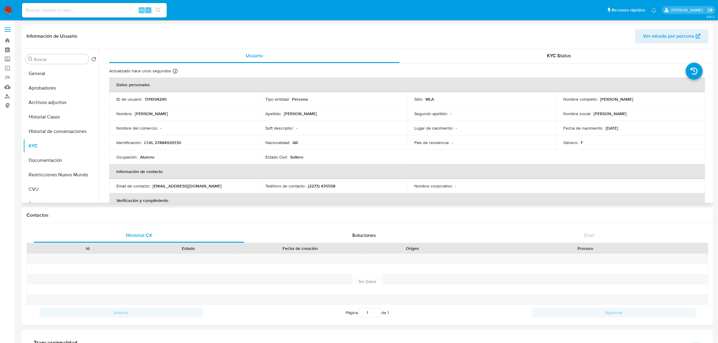
click at [157, 186] on p "[EMAIL_ADDRESS][DOMAIN_NAME]" at bounding box center [187, 185] width 69 height 5
click at [156, 186] on p "[EMAIL_ADDRESS][DOMAIN_NAME]" at bounding box center [187, 185] width 69 height 5
click at [173, 186] on p "[EMAIL_ADDRESS][DOMAIN_NAME]" at bounding box center [187, 185] width 69 height 5
click at [153, 186] on p "[EMAIL_ADDRESS][DOMAIN_NAME]" at bounding box center [187, 185] width 69 height 5
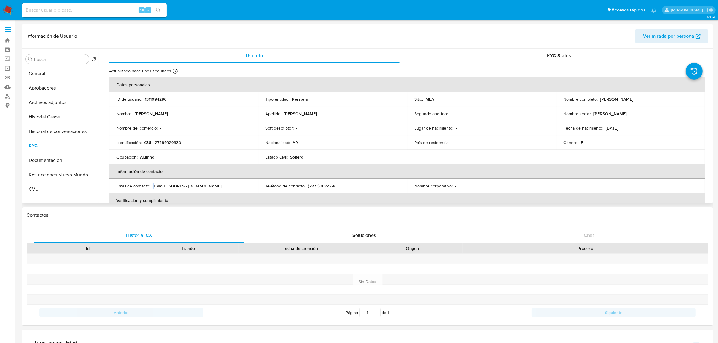
click at [153, 186] on p "[EMAIL_ADDRESS][DOMAIN_NAME]" at bounding box center [187, 185] width 69 height 5
drag, startPoint x: 152, startPoint y: 186, endPoint x: 230, endPoint y: 186, distance: 77.5
click at [230, 186] on div "Email de contacto : aranetalamortegianna@gmail.com" at bounding box center [183, 185] width 135 height 5
click at [58, 91] on button "Aprobadores" at bounding box center [58, 88] width 71 height 14
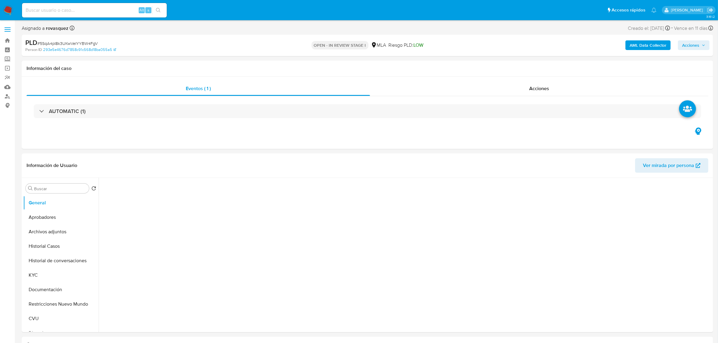
select select "10"
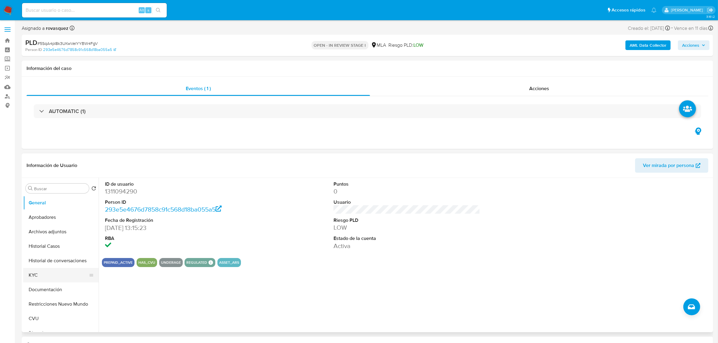
click at [56, 275] on button "KYC" at bounding box center [58, 275] width 71 height 14
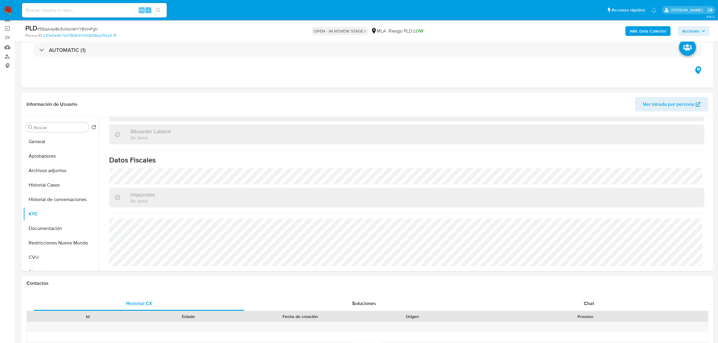
scroll to position [75, 0]
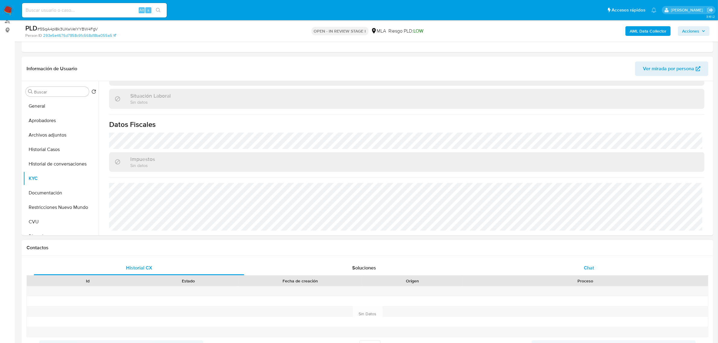
click at [596, 266] on div "Chat" at bounding box center [589, 268] width 211 height 14
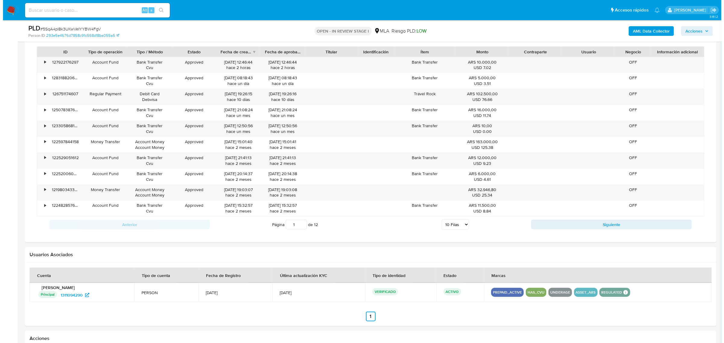
scroll to position [925, 0]
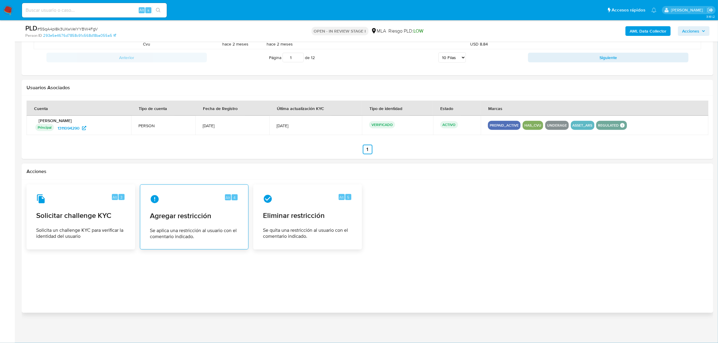
click at [163, 230] on span "Se aplica una restricción al usuario con el comentario indicado." at bounding box center [194, 234] width 89 height 12
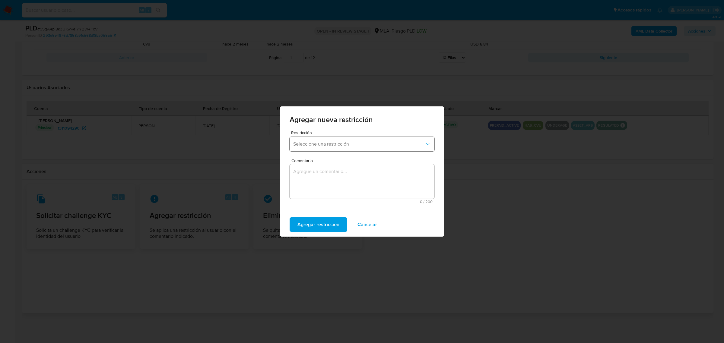
click at [348, 148] on button "Seleccione una restricción" at bounding box center [362, 144] width 145 height 14
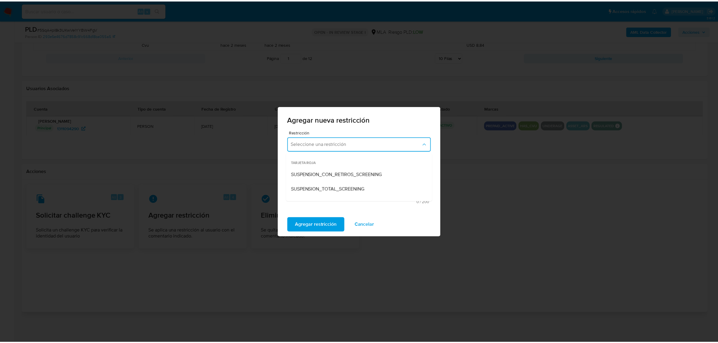
scroll to position [55, 0]
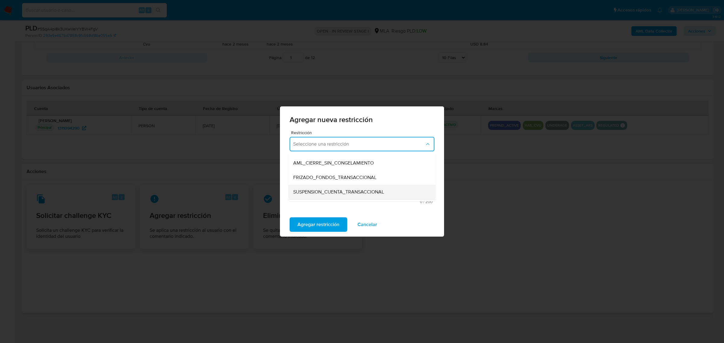
click at [355, 189] on span "SUSPENSION_CUENTA_TRANSACCIONAL" at bounding box center [338, 192] width 91 height 6
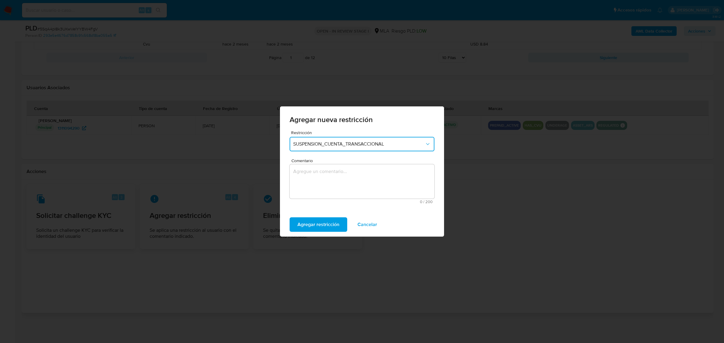
click at [350, 189] on textarea "Comentario" at bounding box center [362, 181] width 145 height 34
type textarea "aml"
type textarea "AML"
click at [333, 223] on span "Agregar restricción" at bounding box center [318, 224] width 42 height 13
click at [314, 221] on span "Confirmar" at bounding box center [308, 224] width 22 height 13
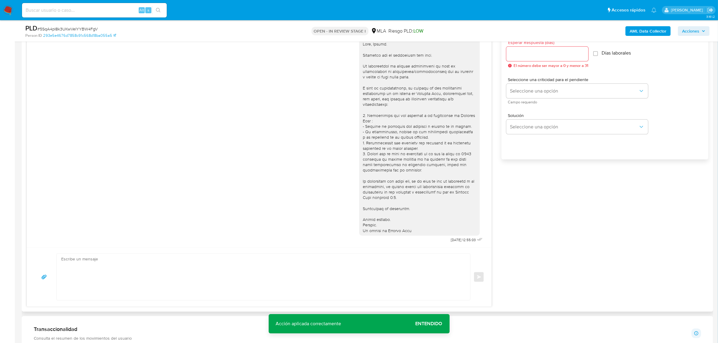
scroll to position [435, 0]
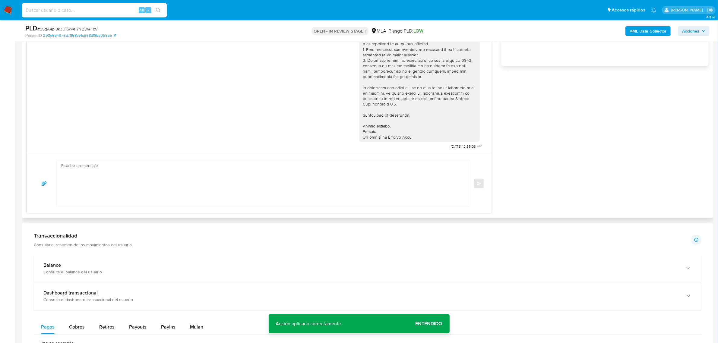
click at [317, 174] on textarea at bounding box center [262, 183] width 402 height 46
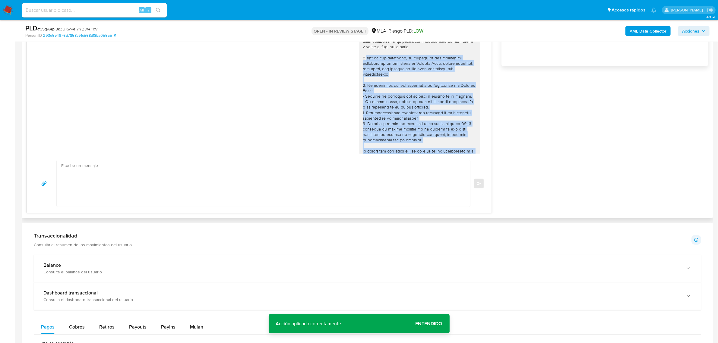
scroll to position [246, 0]
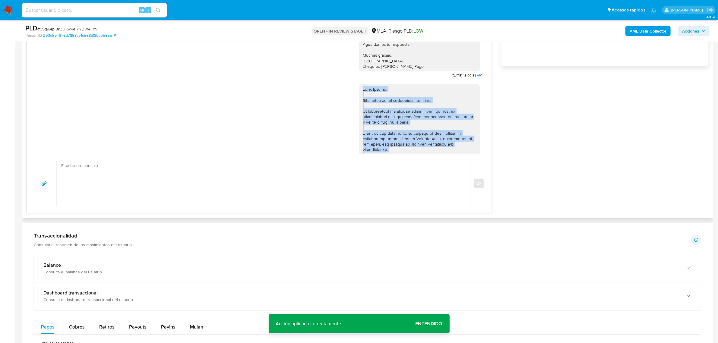
drag, startPoint x: 414, startPoint y: 140, endPoint x: 357, endPoint y: 99, distance: 70.1
click at [359, 99] on div at bounding box center [419, 182] width 121 height 197
copy div "Hola, Gianna. Esperamos que te encuentres muy bien. Te consultamos si tuviste o…"
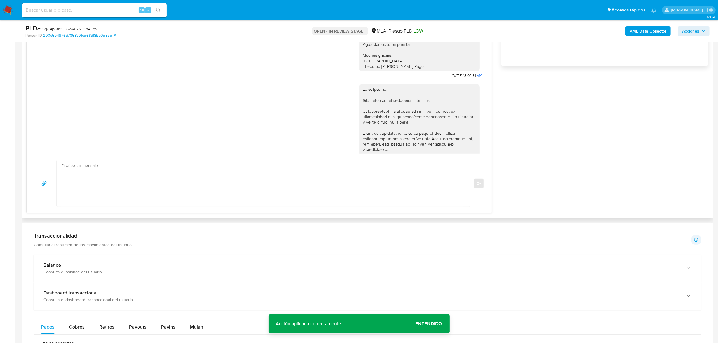
click at [116, 183] on textarea at bounding box center [262, 183] width 402 height 46
paste textarea "Hola, Gianna. Esperamos que te encuentres muy bien. Te consultamos si tuviste o…"
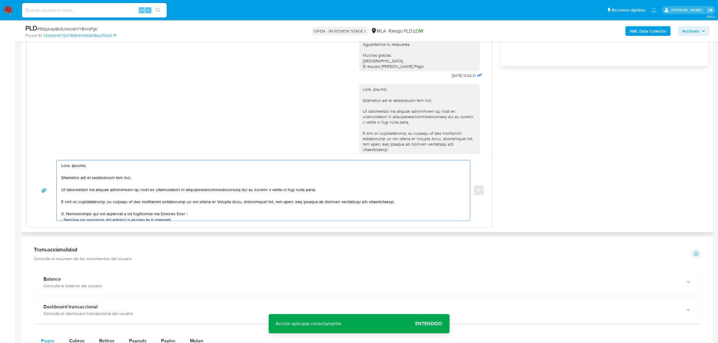
scroll to position [68, 0]
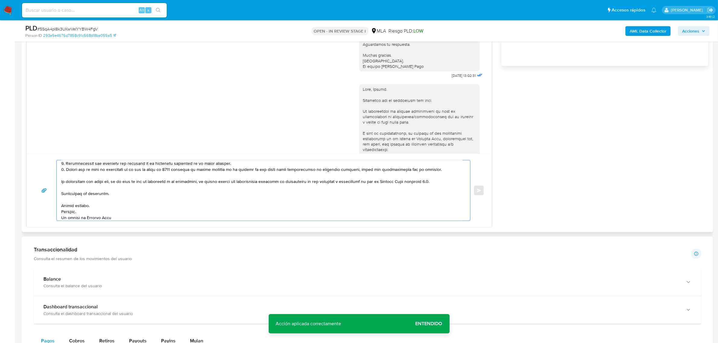
click at [189, 183] on textarea at bounding box center [262, 190] width 402 height 60
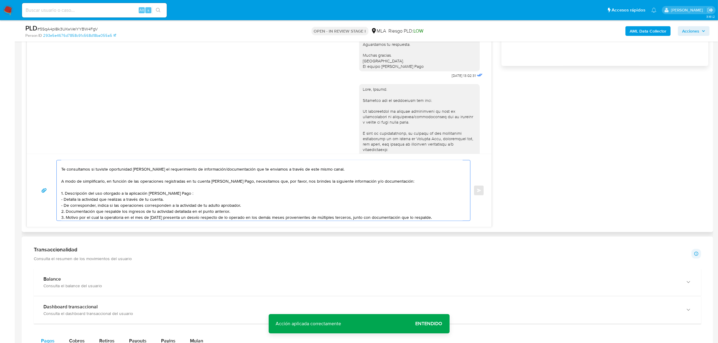
scroll to position [0, 0]
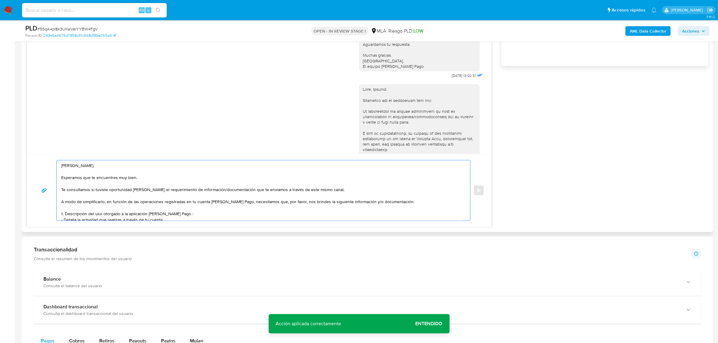
click at [182, 214] on textarea "Hola, Gianna. Esperamos que te encuentres muy bien. Te consultamos si tuviste o…" at bounding box center [262, 190] width 402 height 60
click at [242, 216] on textarea "Hola, Gianna. Esperamos que te encuentres muy bien. Te consultamos si tuviste o…" at bounding box center [262, 190] width 402 height 60
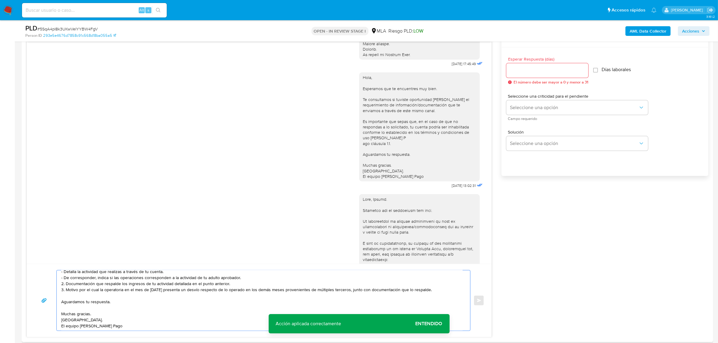
scroll to position [322, 0]
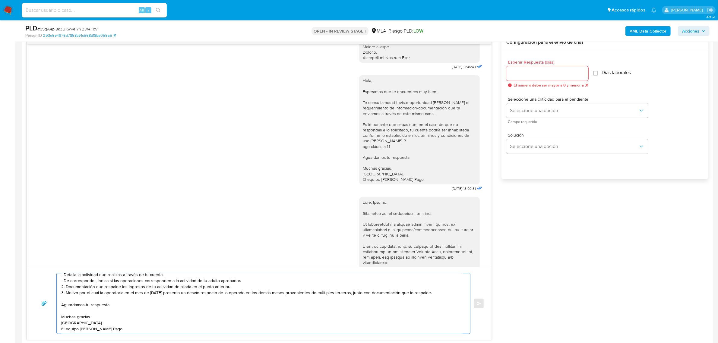
type textarea "Hola, Gianna. Esperamos que te encuentres muy bien. Te consultamos si tuviste o…"
click at [518, 73] on input "Esperar Respuesta (días)" at bounding box center [548, 74] width 82 height 8
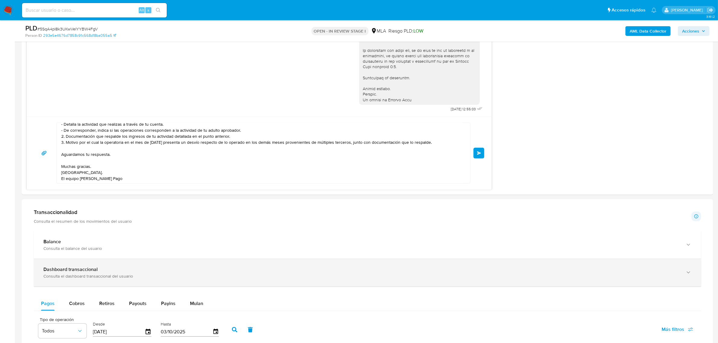
scroll to position [472, 0]
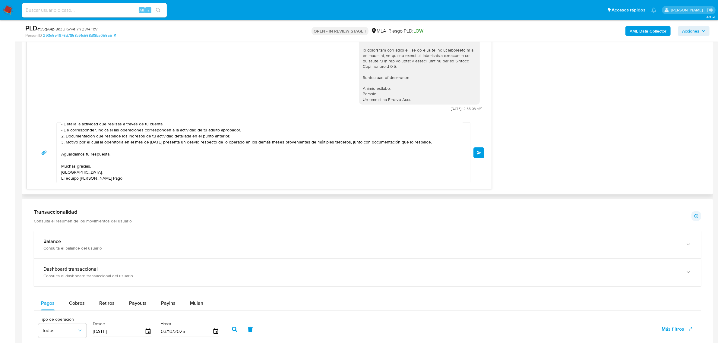
type input "0"
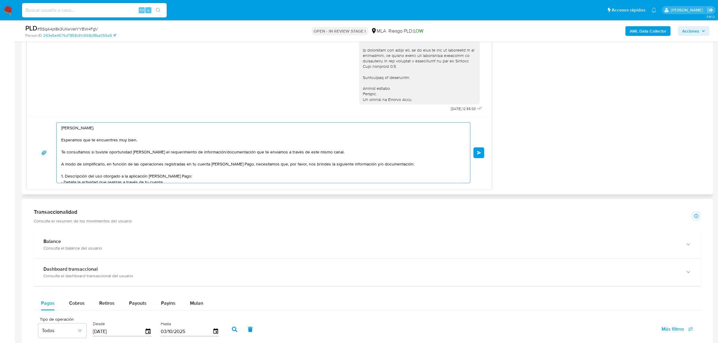
drag, startPoint x: 125, startPoint y: 183, endPoint x: 41, endPoint y: 109, distance: 111.4
click at [41, 109] on div "18/08/2025 17:45:49 Hola, Esperamos que te encuentres muy bien. Te consultamos …" at bounding box center [259, 37] width 465 height 306
click at [474, 154] on button "Enviar" at bounding box center [479, 153] width 11 height 11
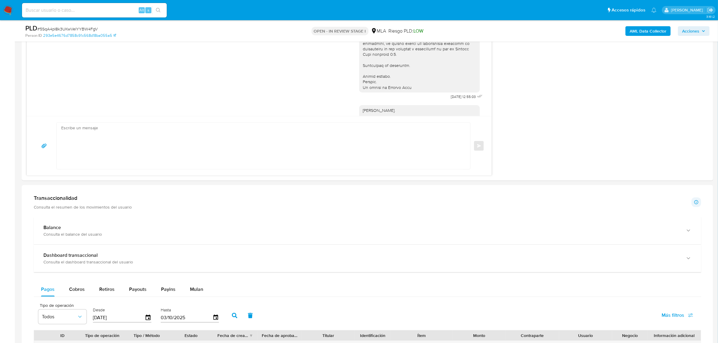
scroll to position [579, 0]
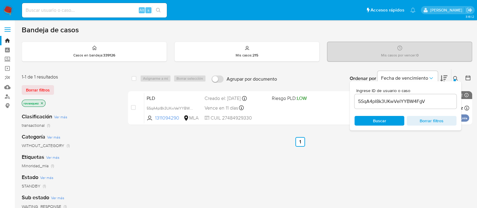
click at [383, 105] on input "5SqA4pI8k3UKwVeIYYBW4FgV" at bounding box center [405, 101] width 102 height 8
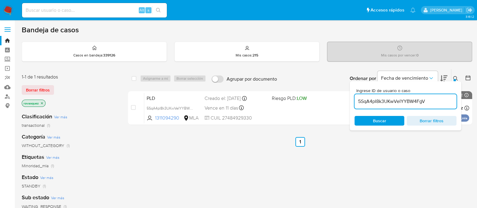
click at [383, 105] on input "5SqA4pI8k3UKwVeIYYBW4FgV" at bounding box center [405, 101] width 102 height 8
click at [389, 103] on input "5SqA4pI8k3UKwVeIYYBW4FgV" at bounding box center [405, 101] width 102 height 8
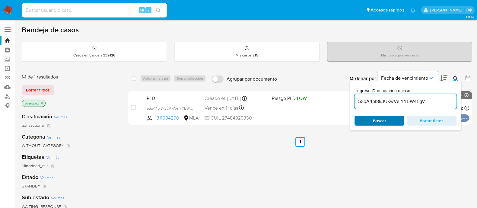
click at [382, 123] on span "Buscar" at bounding box center [379, 121] width 13 height 10
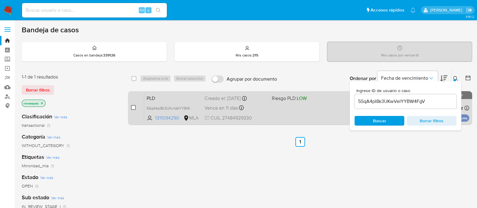
click at [132, 107] on input "checkbox" at bounding box center [133, 107] width 5 height 5
checkbox input "true"
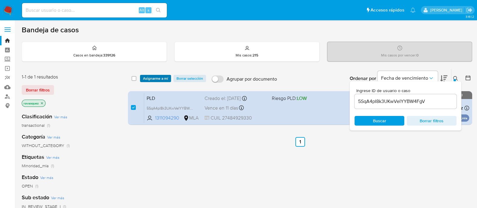
click at [159, 80] on span "Asignarme a mí" at bounding box center [155, 78] width 25 height 6
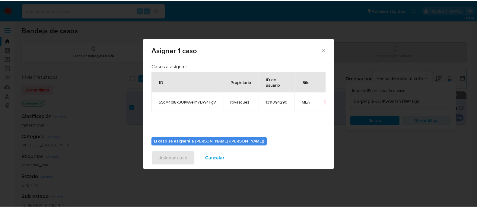
scroll to position [31, 0]
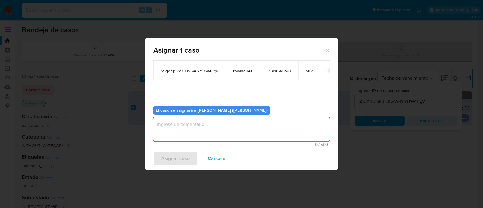
click at [185, 119] on textarea "assign-modal" at bounding box center [241, 129] width 176 height 24
type textarea "."
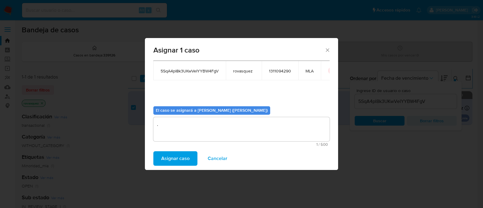
click at [326, 51] on icon "Cerrar ventana" at bounding box center [327, 50] width 6 height 6
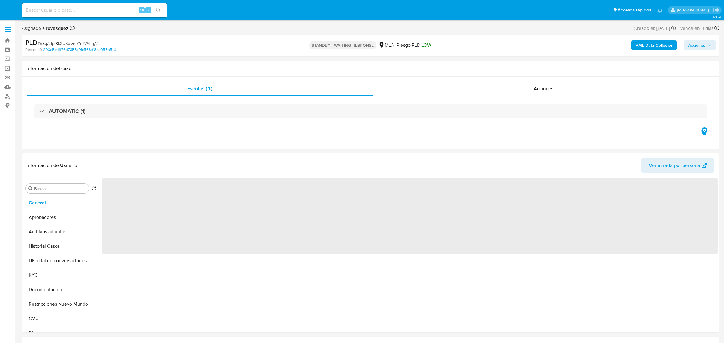
select select "10"
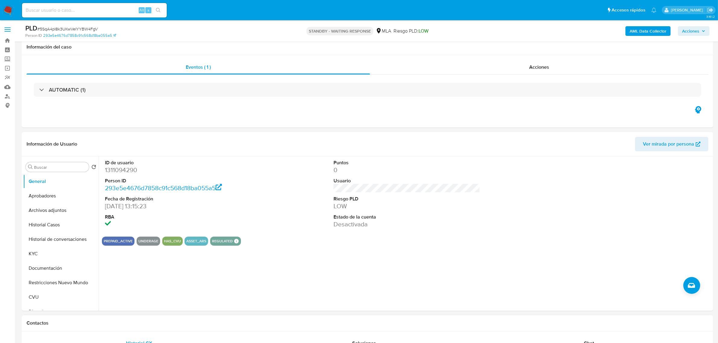
scroll to position [189, 0]
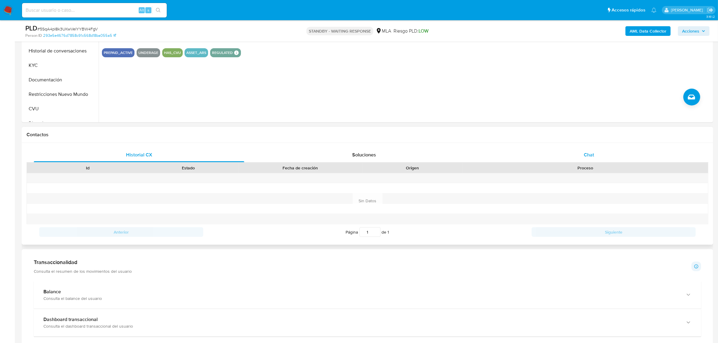
click at [592, 154] on div "Chat" at bounding box center [589, 155] width 211 height 14
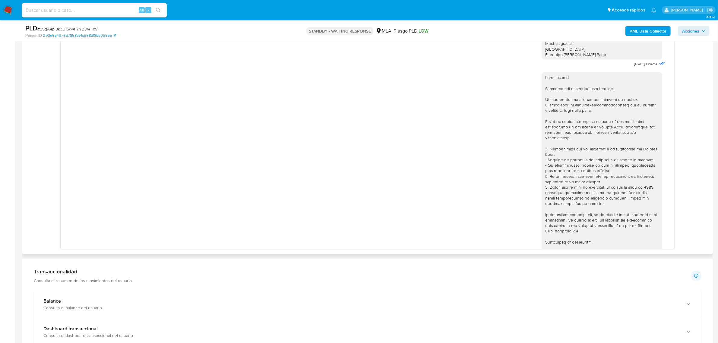
scroll to position [579, 0]
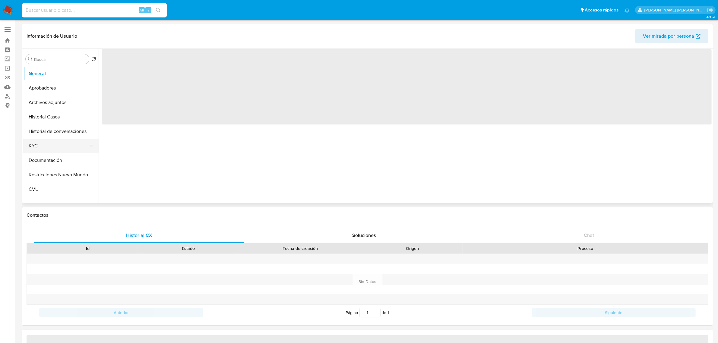
click at [53, 144] on button "KYC" at bounding box center [58, 146] width 71 height 14
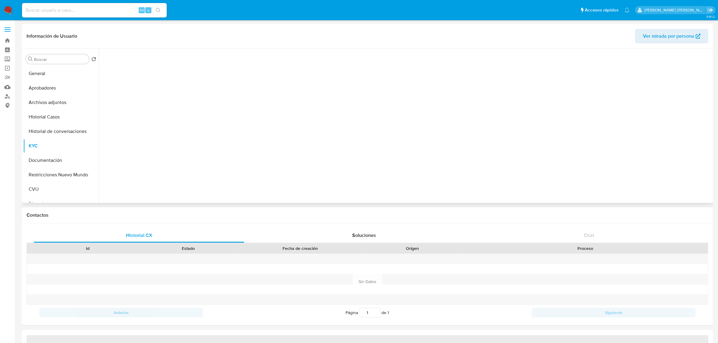
select select "10"
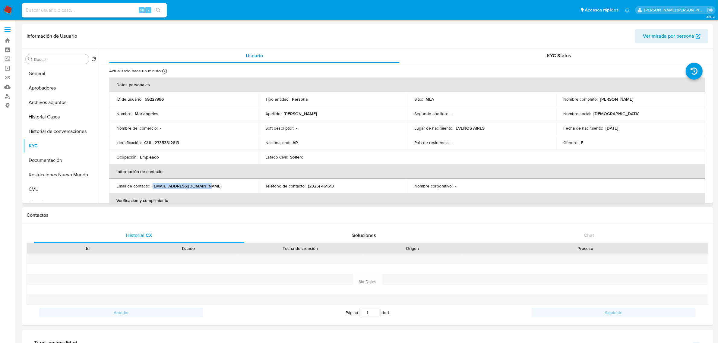
drag, startPoint x: 152, startPoint y: 187, endPoint x: 205, endPoint y: 184, distance: 52.3
click at [205, 184] on div "Email de contacto : marita_giany@hotmail.com" at bounding box center [183, 185] width 135 height 5
copy p "marita_giany@hotmail.com"
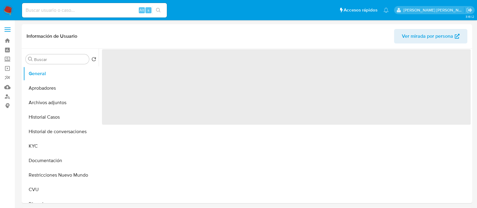
select select "10"
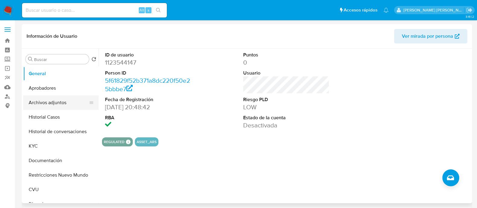
click at [69, 103] on button "Archivos adjuntos" at bounding box center [58, 102] width 71 height 14
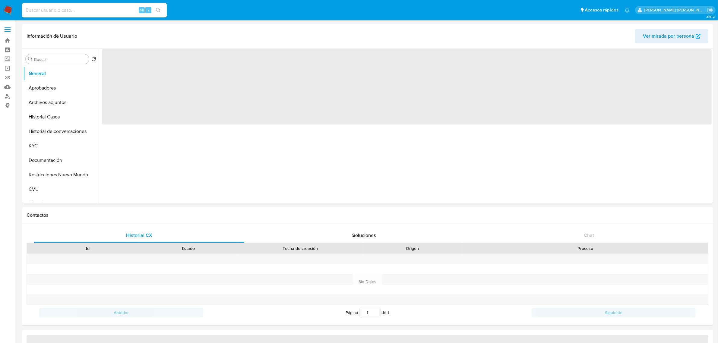
select select "10"
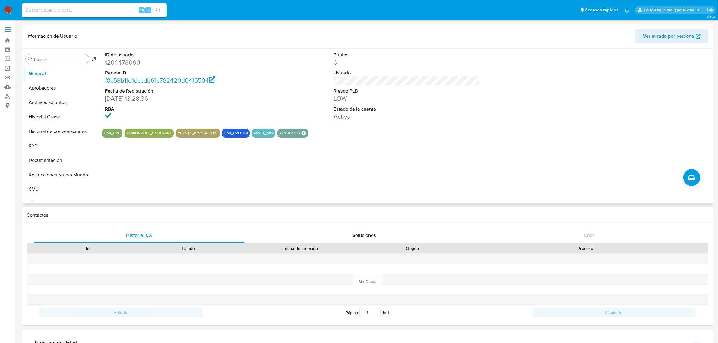
click at [294, 174] on div "ID de usuario 1204478090 Person ID f8c58b1fe1dccdb61c782420d04f6504 Fecha de Re…" at bounding box center [405, 126] width 613 height 154
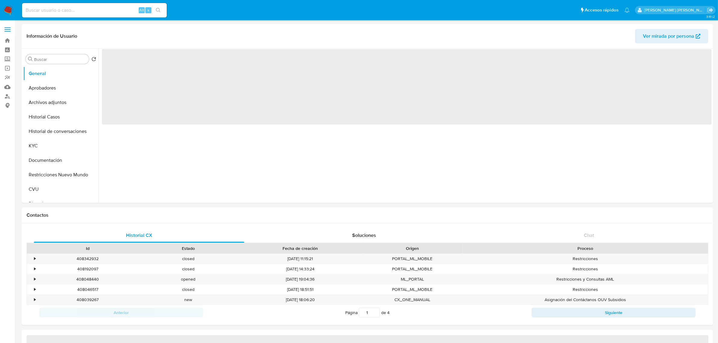
select select "10"
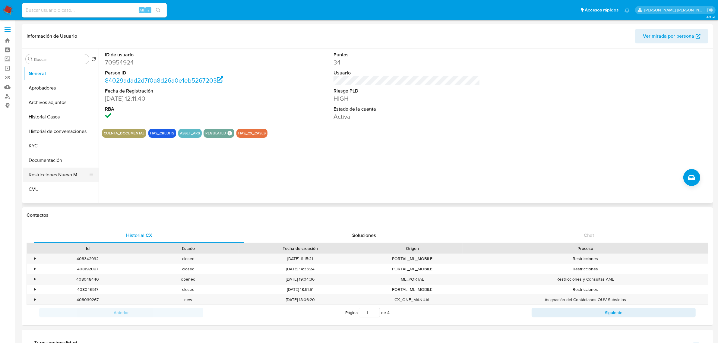
click at [47, 177] on button "Restricciones Nuevo Mundo" at bounding box center [58, 175] width 71 height 14
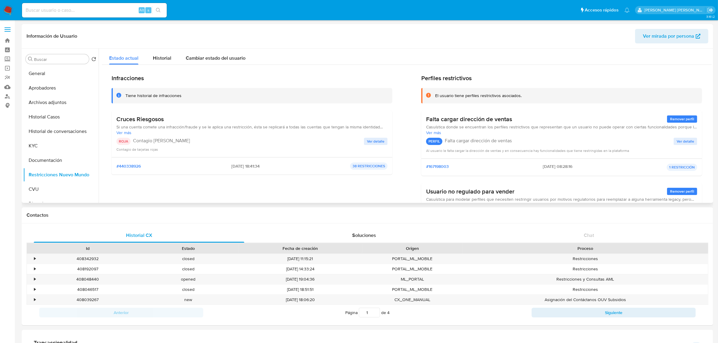
click at [380, 139] on span "Ver detalle" at bounding box center [375, 141] width 17 height 6
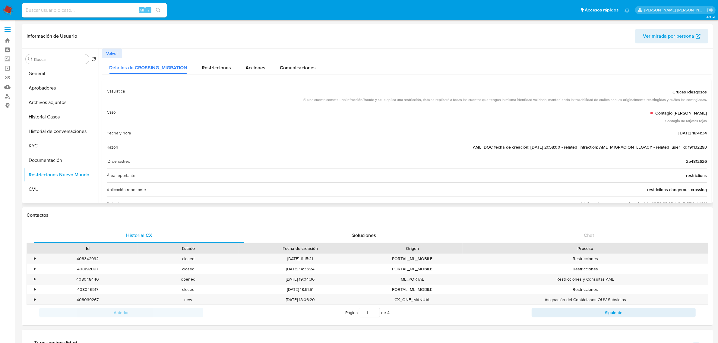
click at [696, 147] on span "AML_DOC fecha de creación: 06/12/2021 21:58:00 - related_infraction: AML_MIGRAC…" at bounding box center [590, 147] width 234 height 6
click at [46, 122] on button "Historial Casos" at bounding box center [58, 117] width 71 height 14
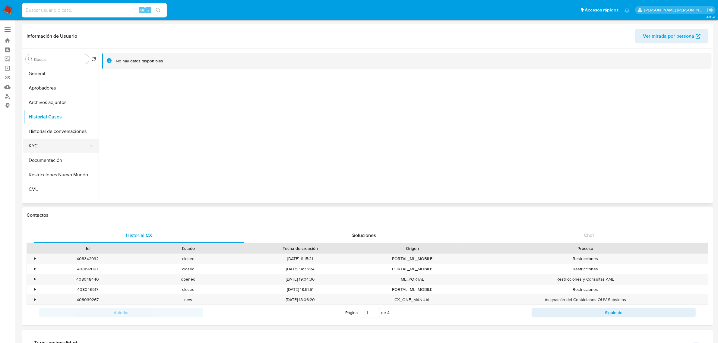
click at [47, 151] on button "KYC" at bounding box center [58, 146] width 71 height 14
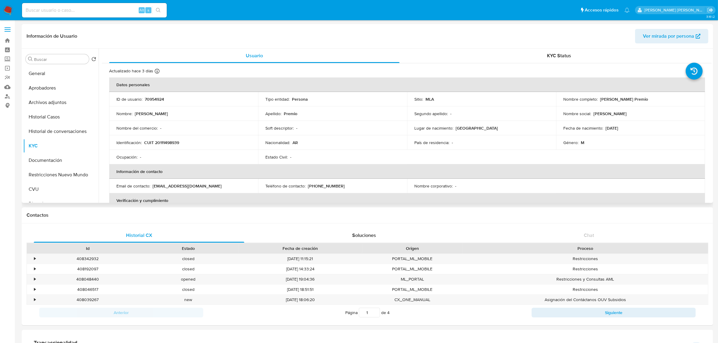
click at [174, 140] on p "CUIT 20111498939" at bounding box center [161, 142] width 35 height 5
copy p "20111498939"
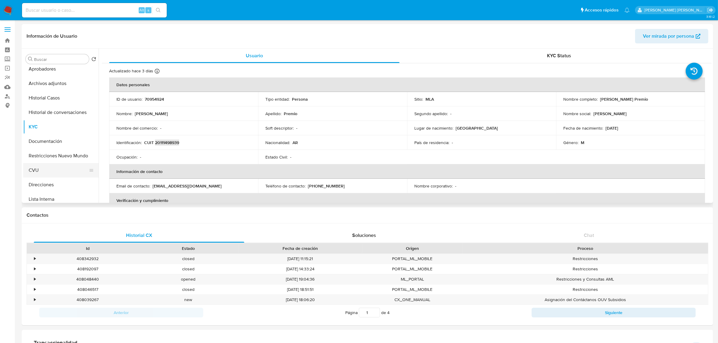
scroll to position [38, 0]
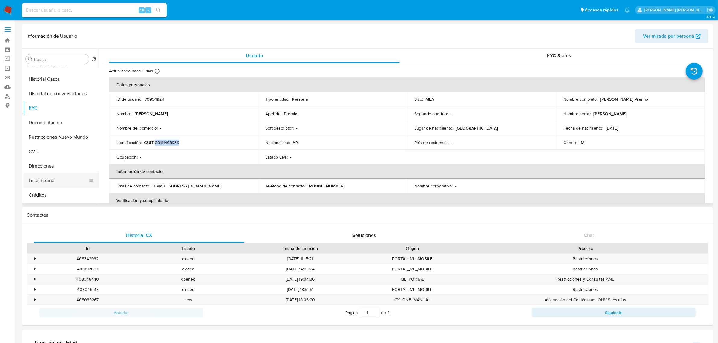
click at [51, 179] on button "Lista Interna" at bounding box center [58, 180] width 71 height 14
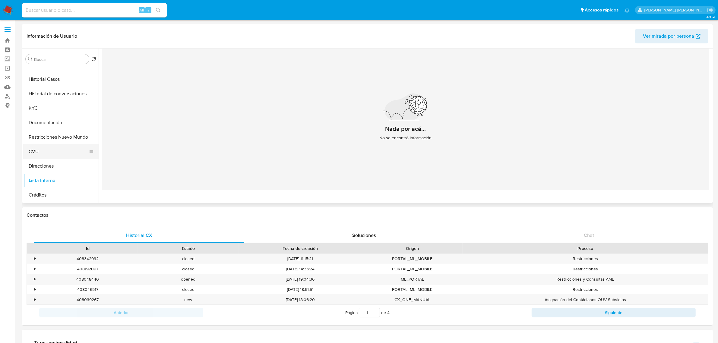
scroll to position [0, 0]
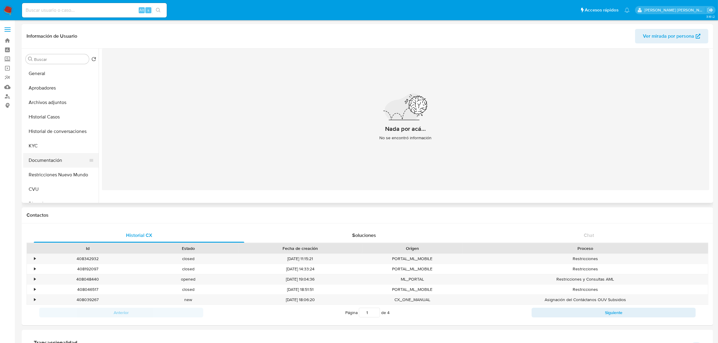
click at [55, 166] on button "Documentación" at bounding box center [58, 160] width 71 height 14
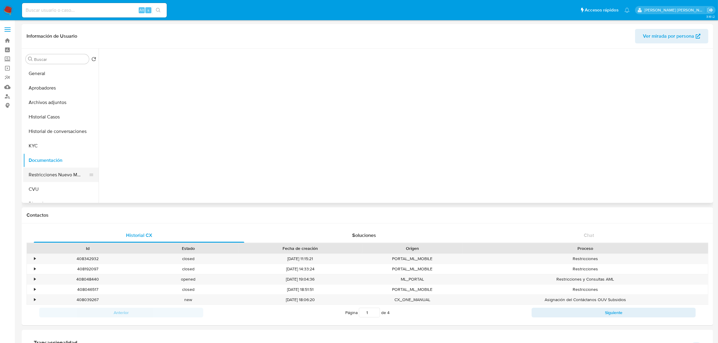
click at [53, 173] on button "Restricciones Nuevo Mundo" at bounding box center [58, 175] width 71 height 14
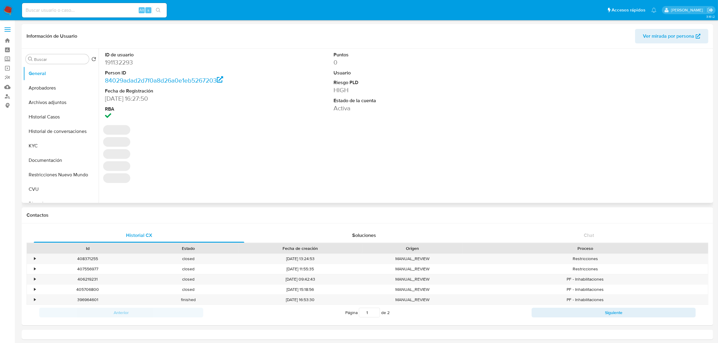
select select "10"
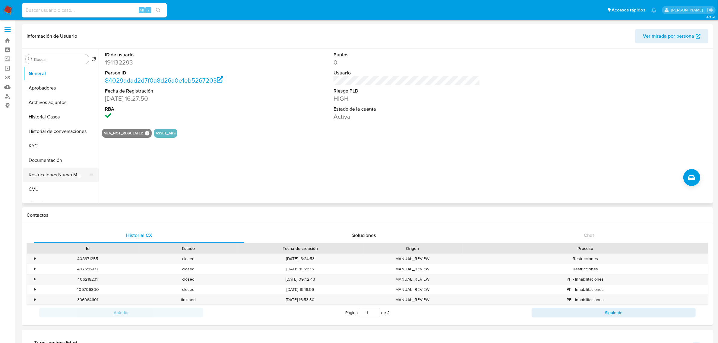
click at [44, 176] on button "Restricciones Nuevo Mundo" at bounding box center [58, 175] width 71 height 14
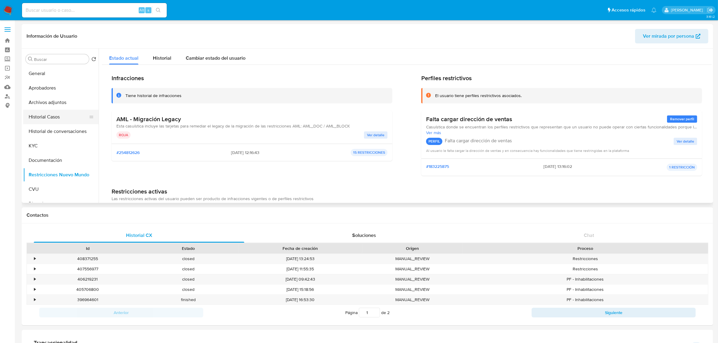
click at [52, 116] on button "Historial Casos" at bounding box center [58, 117] width 71 height 14
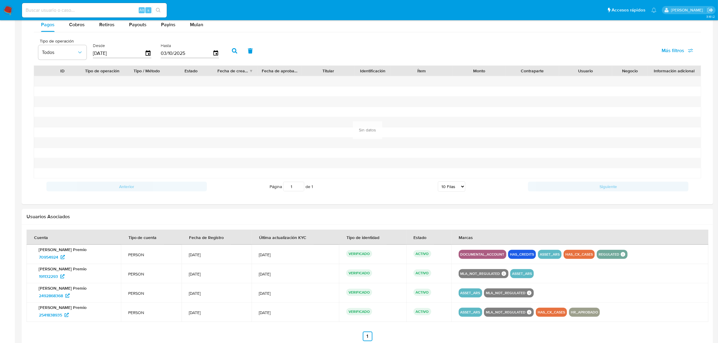
scroll to position [444, 0]
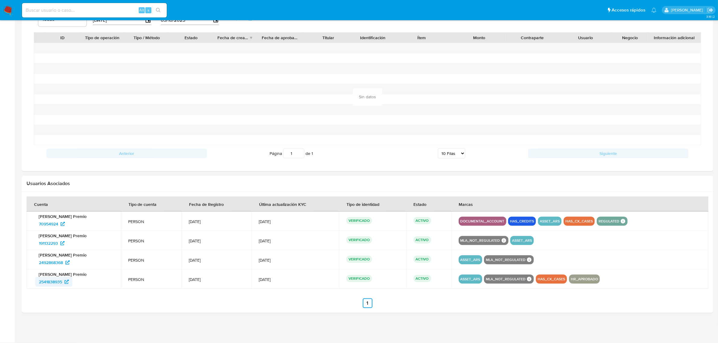
drag, startPoint x: 58, startPoint y: 281, endPoint x: 67, endPoint y: 283, distance: 8.6
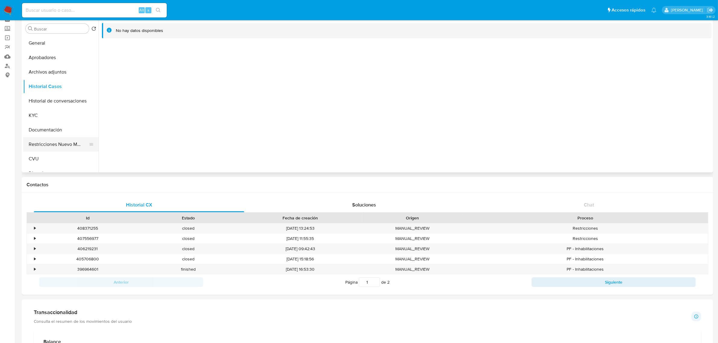
scroll to position [29, 0]
click at [68, 144] on button "Restricciones Nuevo Mundo" at bounding box center [58, 146] width 71 height 14
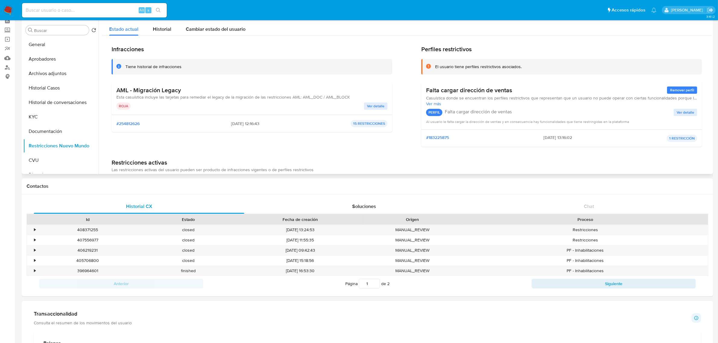
click at [371, 104] on span "Ver detalle" at bounding box center [375, 106] width 17 height 6
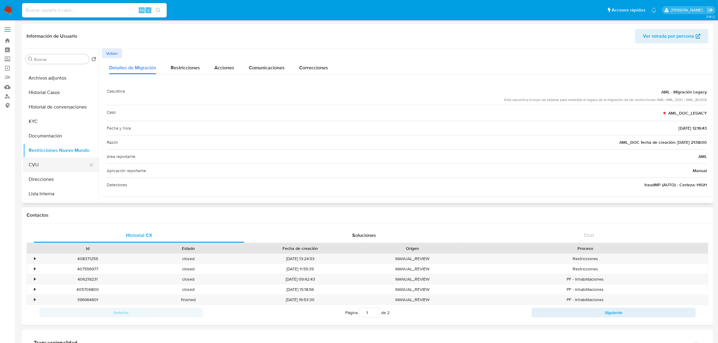
scroll to position [38, 0]
click at [43, 181] on button "Lista Interna" at bounding box center [58, 180] width 71 height 14
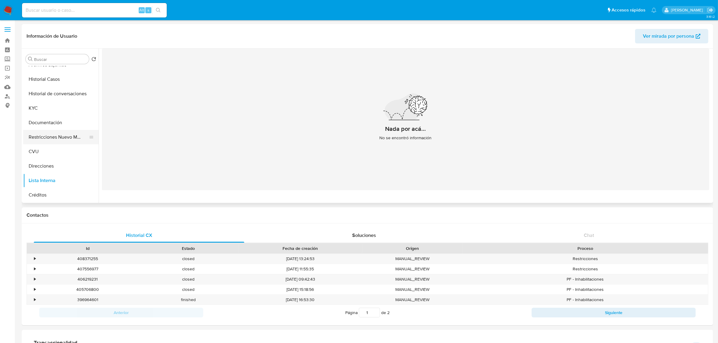
click at [56, 141] on button "Restricciones Nuevo Mundo" at bounding box center [58, 137] width 71 height 14
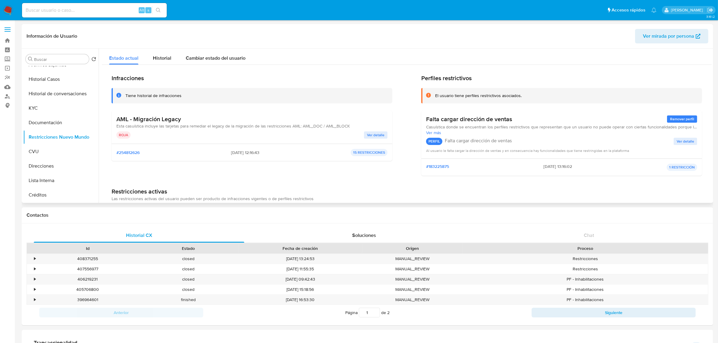
click at [384, 132] on button "Ver detalle" at bounding box center [376, 135] width 24 height 7
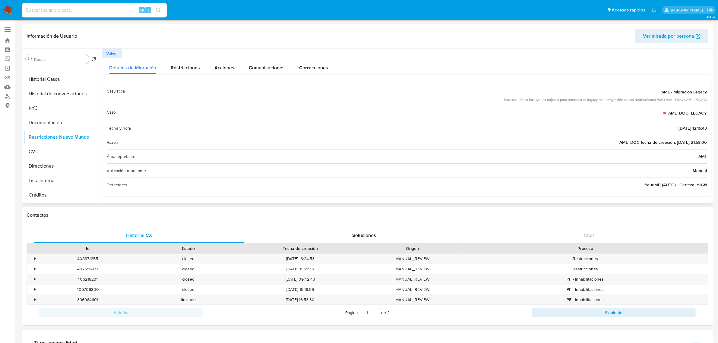
scroll to position [2, 0]
click at [42, 110] on button "KYC" at bounding box center [58, 108] width 71 height 14
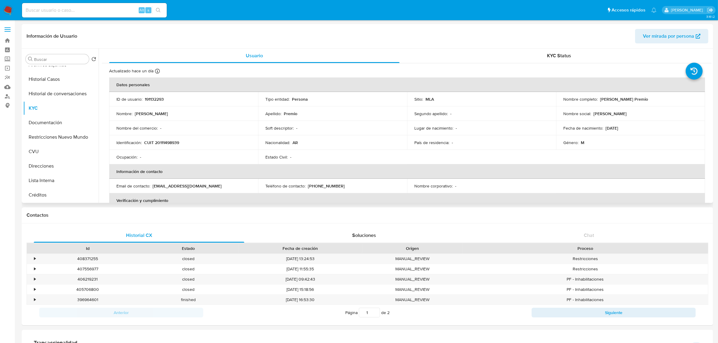
click at [179, 143] on p "CUIT 20111498939" at bounding box center [161, 142] width 35 height 5
click at [176, 145] on td "Identificación : CUIT 20111498939" at bounding box center [183, 142] width 149 height 14
click at [171, 141] on p "CUIT 20111498939" at bounding box center [161, 142] width 35 height 5
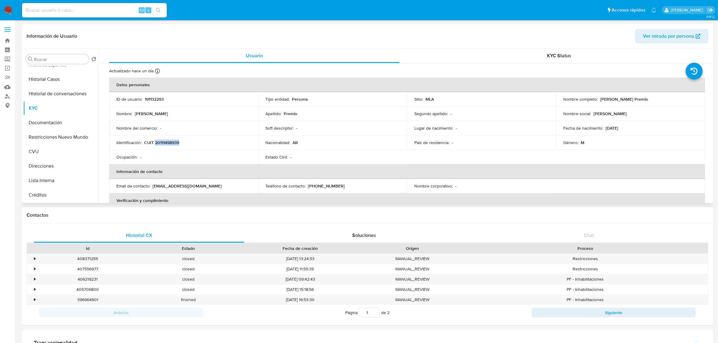
click at [171, 141] on p "CUIT 20111498939" at bounding box center [161, 142] width 35 height 5
copy p "20111498939"
click at [158, 144] on p "CUIT 20111498939" at bounding box center [161, 142] width 35 height 5
drag, startPoint x: 160, startPoint y: 143, endPoint x: 177, endPoint y: 143, distance: 17.5
click at [177, 143] on p "CUIT 20111498939" at bounding box center [161, 142] width 35 height 5
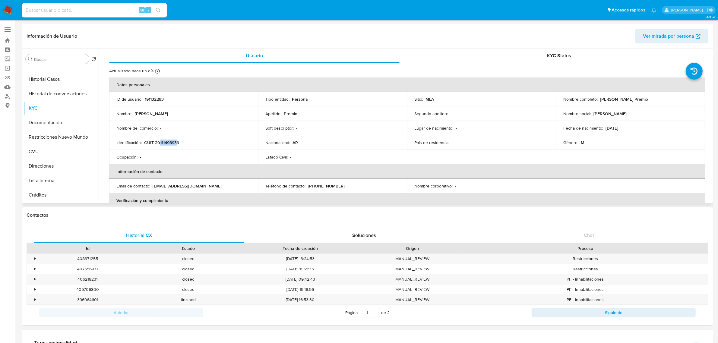
copy p "11149893"
drag, startPoint x: 599, startPoint y: 100, endPoint x: 649, endPoint y: 100, distance: 49.8
click at [649, 100] on div "Nombre completo : Hugo Jorge Premio" at bounding box center [631, 99] width 135 height 5
click at [608, 159] on table "Datos personales ID de usuario : 191132293 Tipo entidad : Persona Sitio : MLA N…" at bounding box center [407, 186] width 596 height 217
drag, startPoint x: 599, startPoint y: 101, endPoint x: 661, endPoint y: 99, distance: 62.2
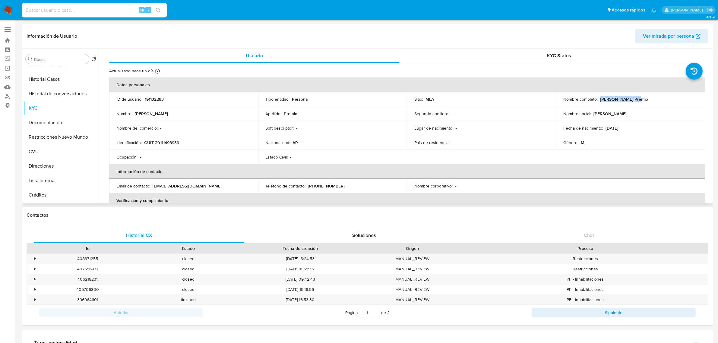
click at [661, 99] on div "Nombre completo : Hugo Jorge Premio" at bounding box center [631, 99] width 135 height 5
copy p "Hugo Jorge Premio"
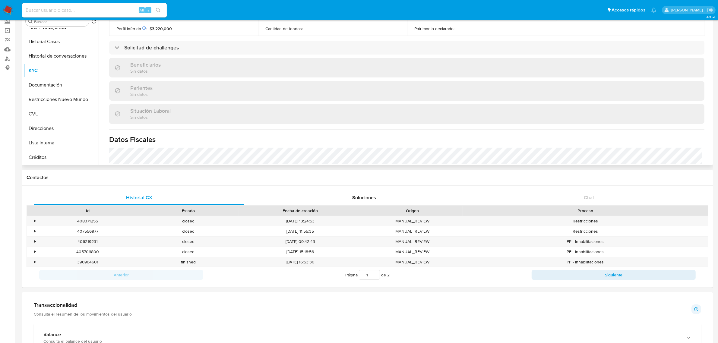
scroll to position [155, 0]
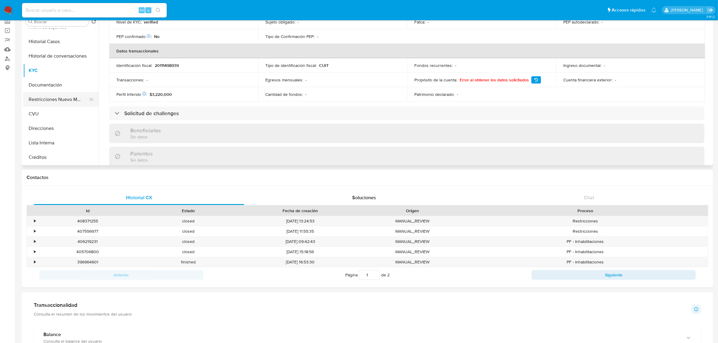
click at [57, 100] on button "Restricciones Nuevo Mundo" at bounding box center [58, 99] width 71 height 14
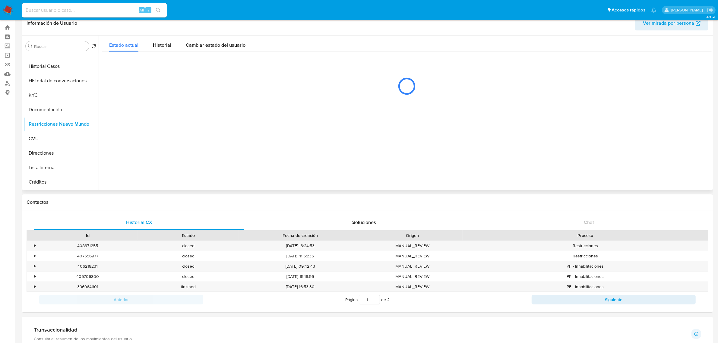
scroll to position [0, 0]
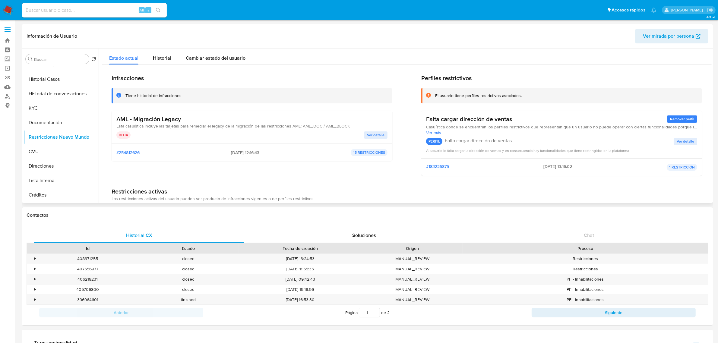
click at [380, 184] on div "Infracciones Tiene historial de infracciones AML - Migración Legacy Esta casuís…" at bounding box center [407, 218] width 610 height 307
click at [49, 112] on button "KYC" at bounding box center [58, 108] width 71 height 14
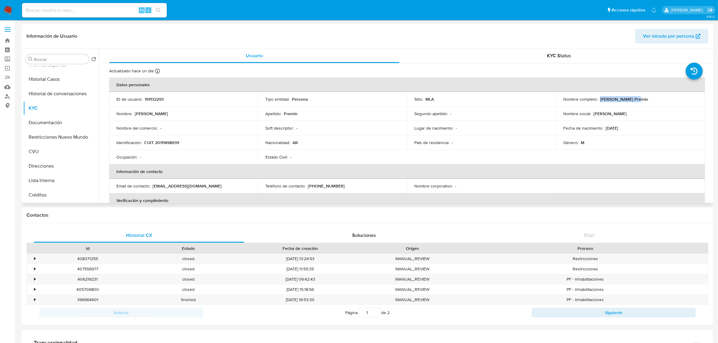
drag, startPoint x: 599, startPoint y: 99, endPoint x: 670, endPoint y: 103, distance: 71.0
click at [670, 103] on td "Nombre completo : Hugo Jorge Premio" at bounding box center [630, 99] width 149 height 14
copy p "[PERSON_NAME] Premio"
click at [158, 141] on p "CUIT 20111498939" at bounding box center [161, 142] width 35 height 5
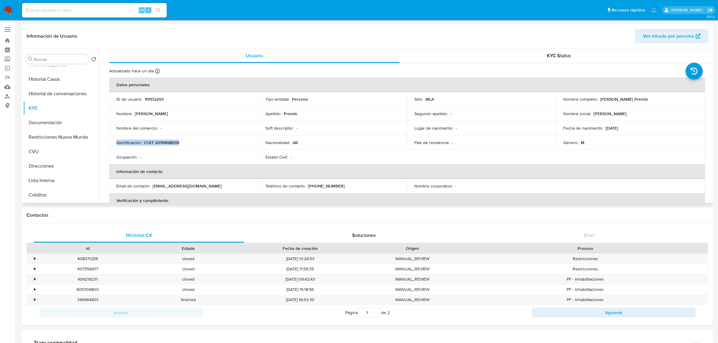
click at [158, 141] on p "CUIT 20111498939" at bounding box center [161, 142] width 35 height 5
click at [154, 146] on td "Identificación : CUIT 20111498939" at bounding box center [183, 142] width 149 height 14
drag, startPoint x: 144, startPoint y: 144, endPoint x: 195, endPoint y: 145, distance: 50.4
click at [195, 145] on div "Identificación : CUIT 20111498939" at bounding box center [183, 142] width 135 height 5
copy p "CUIT 20111498939"
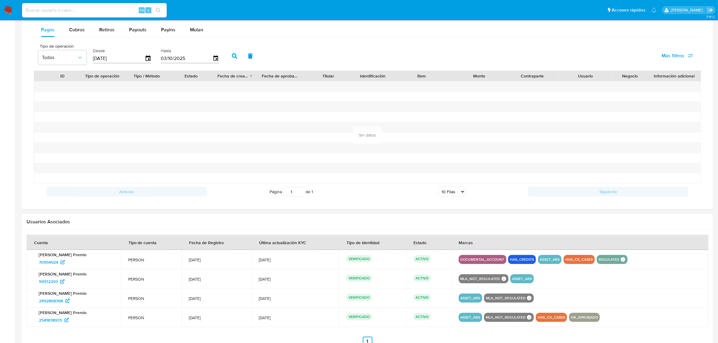
scroll to position [444, 0]
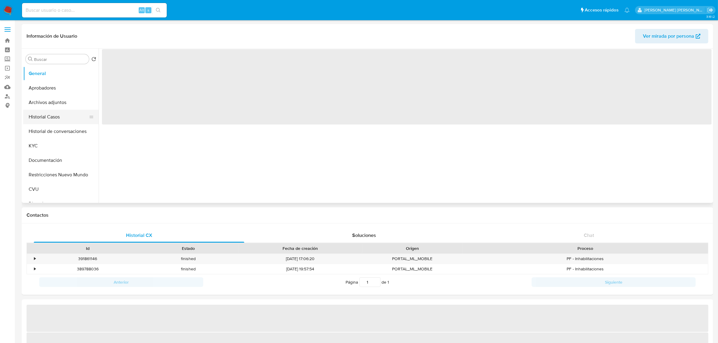
click at [56, 118] on button "Historial Casos" at bounding box center [58, 117] width 71 height 14
select select "10"
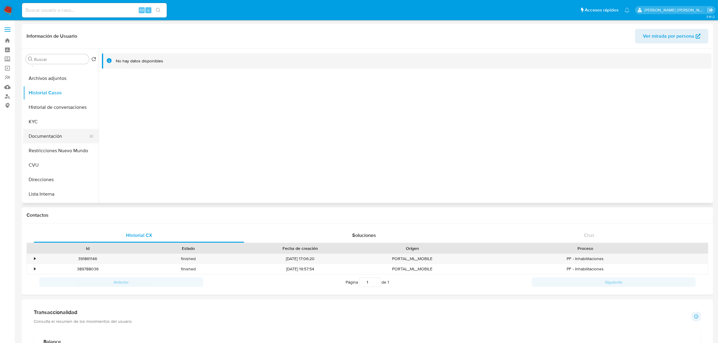
scroll to position [38, 0]
click at [58, 179] on button "Lista Interna" at bounding box center [58, 180] width 71 height 14
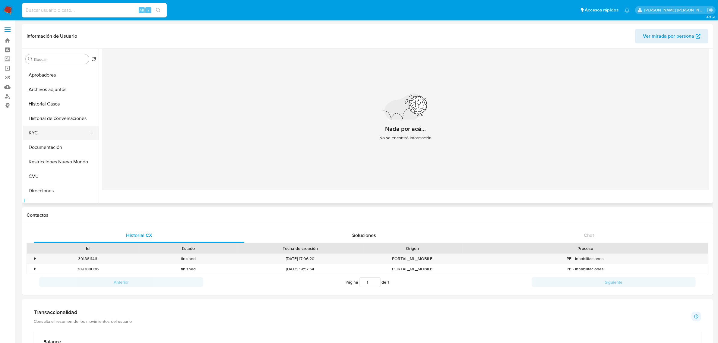
scroll to position [0, 0]
click at [52, 118] on button "Historial Casos" at bounding box center [58, 117] width 71 height 14
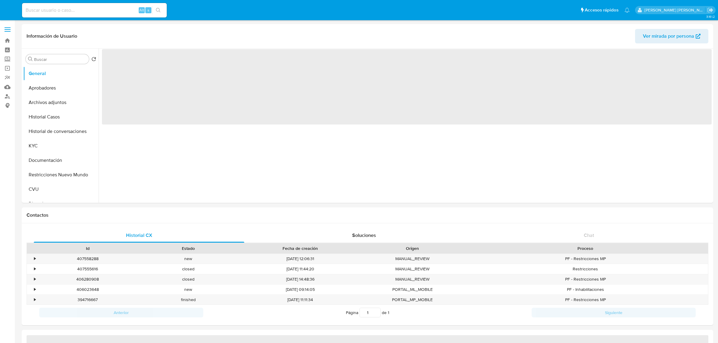
select select "10"
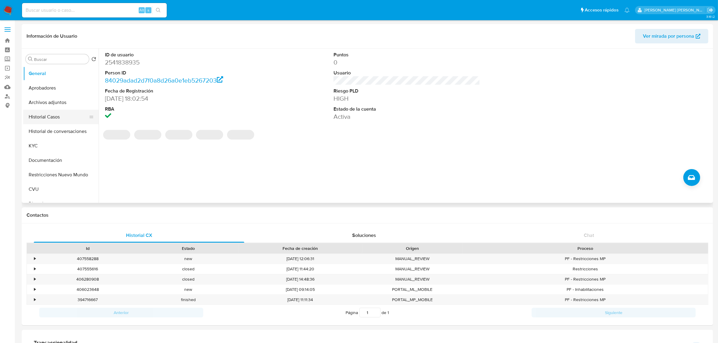
click at [46, 122] on button "Historial Casos" at bounding box center [58, 117] width 71 height 14
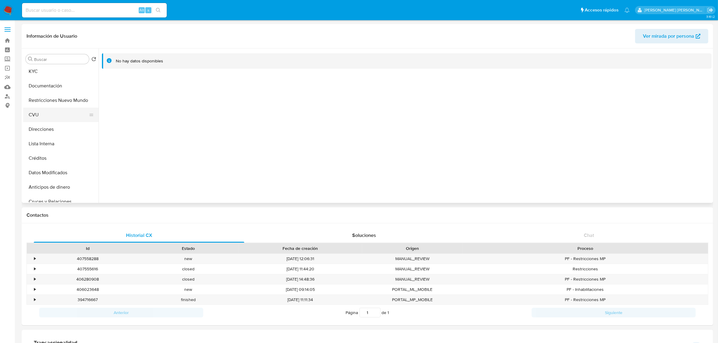
scroll to position [75, 0]
click at [37, 141] on button "Lista Interna" at bounding box center [58, 143] width 71 height 14
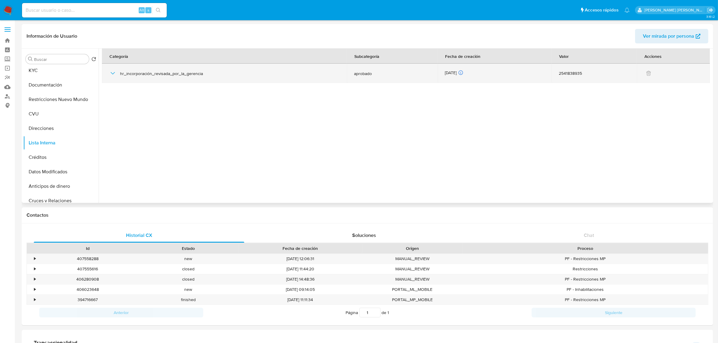
click at [112, 74] on icon "button" at bounding box center [112, 73] width 7 height 7
click at [464, 71] on icon at bounding box center [460, 72] width 5 height 5
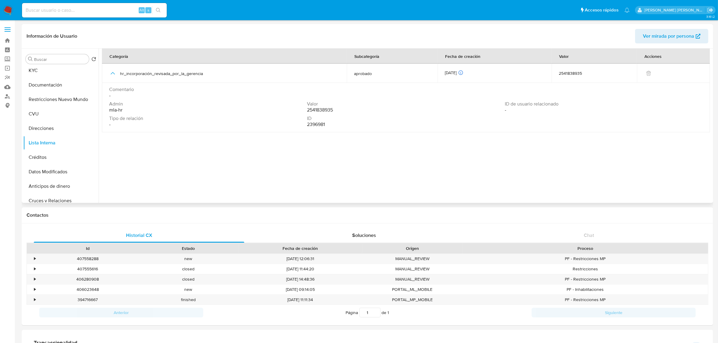
click at [447, 113] on div "Valor 2541838935" at bounding box center [406, 107] width 198 height 12
click at [382, 109] on div "Valor 2541838935" at bounding box center [406, 107] width 198 height 12
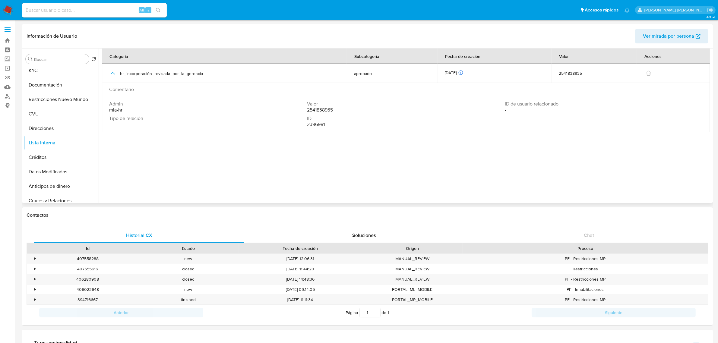
click at [382, 109] on div "Valor 2541838935" at bounding box center [406, 107] width 198 height 12
click at [221, 109] on div "Admin mla-hr" at bounding box center [208, 107] width 198 height 12
click at [62, 116] on button "Historial Casos" at bounding box center [58, 117] width 71 height 14
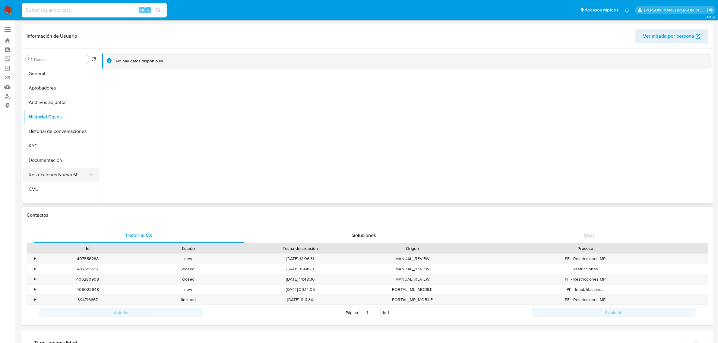
click at [42, 172] on button "Restricciones Nuevo Mundo" at bounding box center [58, 175] width 71 height 14
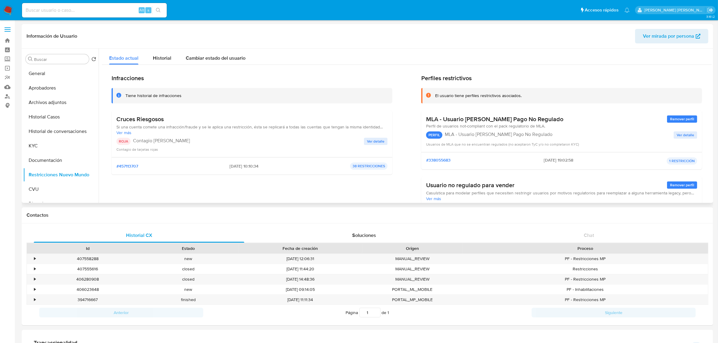
click at [374, 142] on span "Ver detalle" at bounding box center [375, 141] width 17 height 6
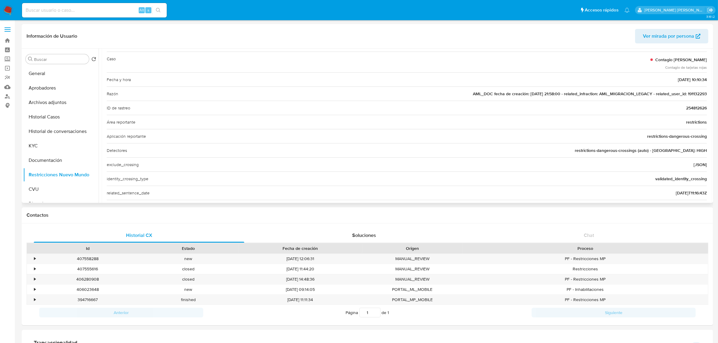
scroll to position [46, 0]
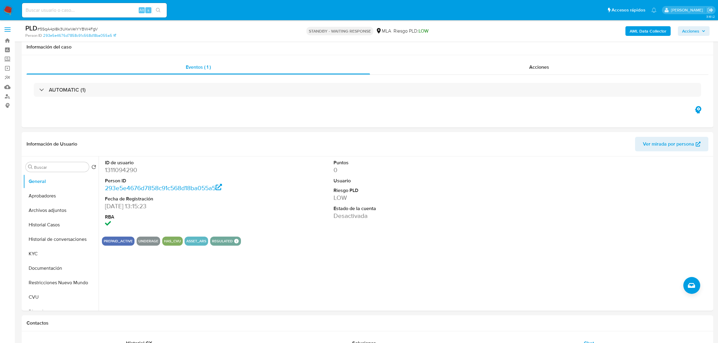
select select "10"
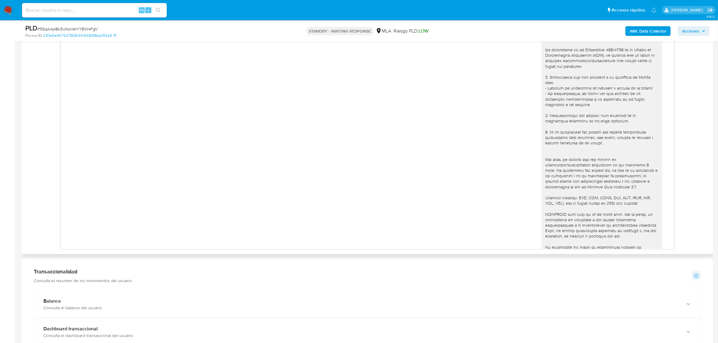
scroll to position [579, 0]
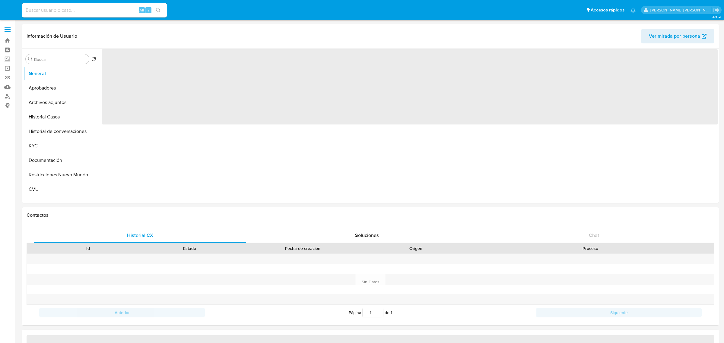
select select "10"
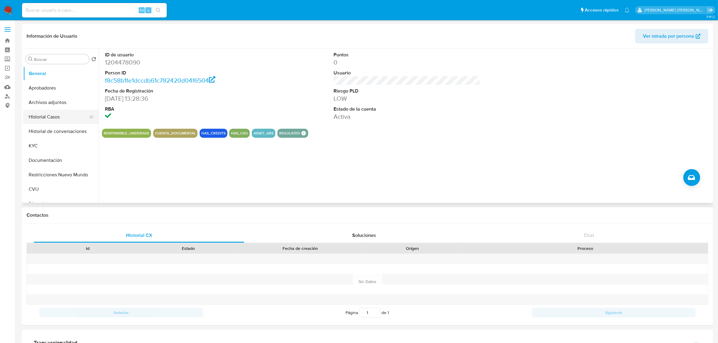
click at [51, 116] on button "Historial Casos" at bounding box center [58, 117] width 71 height 14
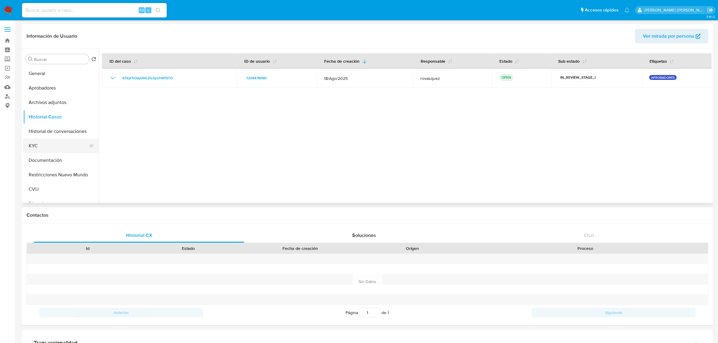
click at [54, 148] on button "KYC" at bounding box center [58, 146] width 71 height 14
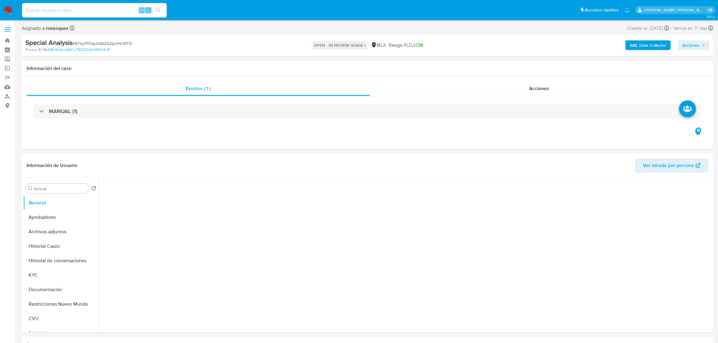
select select "10"
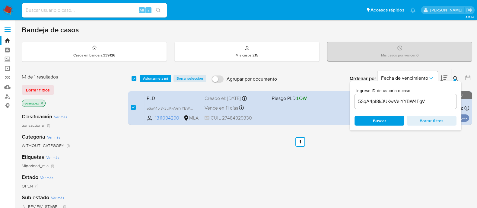
click at [391, 103] on input "5SqA4pI8k3UKwVeIYYBW4FgV" at bounding box center [405, 101] width 102 height 8
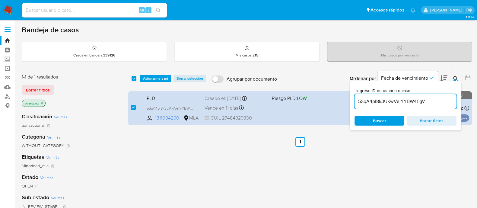
click at [391, 103] on input "5SqA4pI8k3UKwVeIYYBW4FgV" at bounding box center [405, 101] width 102 height 8
paste input "6TkyITrOay0AGZG2pUHK1STO"
type input "6TkyITrOay0AGZG2pUHK1STO"
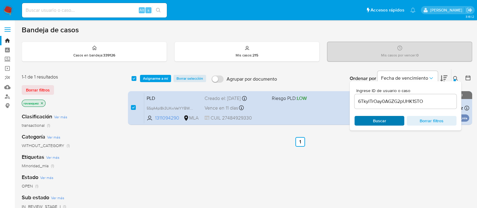
click at [371, 122] on span "Buscar" at bounding box center [379, 120] width 41 height 8
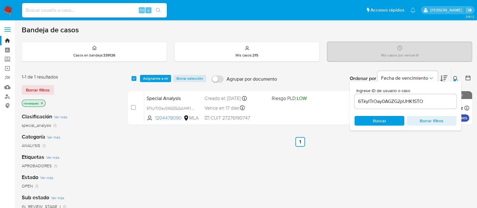
click at [132, 109] on input "checkbox" at bounding box center [133, 107] width 5 height 5
checkbox input "true"
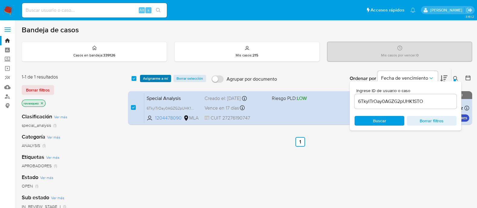
click at [154, 76] on span "Asignarme a mí" at bounding box center [155, 78] width 25 height 6
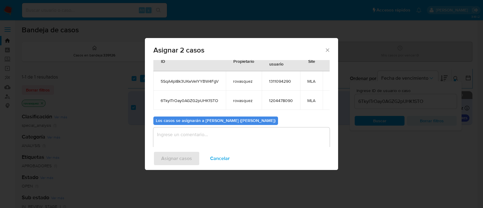
scroll to position [35, 0]
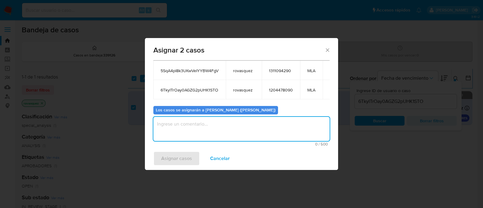
click at [214, 133] on textarea "assign-modal" at bounding box center [241, 129] width 176 height 24
type textarea "."
click at [167, 156] on span "Asignar casos" at bounding box center [176, 158] width 31 height 13
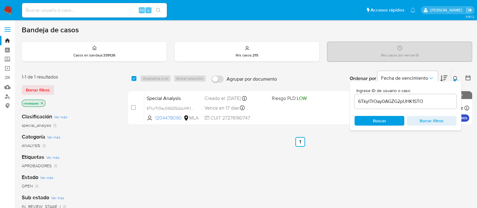
click at [385, 106] on div "6TkyITrOay0AGZG2pUHK1STO" at bounding box center [405, 101] width 102 height 14
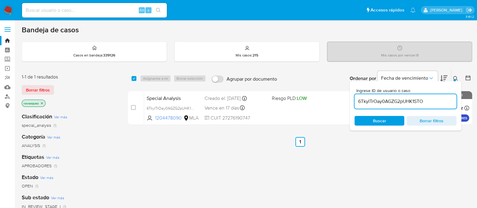
click at [394, 102] on input "6TkyITrOay0AGZG2pUHK1STO" at bounding box center [405, 101] width 102 height 8
paste input "DTlPZ3n4Ki0F8R0z8zw23iJR"
type input "DTlPZ3n4Ki0F8R0z8zw23iJR"
click at [376, 121] on span "Buscar" at bounding box center [379, 121] width 13 height 10
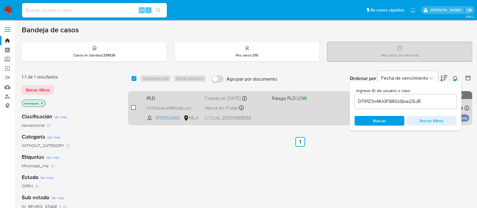
click at [135, 108] on input "checkbox" at bounding box center [133, 107] width 5 height 5
checkbox input "true"
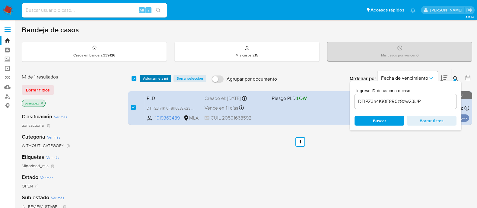
click at [156, 78] on span "Asignarme a mí" at bounding box center [155, 78] width 25 height 6
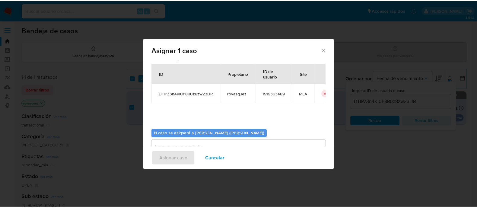
scroll to position [31, 0]
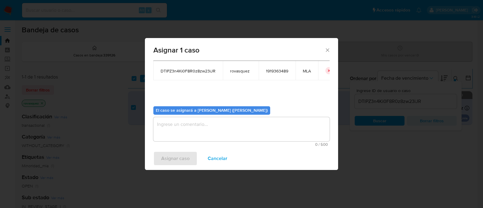
click at [198, 135] on textarea "assign-modal" at bounding box center [241, 129] width 176 height 24
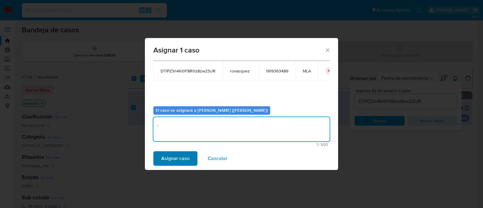
type textarea "."
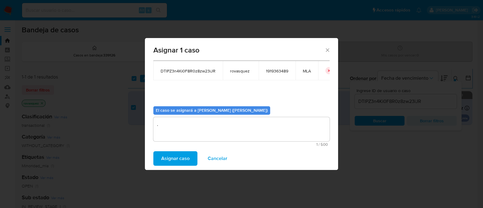
click at [187, 154] on span "Asignar caso" at bounding box center [175, 158] width 28 height 13
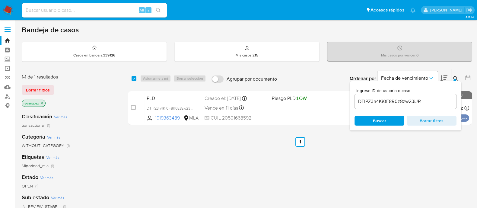
click at [441, 174] on div "select-all-cases-checkbox Asignarme a mí Borrar selección Agrupar por documento…" at bounding box center [300, 205] width 344 height 273
click at [166, 178] on div "select-all-cases-checkbox Asignarme a mí Borrar selección Agrupar por documento…" at bounding box center [300, 205] width 344 height 273
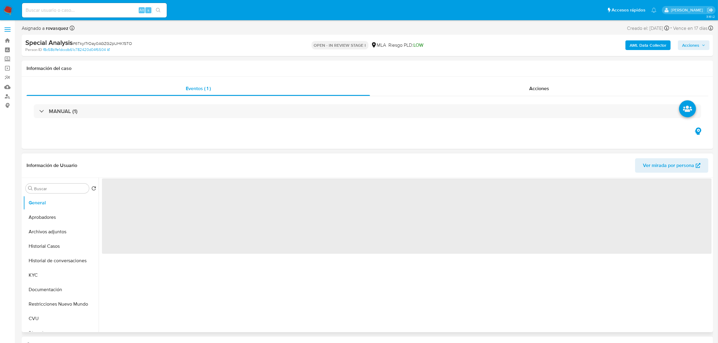
select select "10"
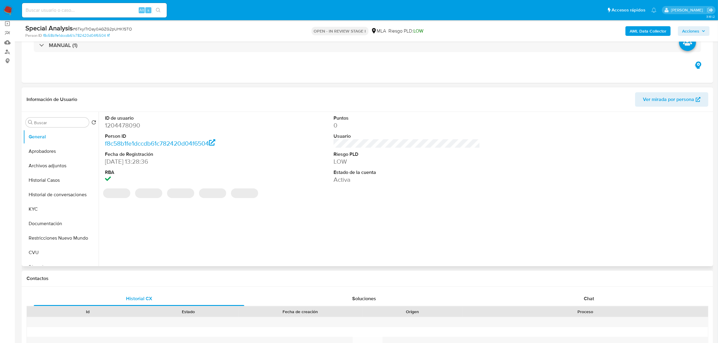
scroll to position [151, 0]
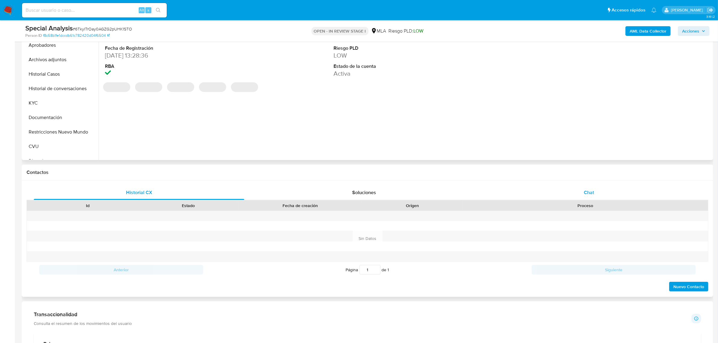
click at [588, 190] on span "Chat" at bounding box center [589, 192] width 10 height 7
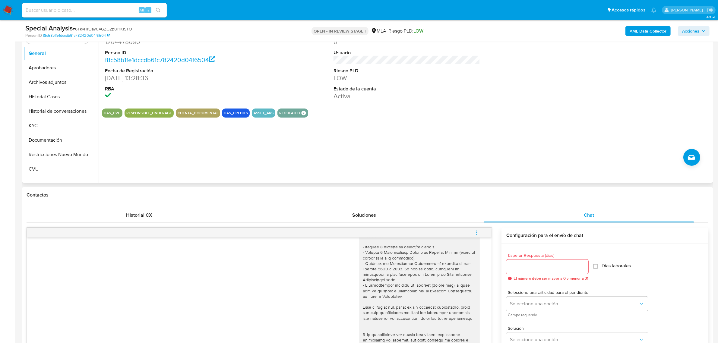
scroll to position [38, 0]
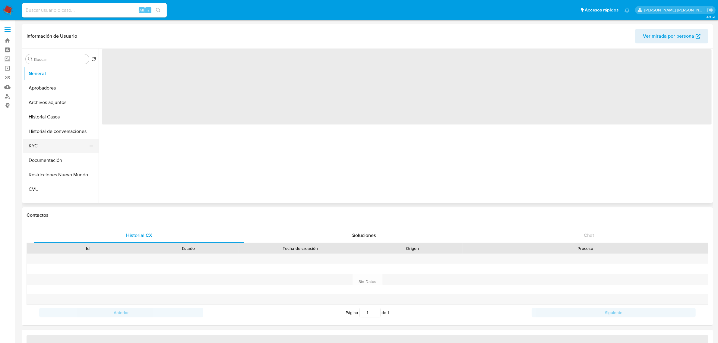
select select "10"
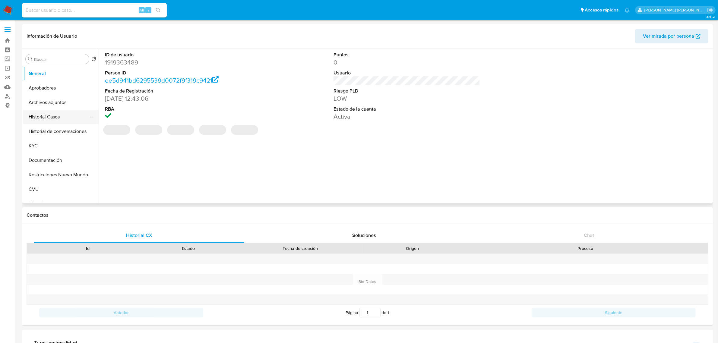
click at [49, 118] on button "Historial Casos" at bounding box center [58, 117] width 71 height 14
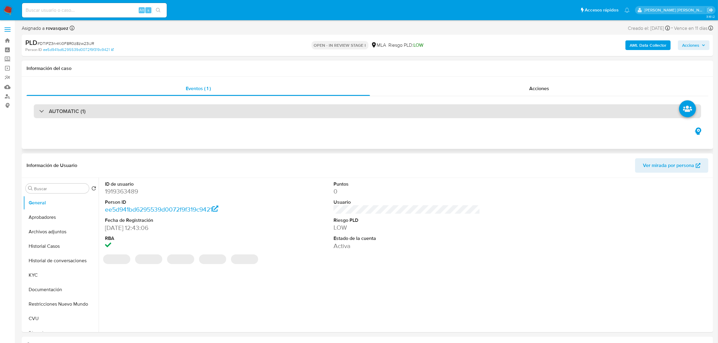
select select "10"
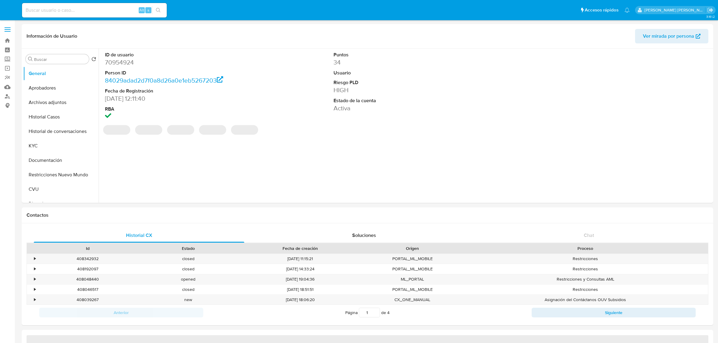
select select "10"
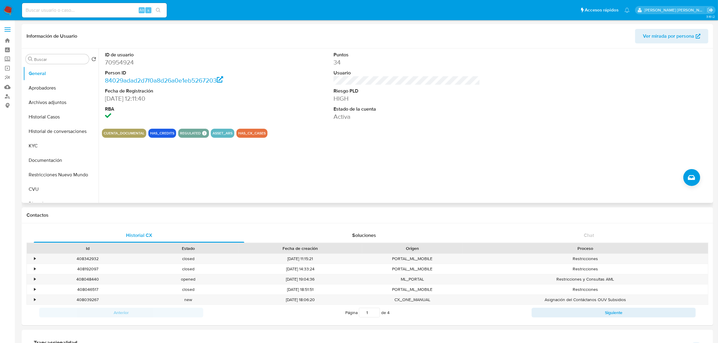
click at [249, 117] on dd at bounding box center [178, 117] width 147 height 8
click at [60, 133] on button "Historial de conversaciones" at bounding box center [58, 131] width 71 height 14
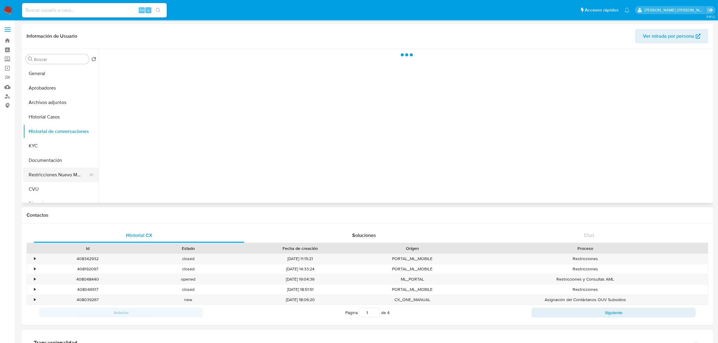
click at [53, 177] on button "Restricciones Nuevo Mundo" at bounding box center [58, 175] width 71 height 14
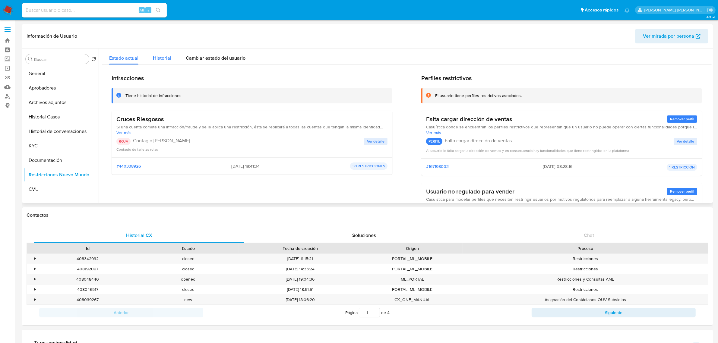
click at [156, 58] on span "Historial" at bounding box center [162, 58] width 18 height 7
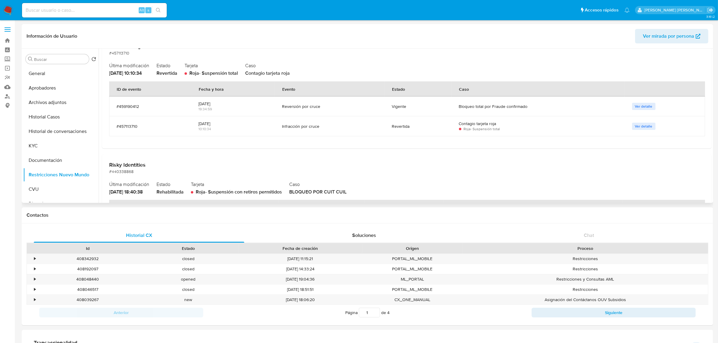
scroll to position [38, 0]
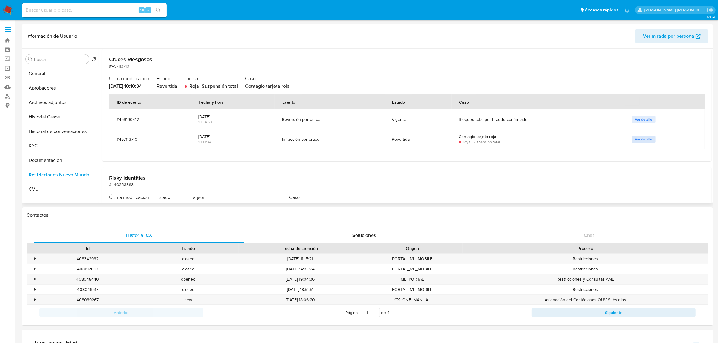
click at [646, 141] on span "Ver detalle" at bounding box center [643, 139] width 17 height 6
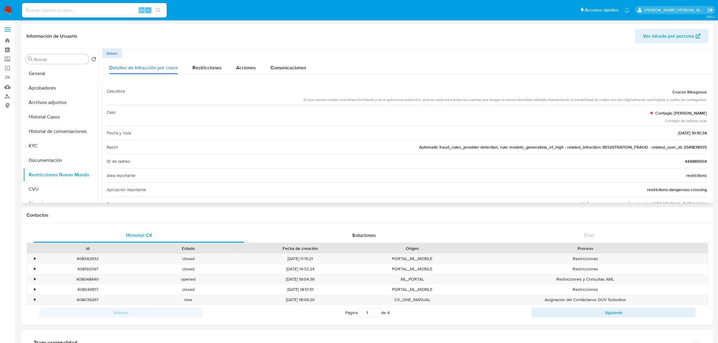
drag, startPoint x: 435, startPoint y: 149, endPoint x: 690, endPoint y: 151, distance: 254.9
click at [690, 151] on div "Razón Automatic fraud_rules_provider detection, rule: modelo_generalista_v1_hig…" at bounding box center [407, 147] width 600 height 14
click at [697, 148] on span "Automatic fraud_rules_provider detection, rule: modelo_generalista_v1_high - re…" at bounding box center [563, 147] width 288 height 6
click at [110, 54] on span "Volver" at bounding box center [112, 53] width 12 height 8
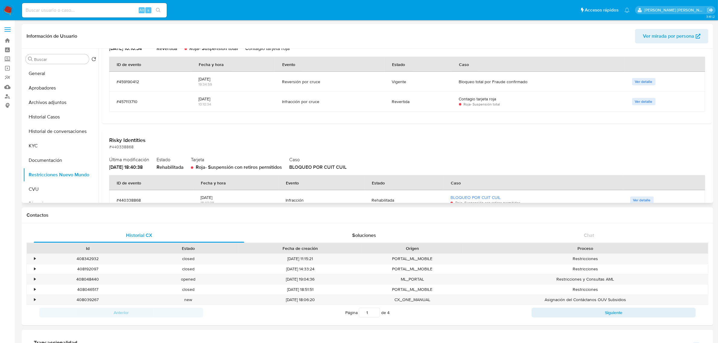
scroll to position [122, 0]
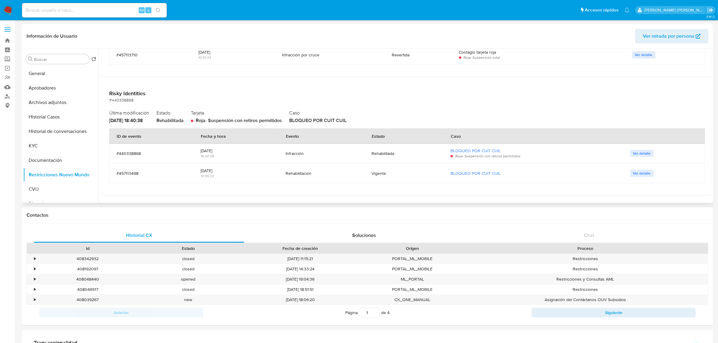
drag, startPoint x: 287, startPoint y: 174, endPoint x: 344, endPoint y: 176, distance: 57.7
click at [344, 176] on div "Rehabilitación" at bounding box center [321, 173] width 71 height 5
click at [646, 174] on span "Ver detalle" at bounding box center [642, 173] width 17 height 6
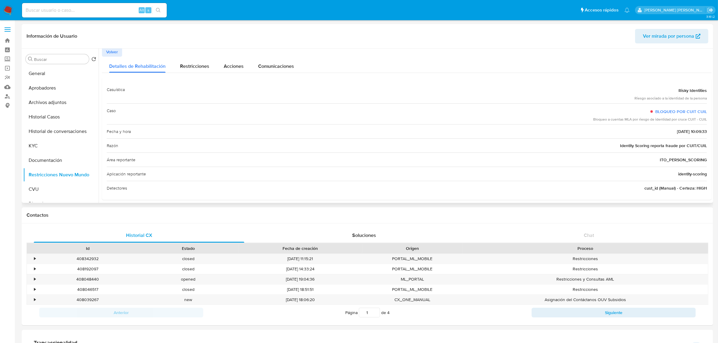
scroll to position [0, 0]
click at [112, 55] on span "Volver" at bounding box center [112, 53] width 12 height 8
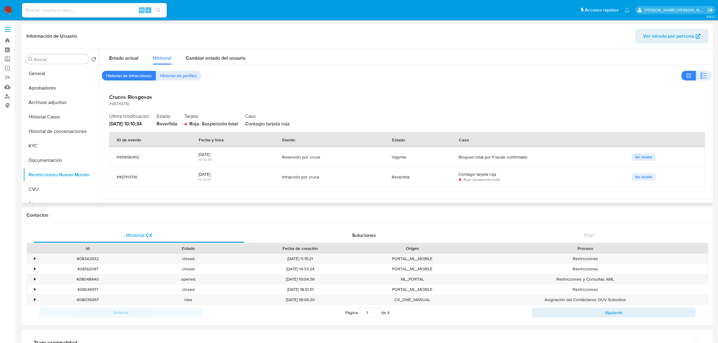
scroll to position [38, 0]
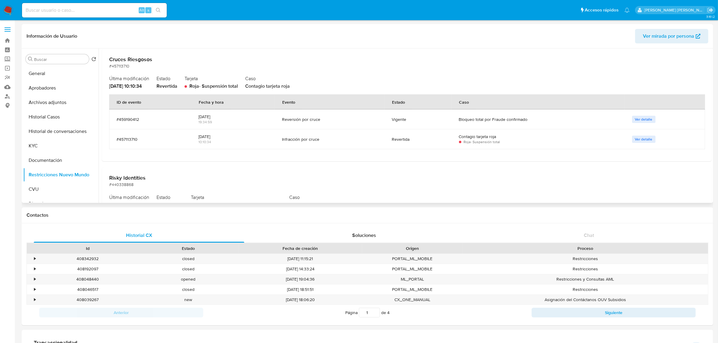
click at [639, 140] on span "Ver detalle" at bounding box center [643, 139] width 17 height 6
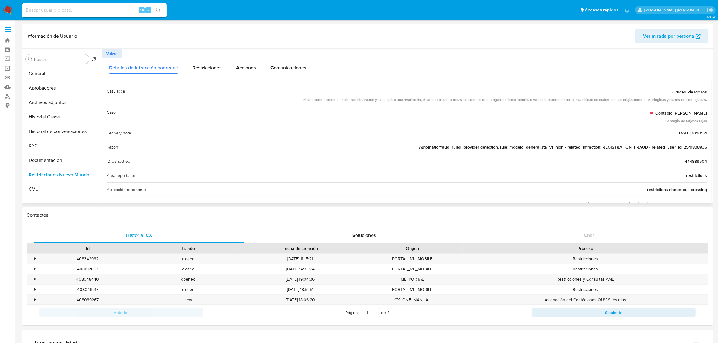
click at [689, 150] on span "Automatic fraud_rules_provider detection, rule: modelo_generalista_v1_high - re…" at bounding box center [563, 147] width 288 height 6
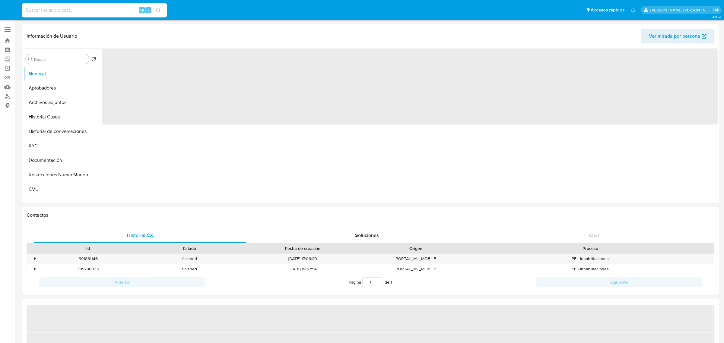
select select "10"
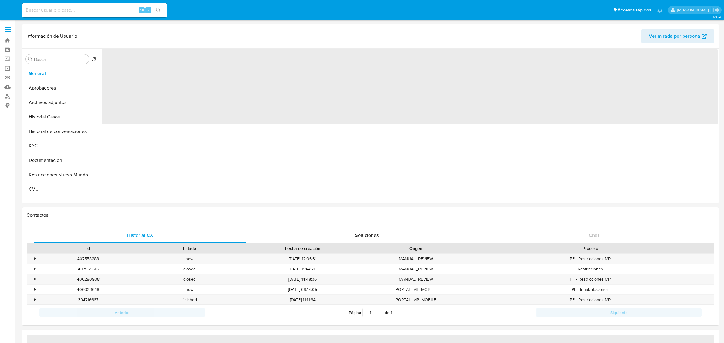
select select "10"
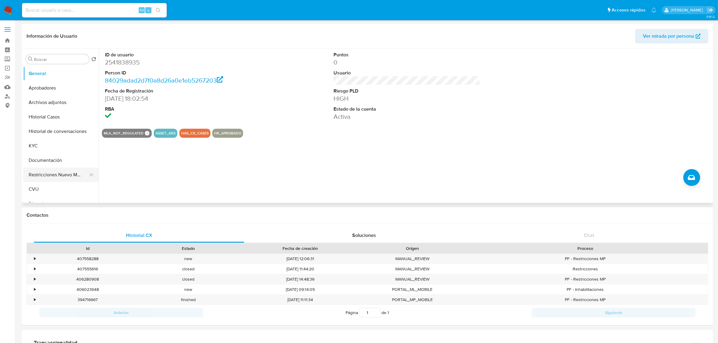
click at [46, 174] on button "Restricciones Nuevo Mundo" at bounding box center [58, 175] width 71 height 14
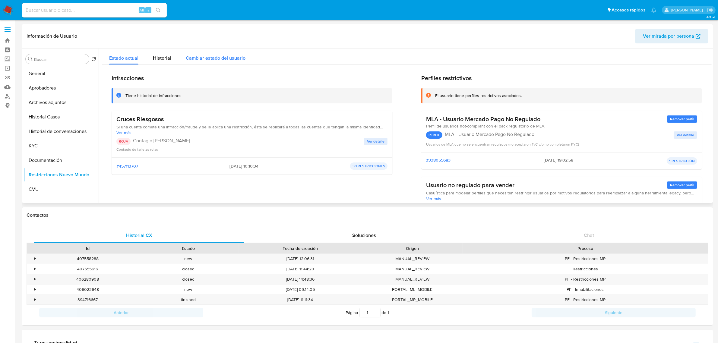
click at [222, 58] on span "Cambiar estado del usuario" at bounding box center [216, 58] width 60 height 7
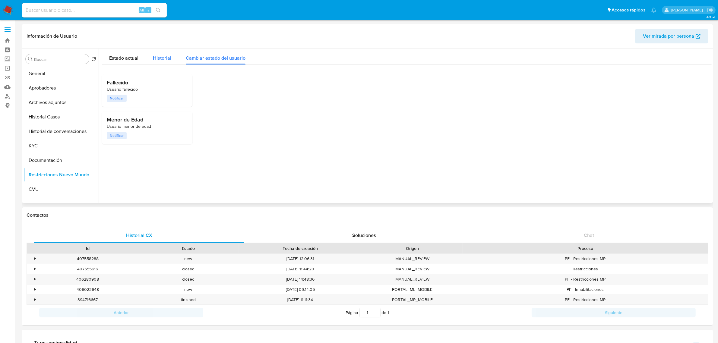
click at [161, 56] on span "Historial" at bounding box center [162, 58] width 18 height 7
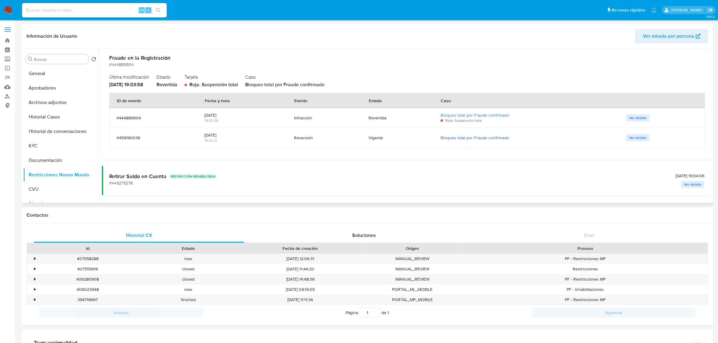
click at [484, 140] on link "Bloqueo total por Fraude confirmado" at bounding box center [475, 138] width 69 height 6
click at [639, 135] on span "Ver detalle" at bounding box center [637, 138] width 17 height 6
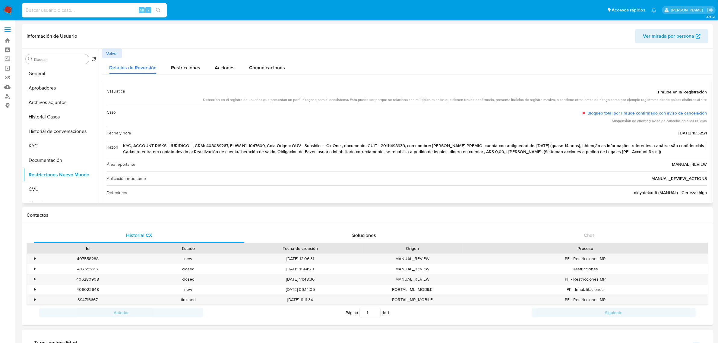
drag, startPoint x: 142, startPoint y: 147, endPoint x: 390, endPoint y: 155, distance: 247.8
click at [390, 155] on span "KYC, ACCOUNT RISKS | JURIDICO | , CRM: 408039267, ELAW N°: 1047609, Cola Origen…" at bounding box center [415, 149] width 584 height 12
click at [391, 168] on div "Área reportante MANUAL_REVIEW" at bounding box center [407, 164] width 600 height 14
click at [307, 183] on div "Aplicación reportante MANUAL_REVIEW_ACTIONS" at bounding box center [407, 178] width 600 height 14
click at [115, 55] on span "Volver" at bounding box center [112, 53] width 12 height 8
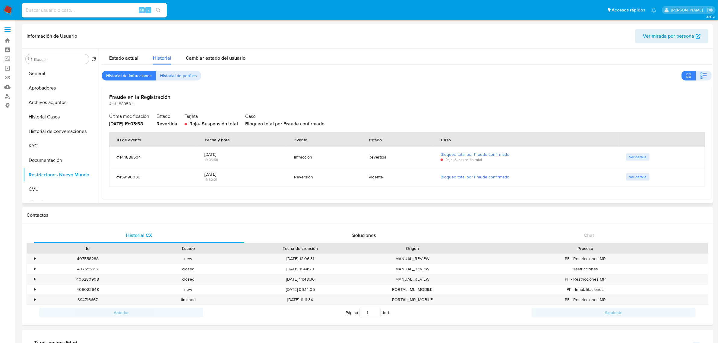
click at [643, 158] on span "Ver detalle" at bounding box center [637, 157] width 17 height 6
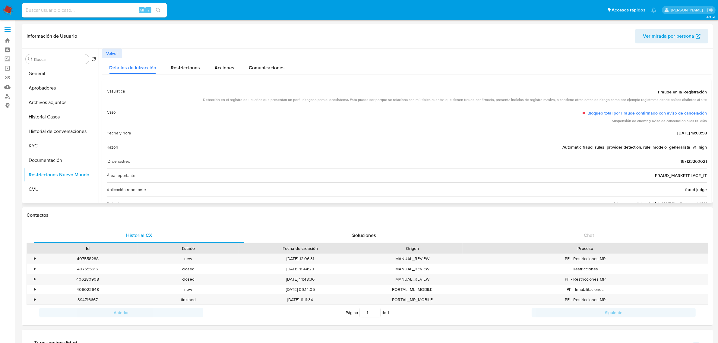
click at [110, 55] on span "Volver" at bounding box center [112, 53] width 12 height 8
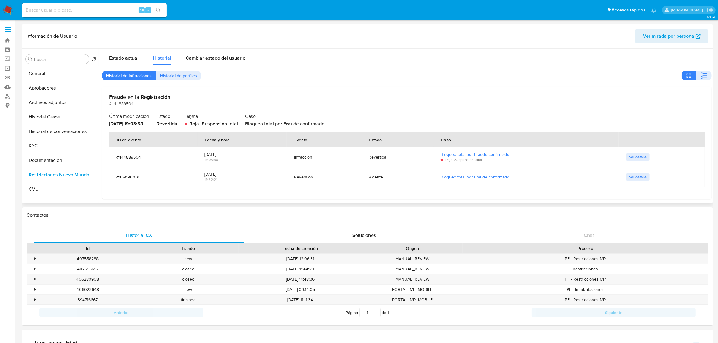
click at [626, 177] on button "Ver detalle" at bounding box center [638, 176] width 24 height 7
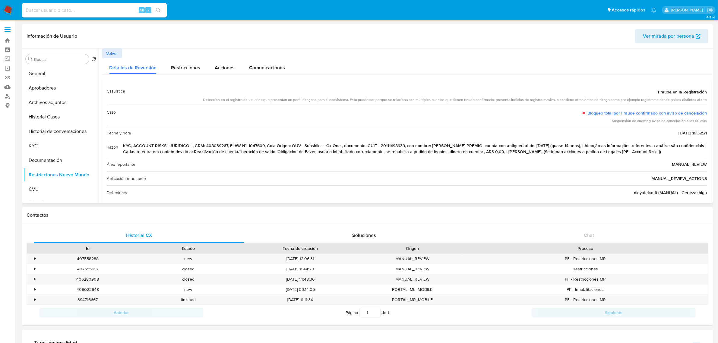
click at [217, 148] on span "KYC, ACCOUNT RISKS | JURIDICO | , CRM: 408039267, ELAW N°: 1047609, Cola Origen…" at bounding box center [415, 149] width 584 height 12
